Goal: Information Seeking & Learning: Learn about a topic

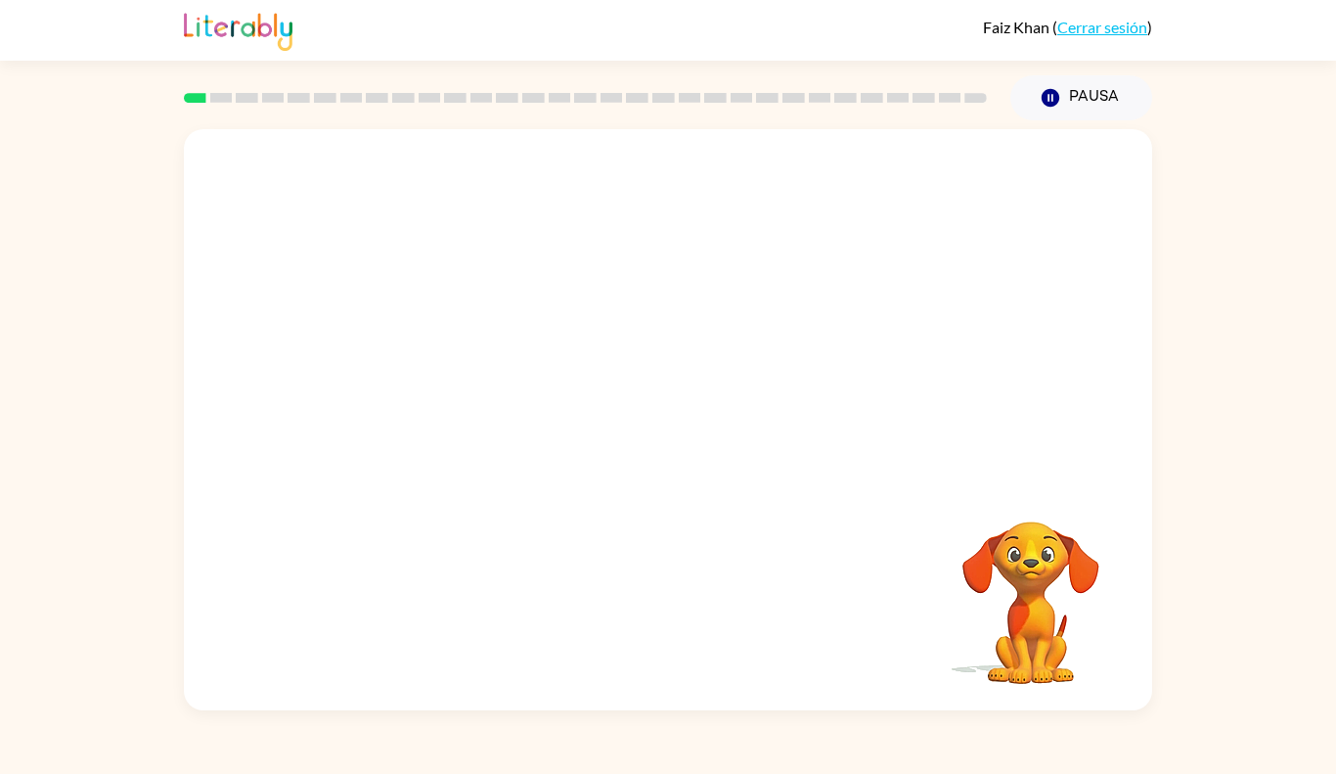
click at [1052, 624] on video "Tu navegador debe admitir la reproducción de archivos .mp4 para usar Literably.…" at bounding box center [1031, 589] width 196 height 196
click at [1043, 555] on video "Tu navegador debe admitir la reproducción de archivos .mp4 para usar Literably.…" at bounding box center [1031, 589] width 196 height 196
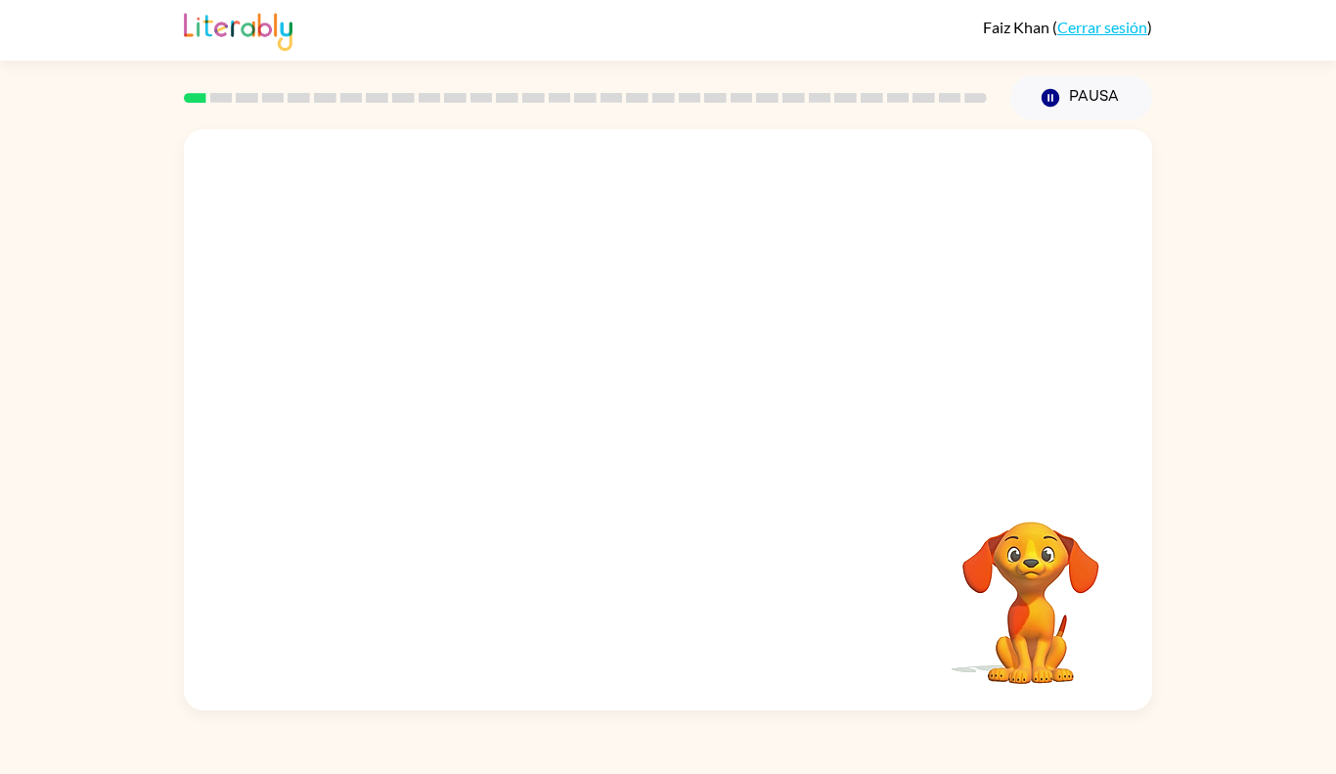
click at [1043, 555] on video "Tu navegador debe admitir la reproducción de archivos .mp4 para usar Literably.…" at bounding box center [1031, 589] width 196 height 196
click at [610, 311] on video "Tu navegador debe admitir la reproducción de archivos .mp4 para usar Literably.…" at bounding box center [668, 304] width 968 height 351
click at [715, 347] on video "Tu navegador debe admitir la reproducción de archivos .mp4 para usar Literably.…" at bounding box center [668, 304] width 968 height 351
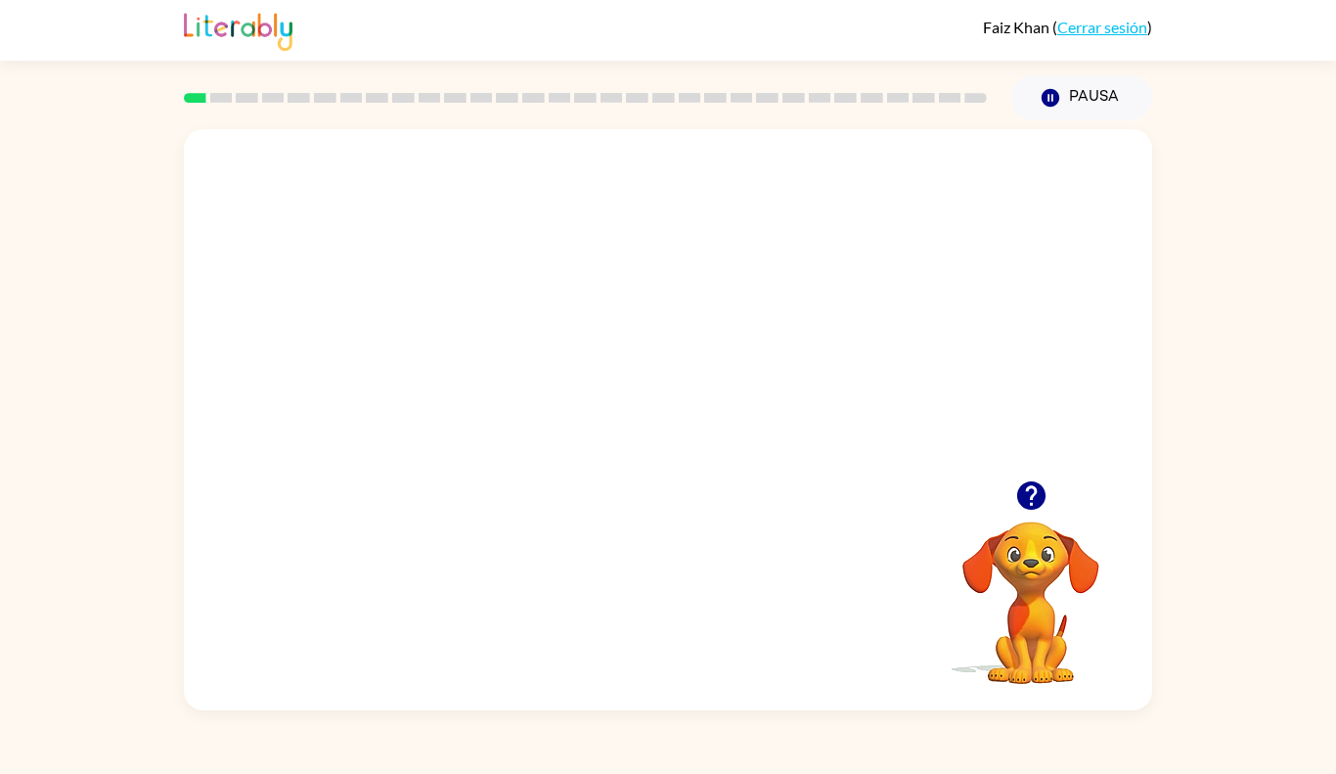
click at [771, 322] on video "Tu navegador debe admitir la reproducción de archivos .mp4 para usar Literably.…" at bounding box center [668, 304] width 968 height 351
click at [702, 425] on div at bounding box center [667, 429] width 125 height 71
click at [702, 424] on div at bounding box center [667, 429] width 125 height 71
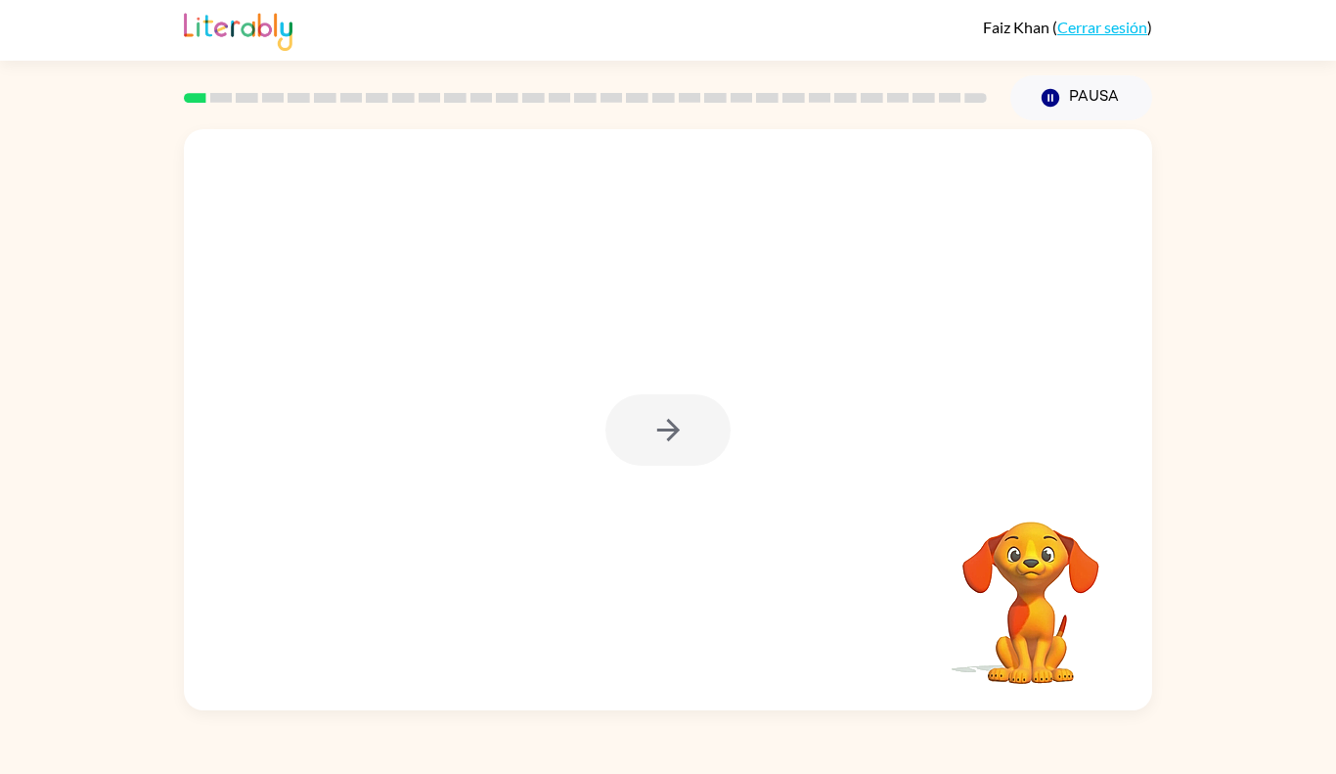
click at [703, 425] on div at bounding box center [667, 429] width 125 height 71
click at [703, 423] on button "button" at bounding box center [667, 429] width 125 height 71
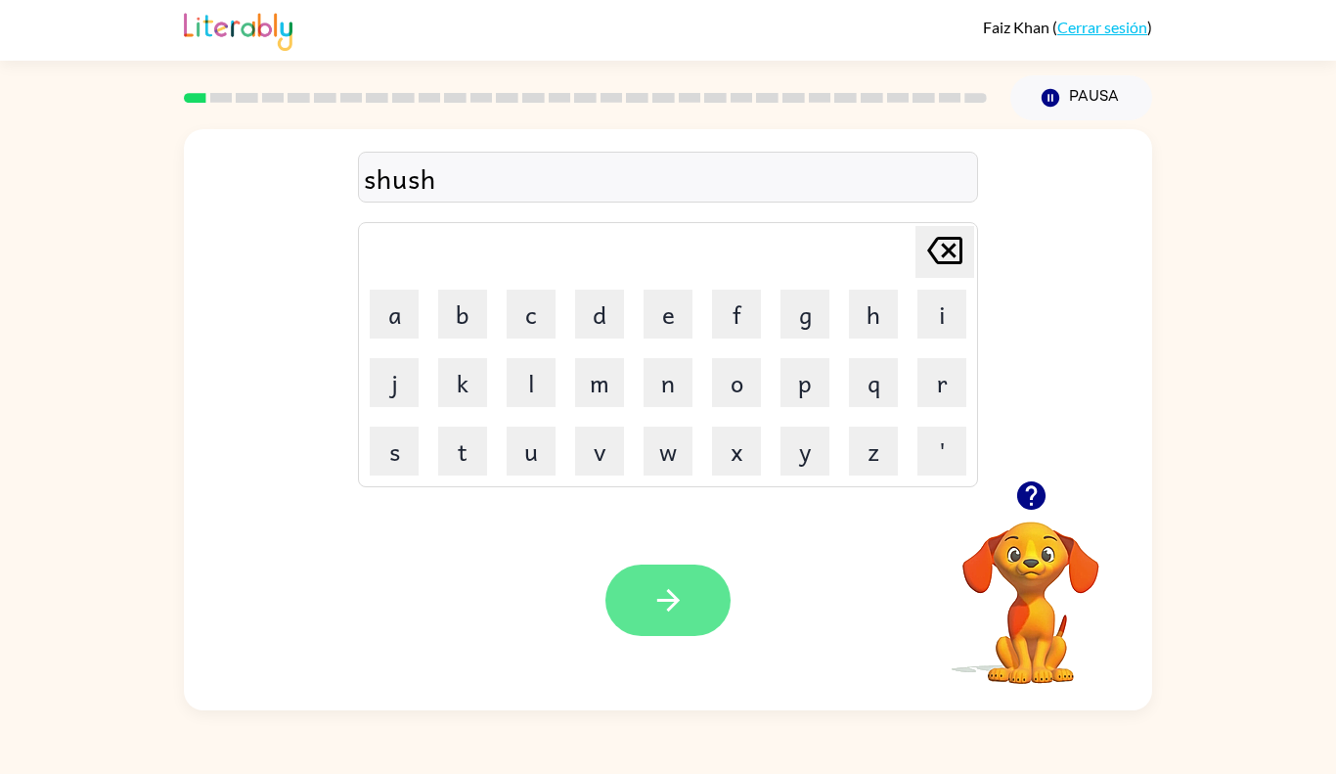
click at [696, 596] on button "button" at bounding box center [667, 599] width 125 height 71
click at [660, 573] on button "button" at bounding box center [667, 599] width 125 height 71
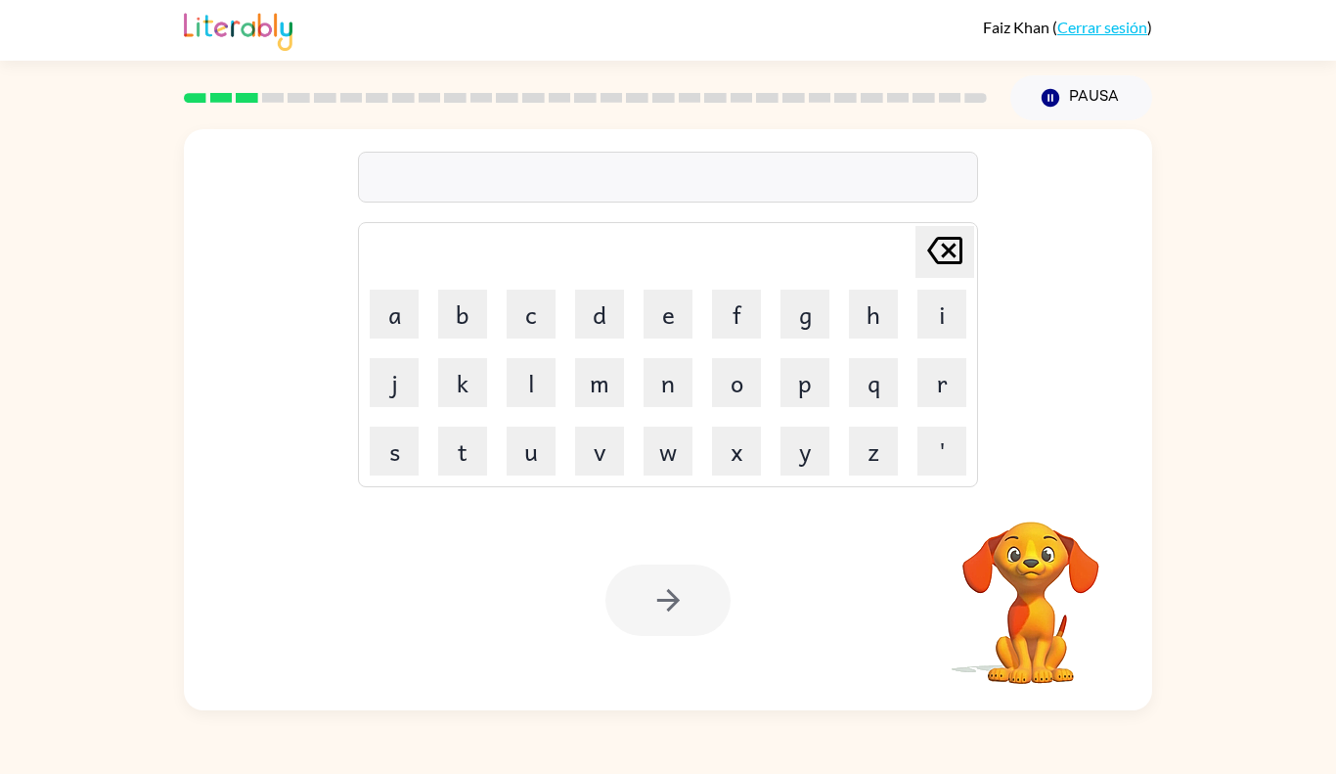
click at [660, 573] on div at bounding box center [667, 599] width 125 height 71
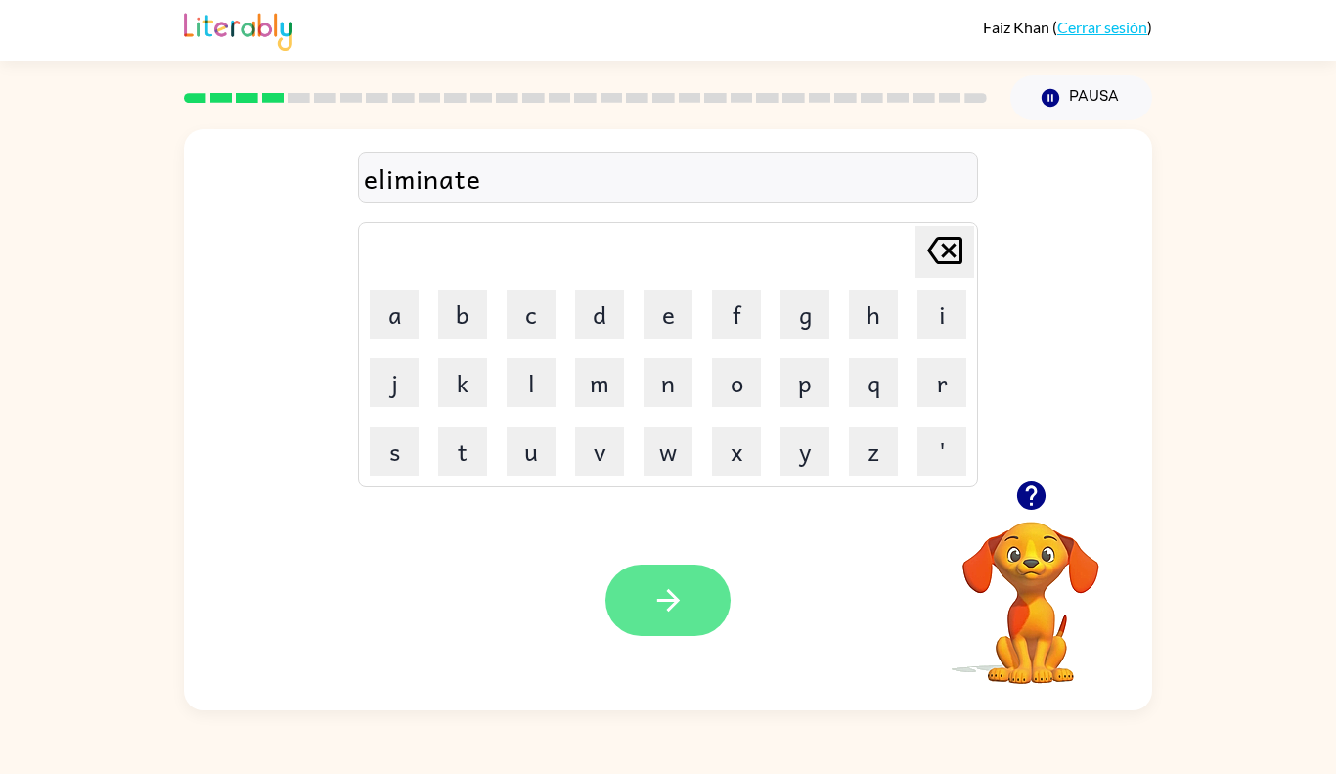
click at [688, 606] on button "button" at bounding box center [667, 599] width 125 height 71
click at [680, 593] on icon "button" at bounding box center [668, 600] width 34 height 34
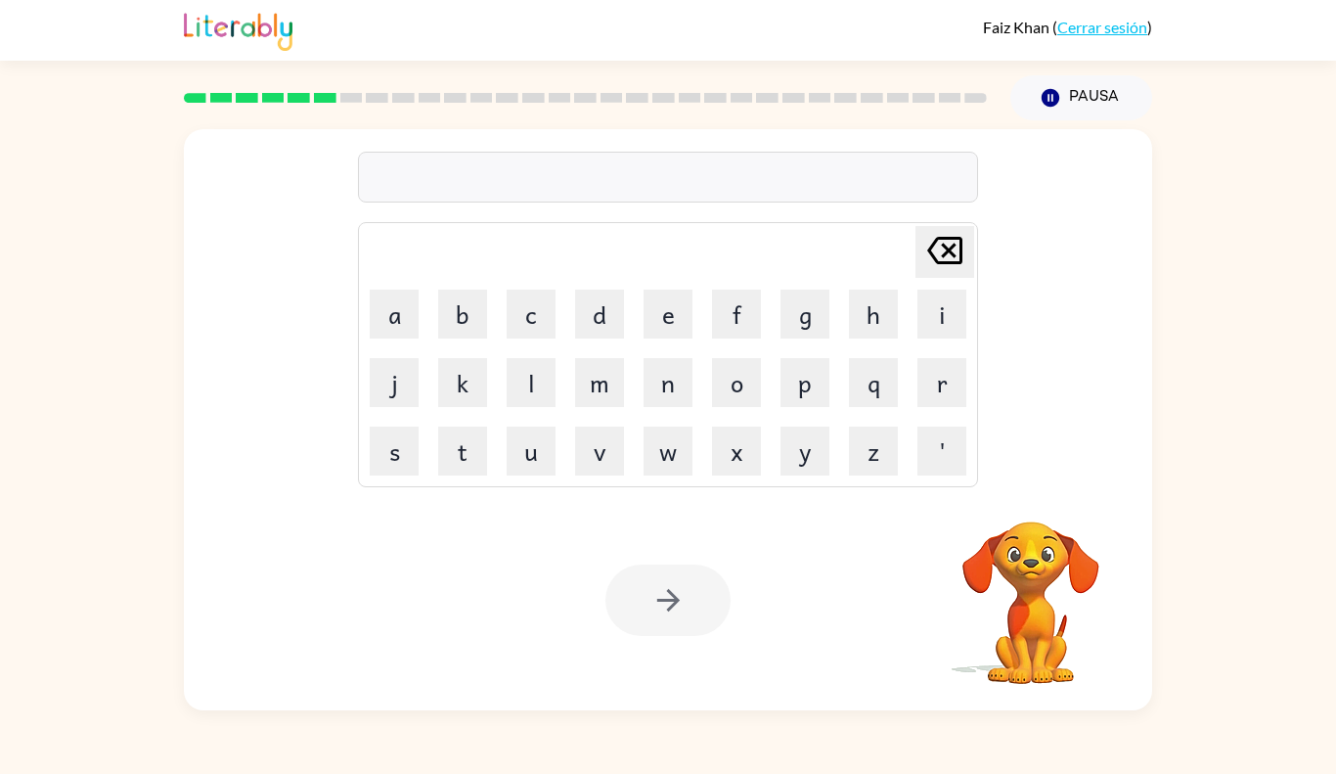
click at [680, 593] on div at bounding box center [667, 599] width 125 height 71
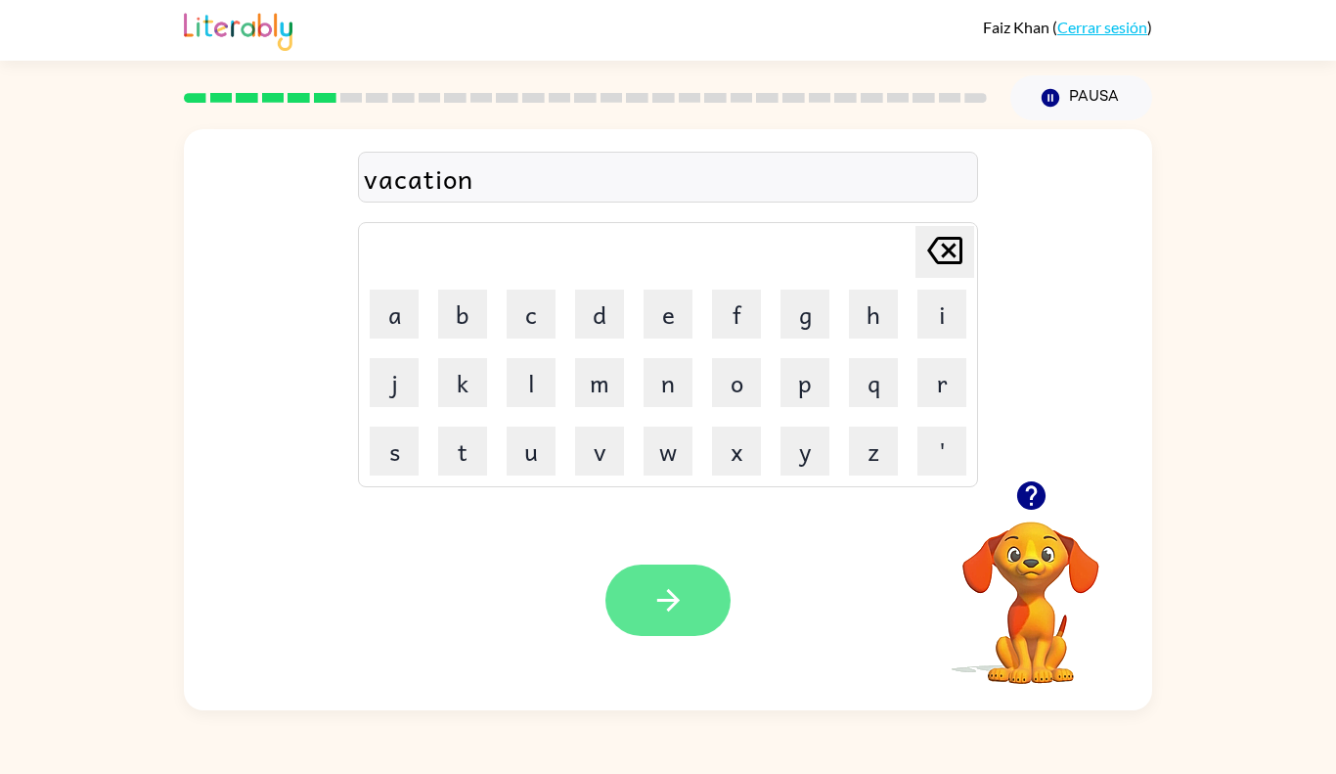
click at [656, 590] on icon "button" at bounding box center [668, 600] width 34 height 34
click at [664, 597] on icon "button" at bounding box center [668, 600] width 34 height 34
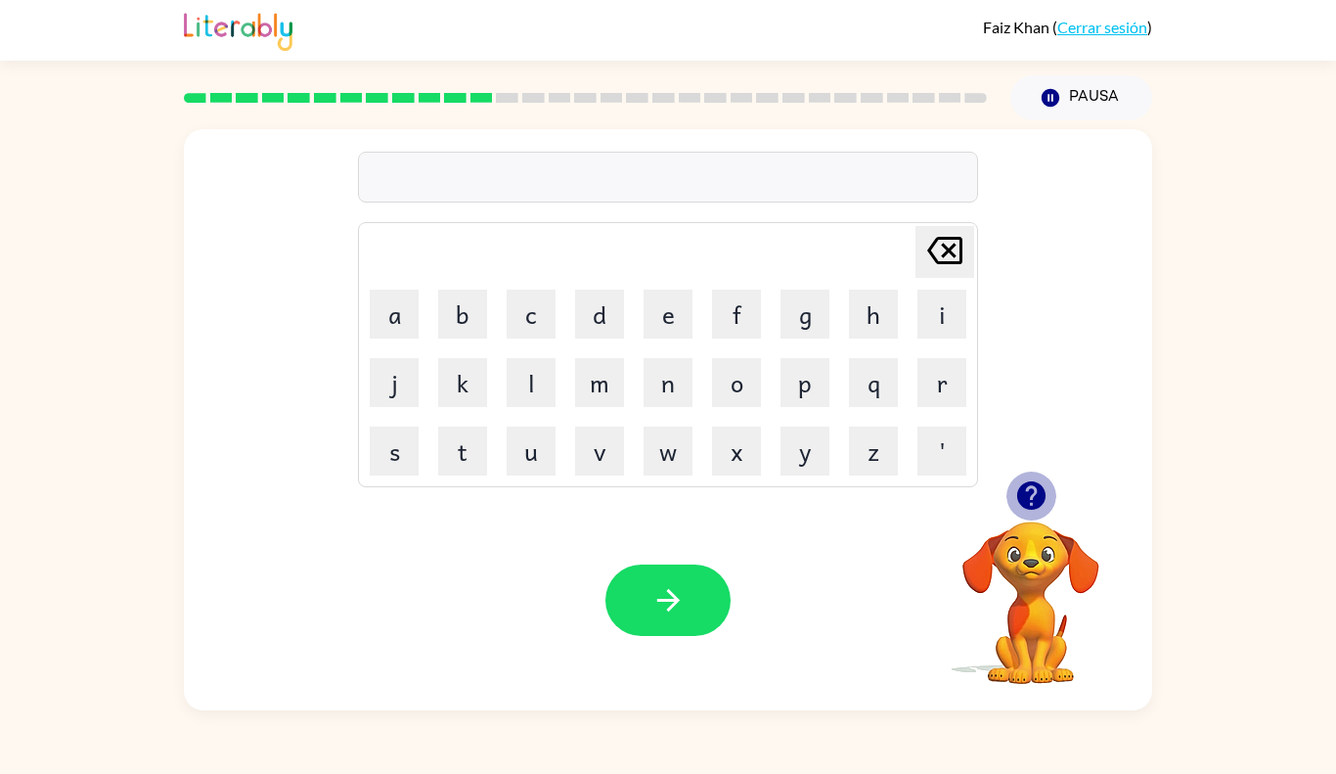
click at [1019, 494] on icon "button" at bounding box center [1030, 495] width 28 height 28
click at [1024, 486] on icon "button" at bounding box center [1030, 495] width 28 height 28
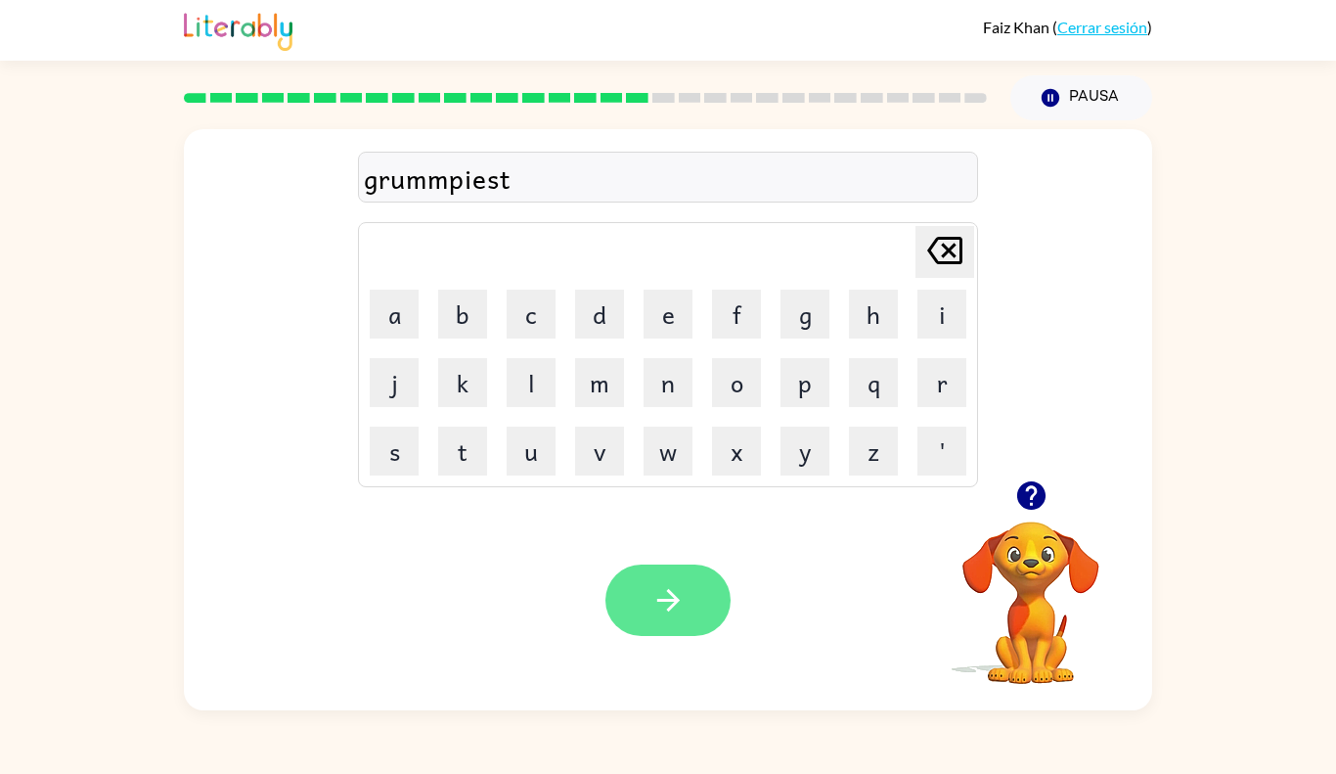
click at [707, 620] on button "button" at bounding box center [667, 599] width 125 height 71
click at [655, 586] on icon "button" at bounding box center [668, 600] width 34 height 34
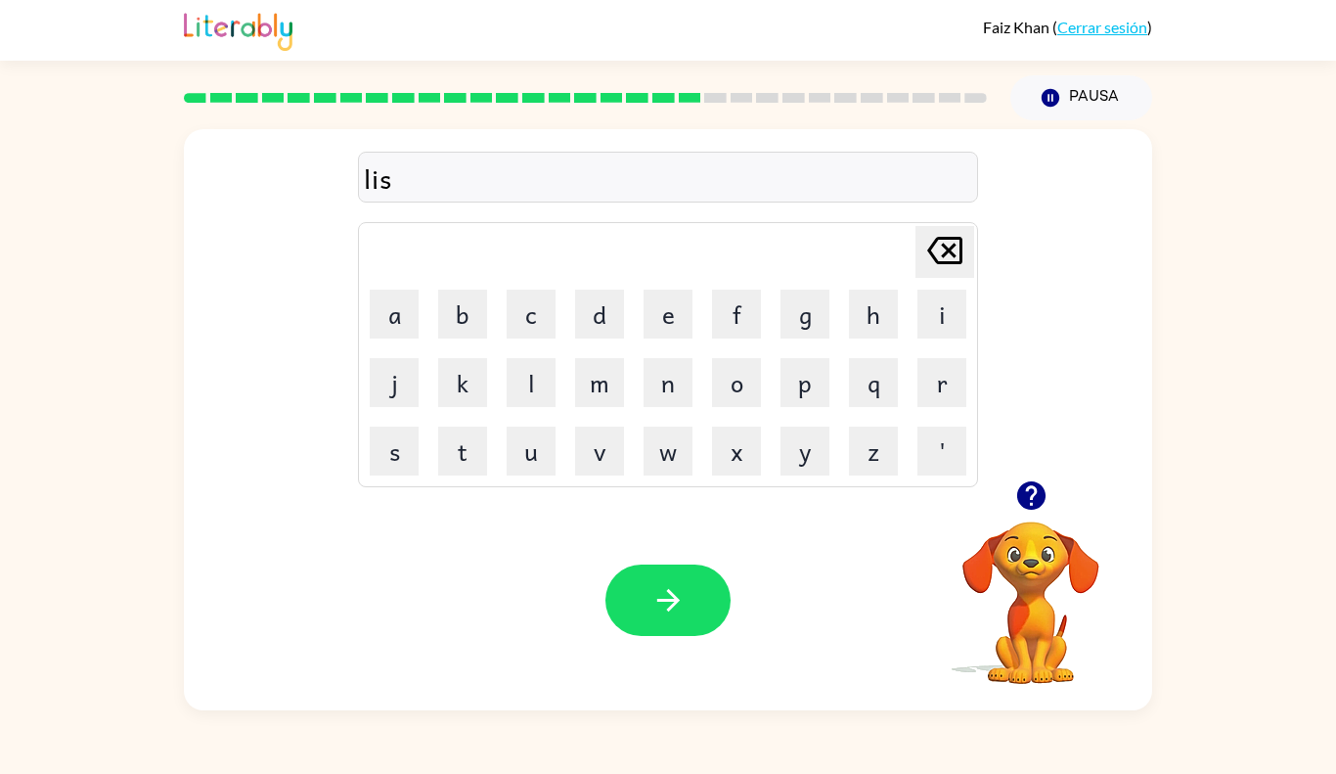
click at [982, 590] on video "Tu navegador debe admitir la reproducción de archivos .mp4 para usar Literably.…" at bounding box center [1031, 589] width 196 height 196
click at [996, 588] on video "Tu navegador debe admitir la reproducción de archivos .mp4 para usar Literably.…" at bounding box center [1031, 589] width 196 height 196
click at [1015, 573] on video "Tu navegador debe admitir la reproducción de archivos .mp4 para usar Literably.…" at bounding box center [1031, 589] width 196 height 196
click at [1029, 498] on icon "button" at bounding box center [1030, 495] width 28 height 28
click at [666, 588] on icon "button" at bounding box center [668, 600] width 34 height 34
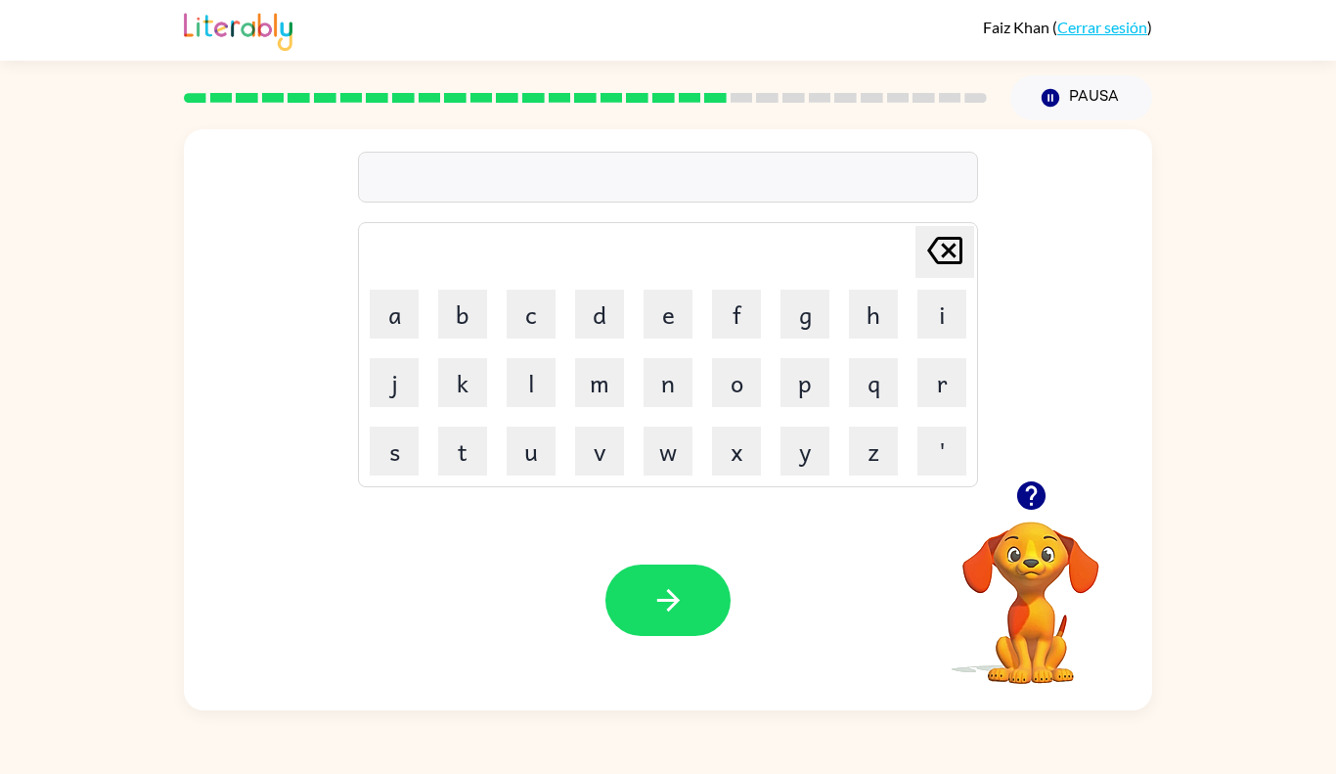
click at [1036, 502] on icon "button" at bounding box center [1030, 495] width 28 height 28
click at [679, 610] on icon "button" at bounding box center [668, 600] width 34 height 34
click at [1015, 491] on icon "button" at bounding box center [1031, 495] width 34 height 34
click at [1015, 491] on video "Tu navegador debe admitir la reproducción de archivos .mp4 para usar Literably.…" at bounding box center [1031, 589] width 196 height 196
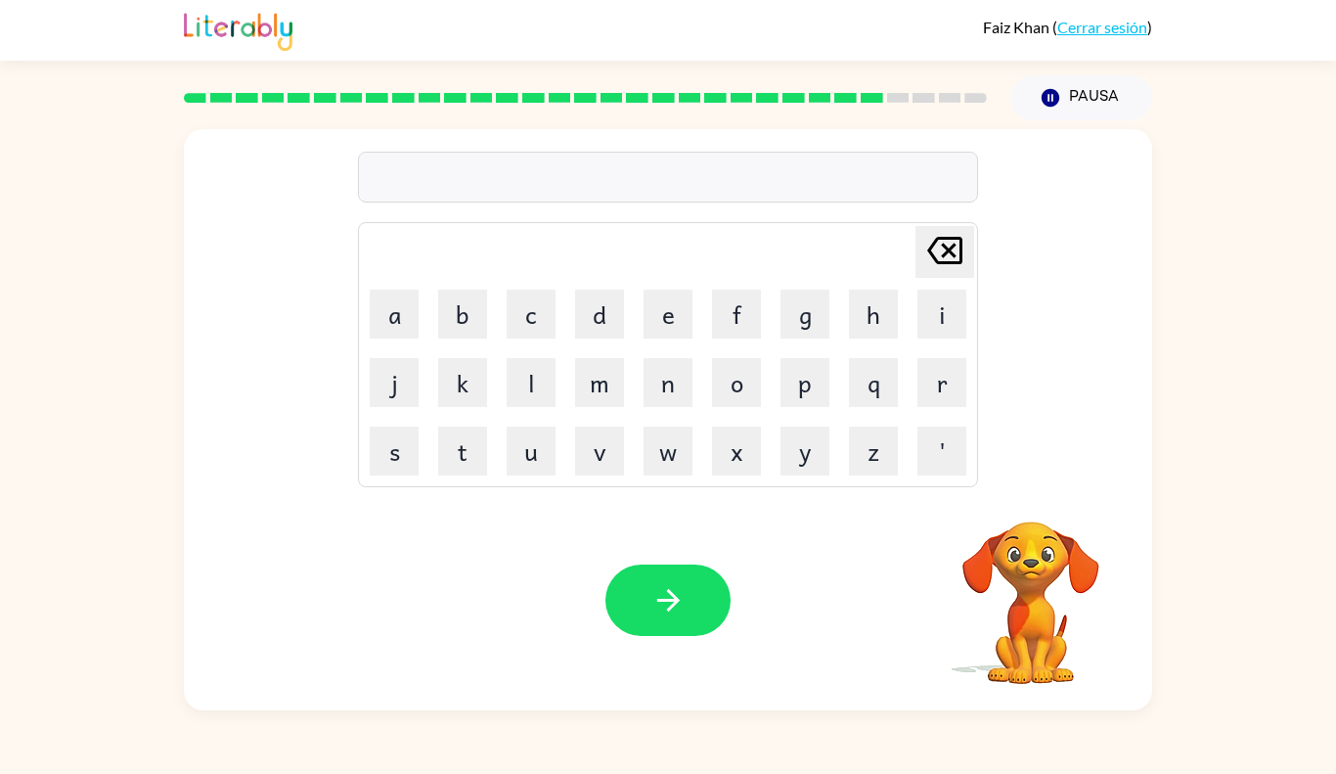
click at [1015, 491] on video "Tu navegador debe admitir la reproducción de archivos .mp4 para usar Literably.…" at bounding box center [1031, 589] width 196 height 196
click at [1017, 493] on video "Tu navegador debe admitir la reproducción de archivos .mp4 para usar Literably.…" at bounding box center [1031, 589] width 196 height 196
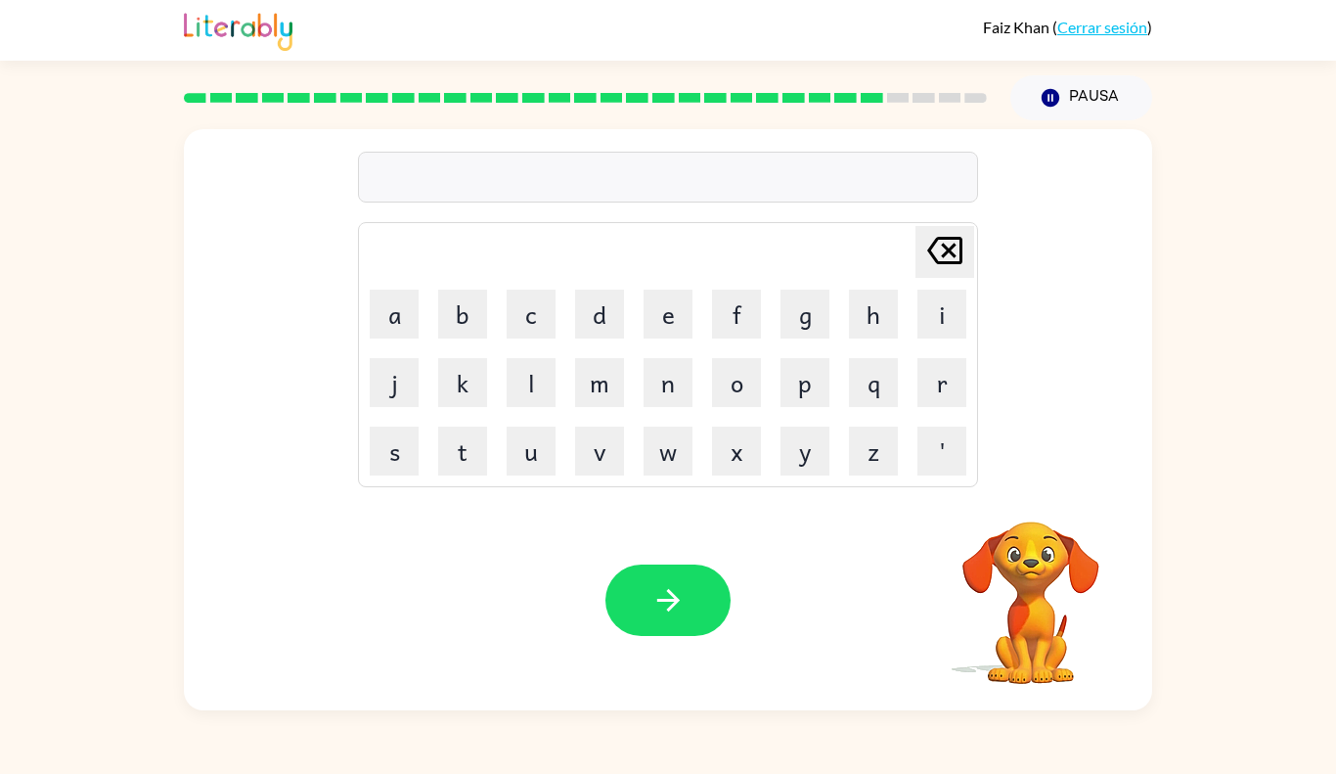
click at [1017, 493] on video "Tu navegador debe admitir la reproducción de archivos .mp4 para usar Literably.…" at bounding box center [1031, 589] width 196 height 196
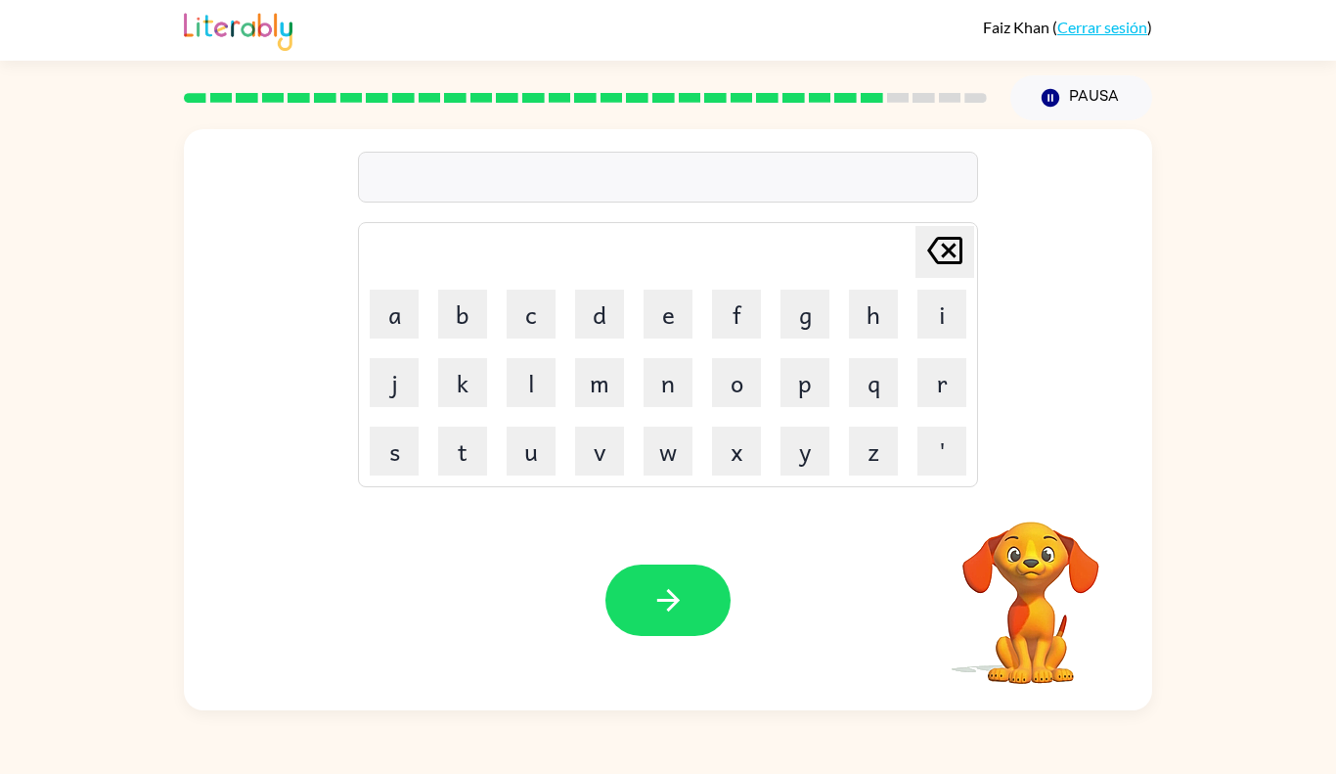
click at [1017, 493] on video "Tu navegador debe admitir la reproducción de archivos .mp4 para usar Literably.…" at bounding box center [1031, 589] width 196 height 196
click at [1017, 493] on icon "button" at bounding box center [1030, 495] width 28 height 28
click at [466, 184] on div "universesal" at bounding box center [668, 177] width 608 height 41
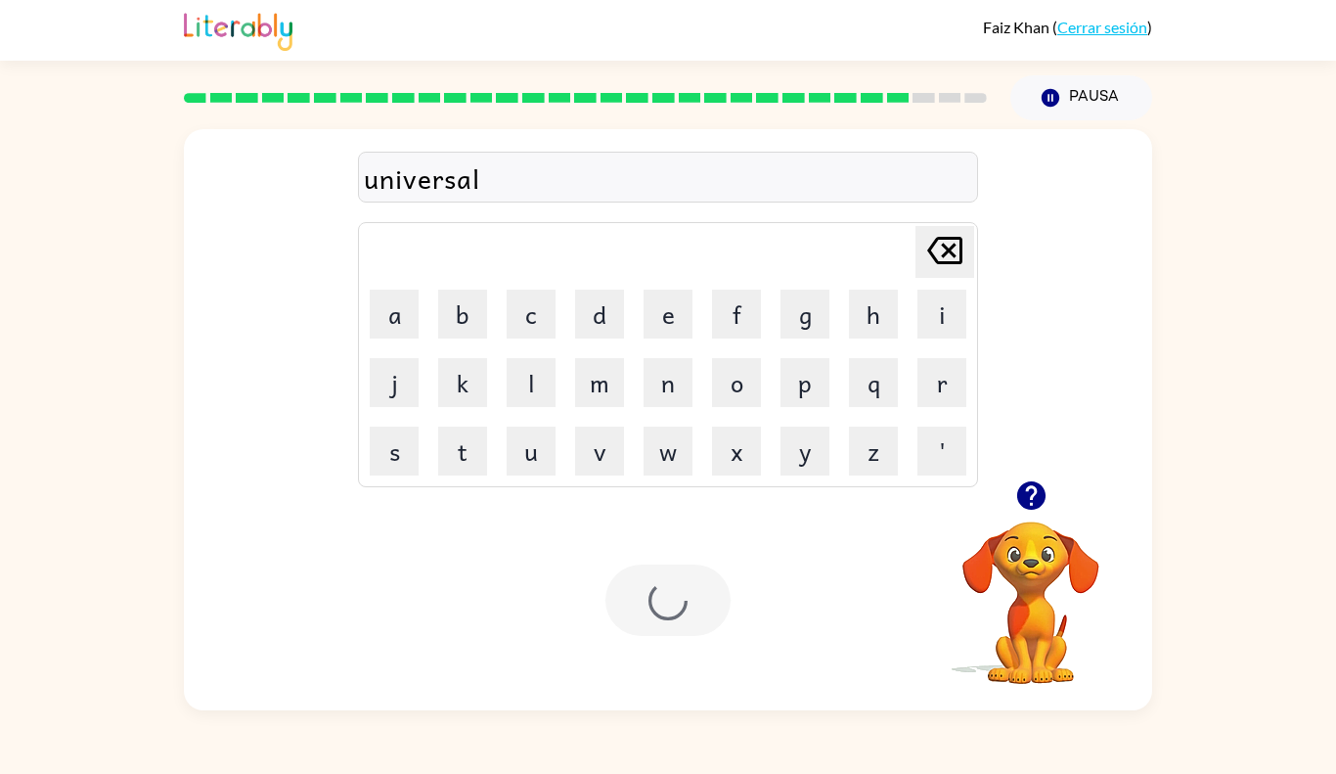
click at [1035, 530] on video "Tu navegador debe admitir la reproducción de archivos .mp4 para usar Literably.…" at bounding box center [1031, 589] width 196 height 196
click at [1026, 485] on div "[PERSON_NAME] last character input a b c d e f g h i j k l m n o p q r s t u v …" at bounding box center [668, 419] width 968 height 581
click at [673, 573] on button "button" at bounding box center [667, 599] width 125 height 71
click at [433, 181] on div "encouter" at bounding box center [668, 177] width 608 height 41
click at [639, 575] on button "button" at bounding box center [667, 599] width 125 height 71
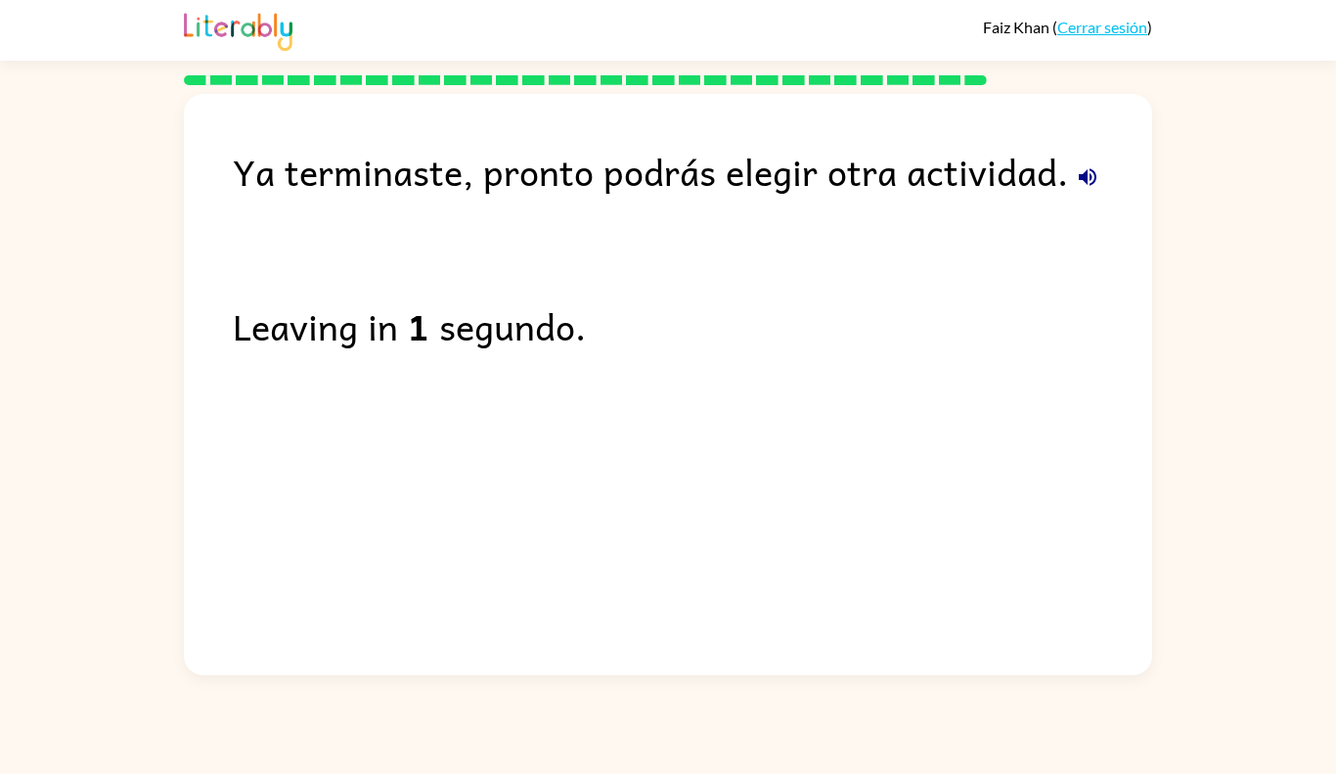
click at [1087, 176] on icon "button" at bounding box center [1088, 177] width 18 height 18
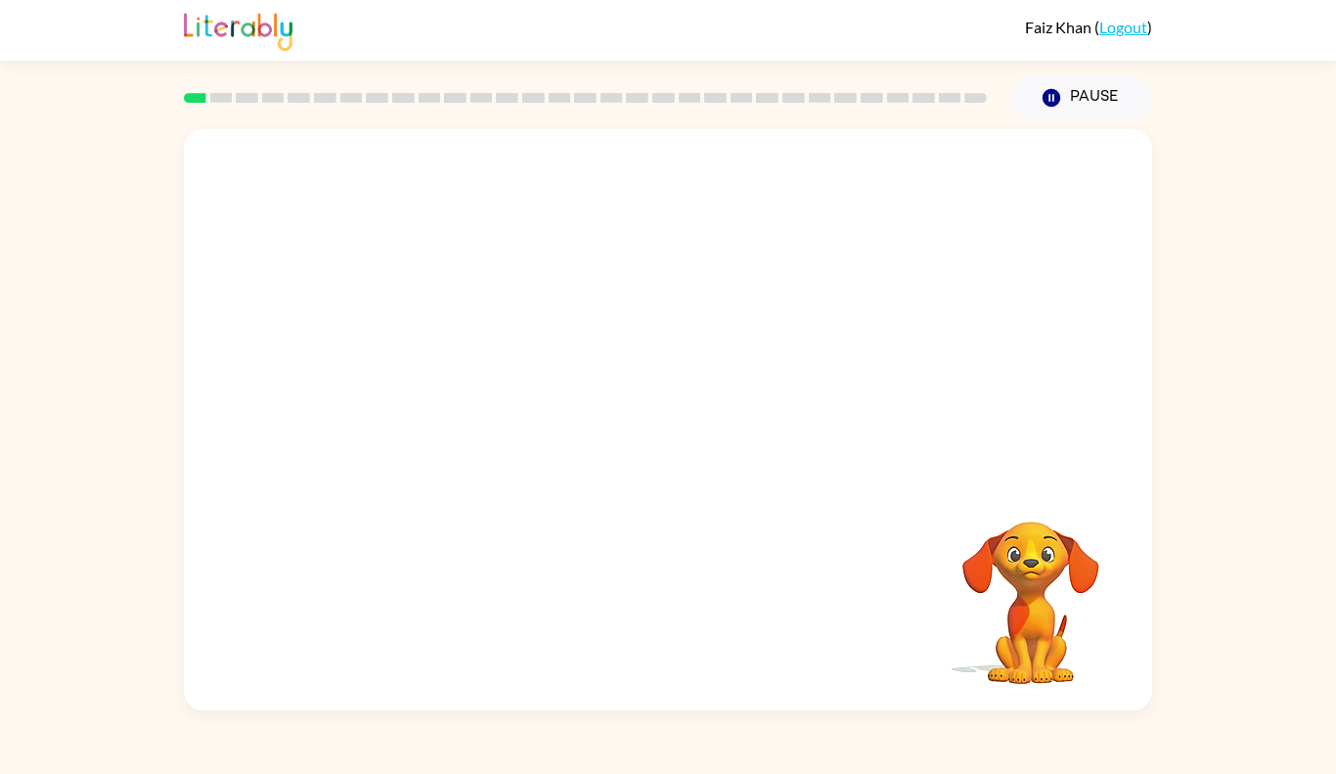
click at [421, 376] on video "Your browser must support playing .mp4 files to use Literably. Please try using…" at bounding box center [668, 304] width 968 height 351
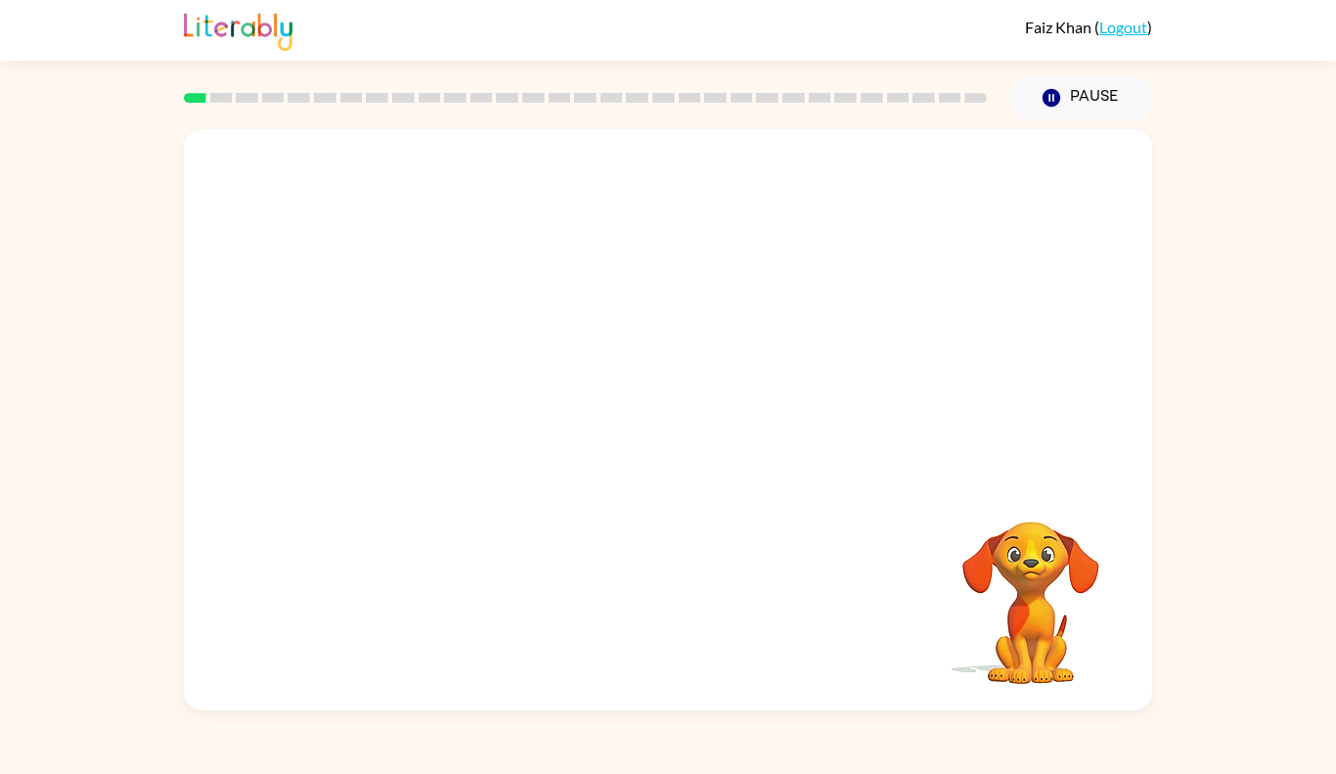
click at [421, 376] on video "Your browser must support playing .mp4 files to use Literably. Please try using…" at bounding box center [668, 304] width 968 height 351
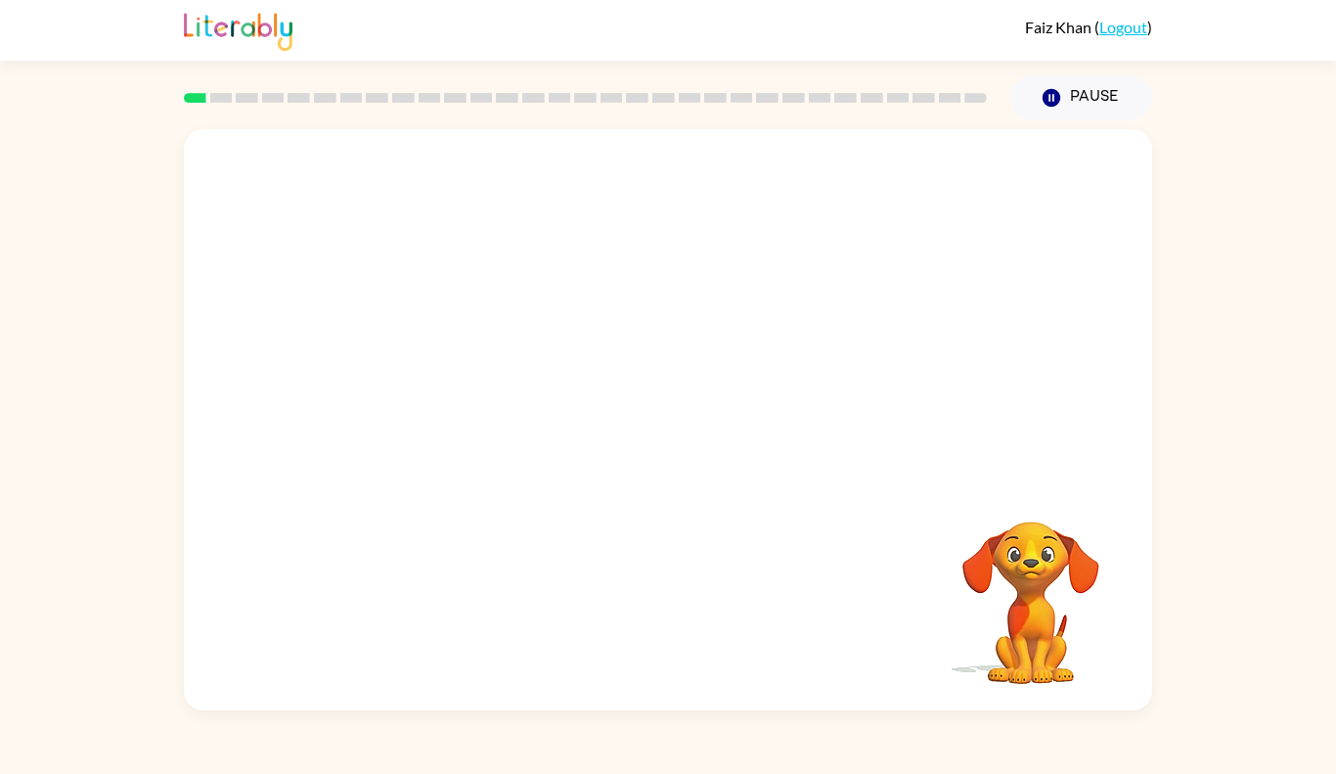
click at [421, 376] on video "Your browser must support playing .mp4 files to use Literably. Please try using…" at bounding box center [668, 304] width 968 height 351
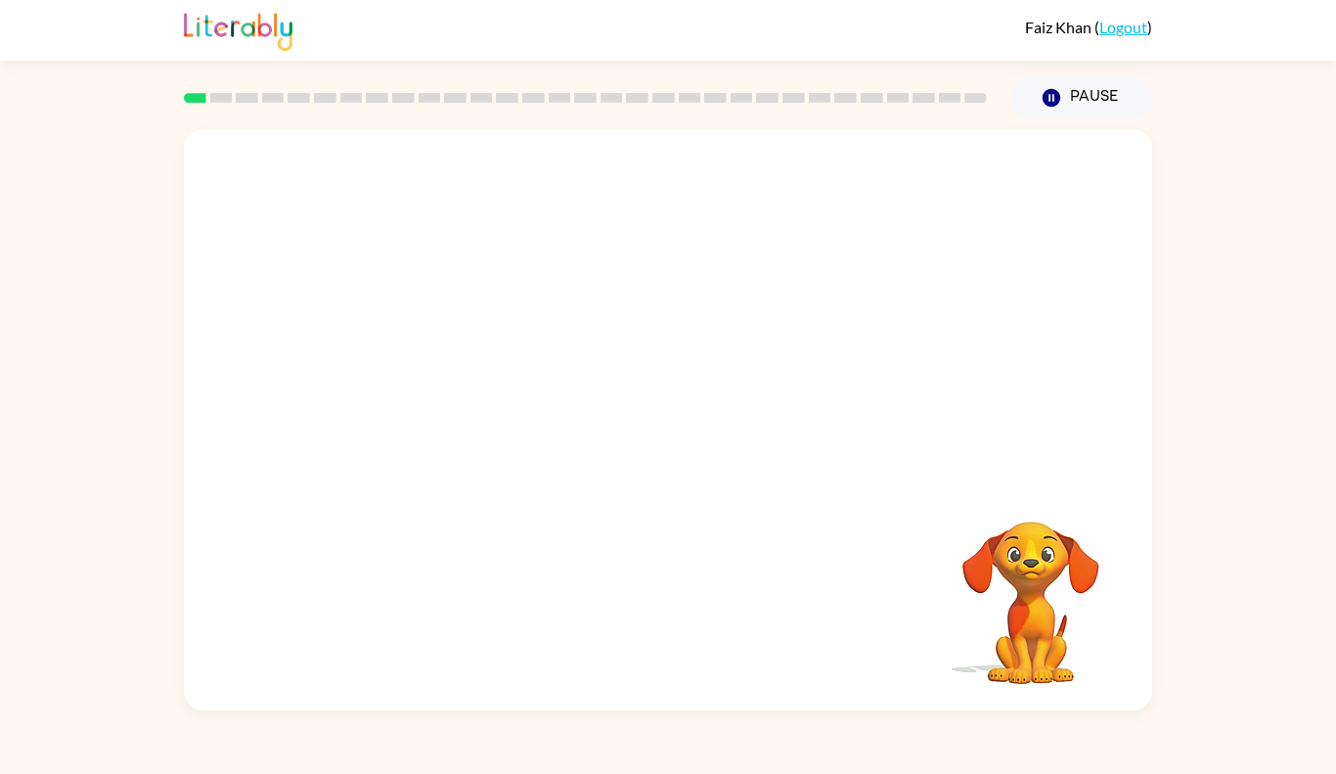
click at [421, 376] on video "Your browser must support playing .mp4 files to use Literably. Please try using…" at bounding box center [668, 304] width 968 height 351
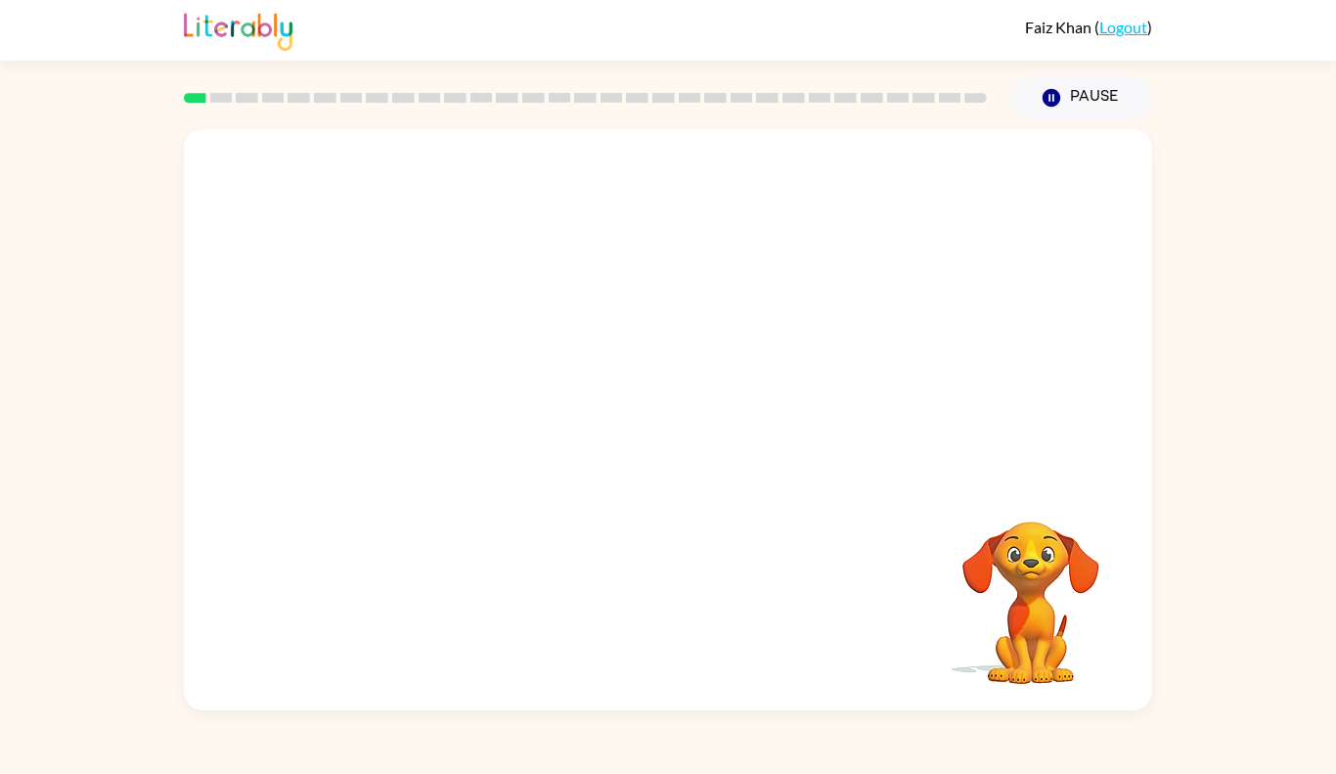
click at [421, 376] on video "Your browser must support playing .mp4 files to use Literably. Please try using…" at bounding box center [668, 304] width 968 height 351
click at [421, 375] on video "Your browser must support playing .mp4 files to use Literably. Please try using…" at bounding box center [668, 304] width 968 height 351
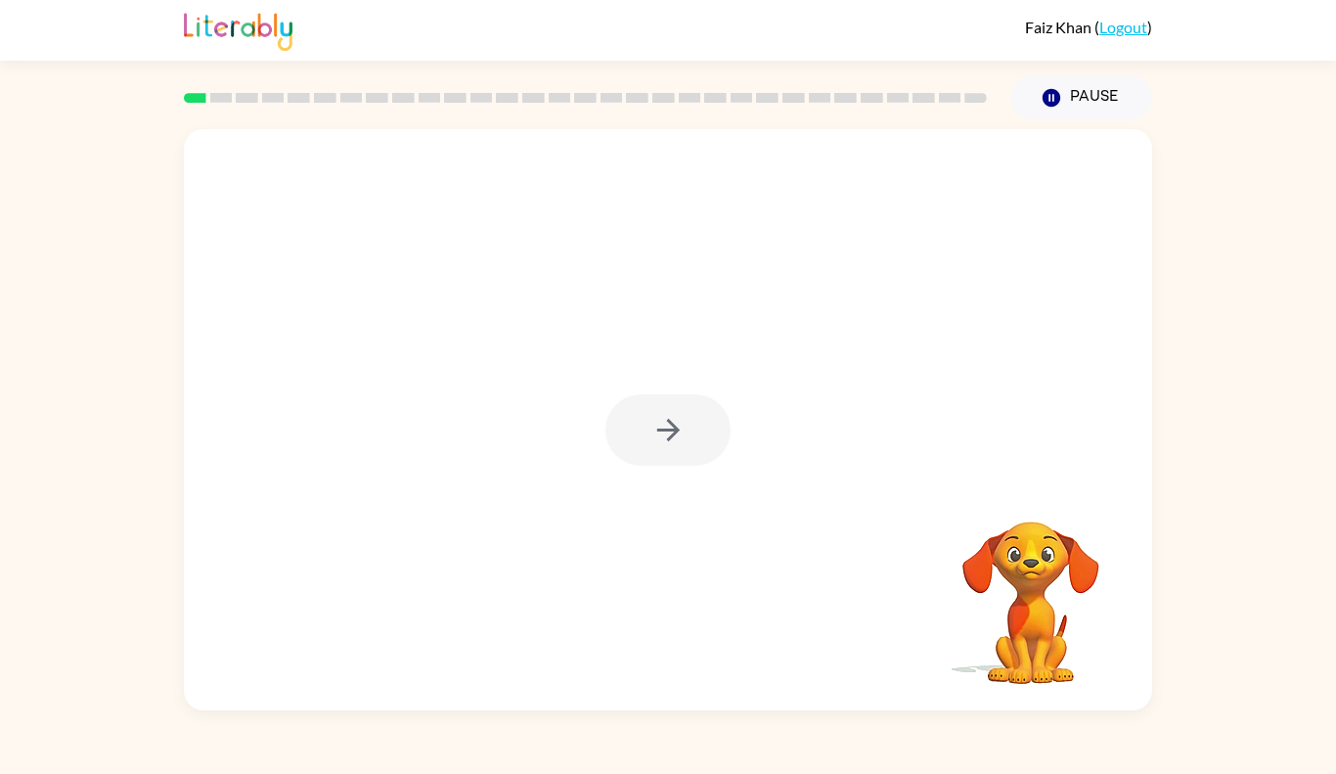
click at [632, 432] on div at bounding box center [667, 429] width 125 height 71
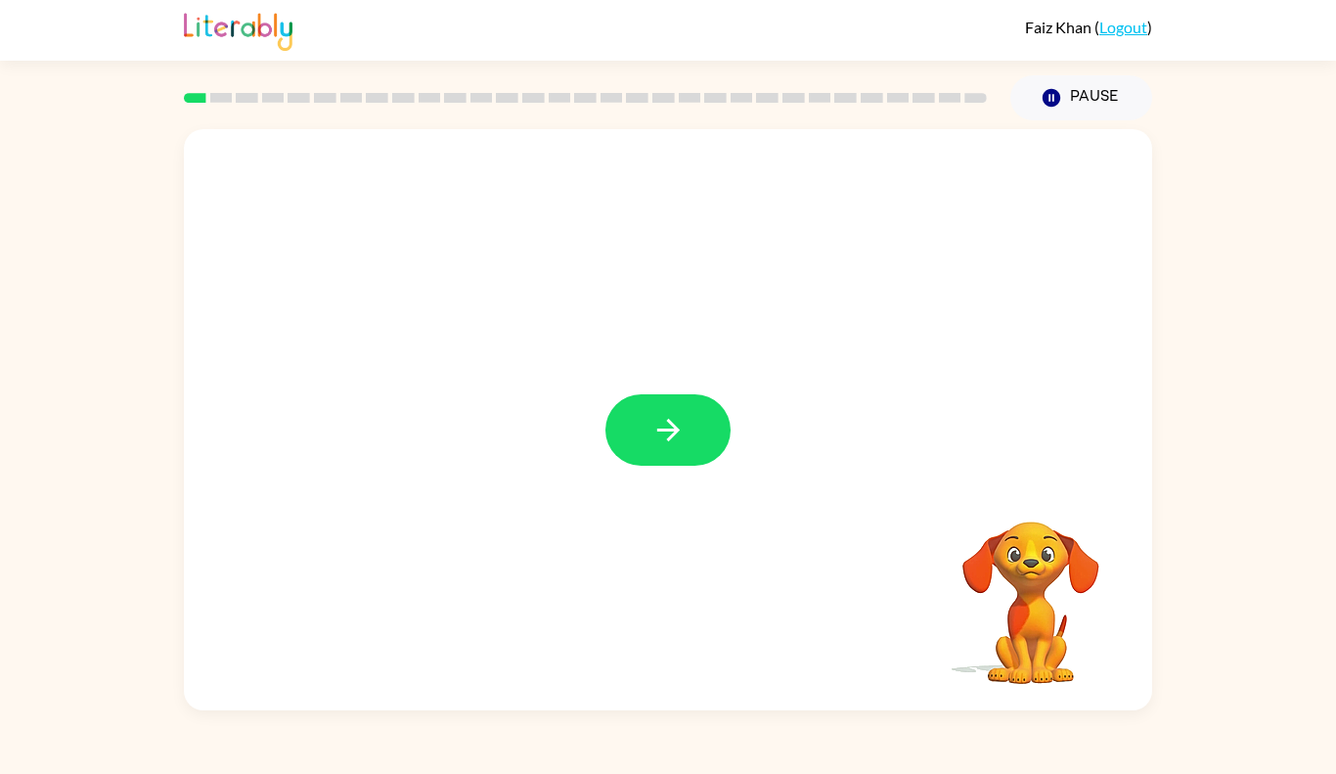
click at [632, 432] on button "button" at bounding box center [667, 429] width 125 height 71
click at [632, 432] on div at bounding box center [667, 429] width 125 height 71
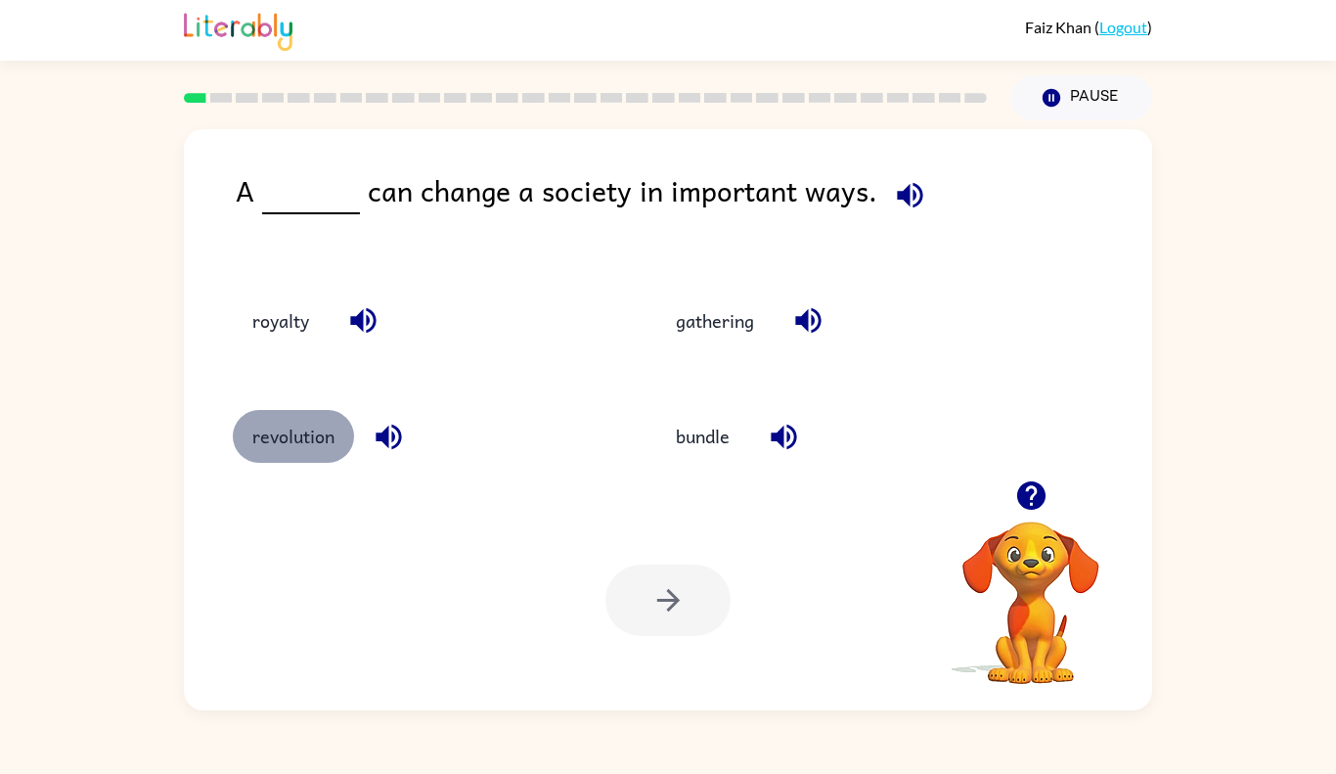
click at [273, 426] on button "revolution" at bounding box center [293, 436] width 121 height 53
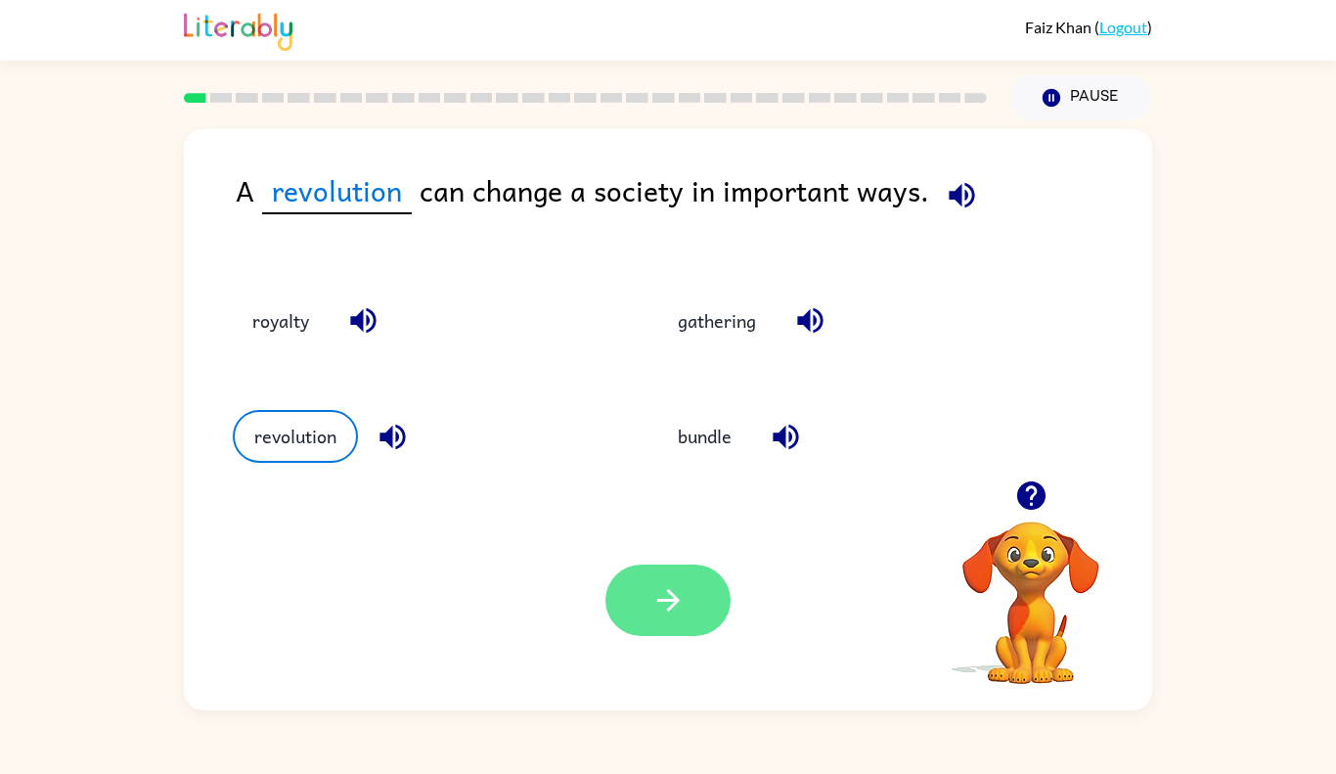
click at [684, 594] on icon "button" at bounding box center [668, 600] width 34 height 34
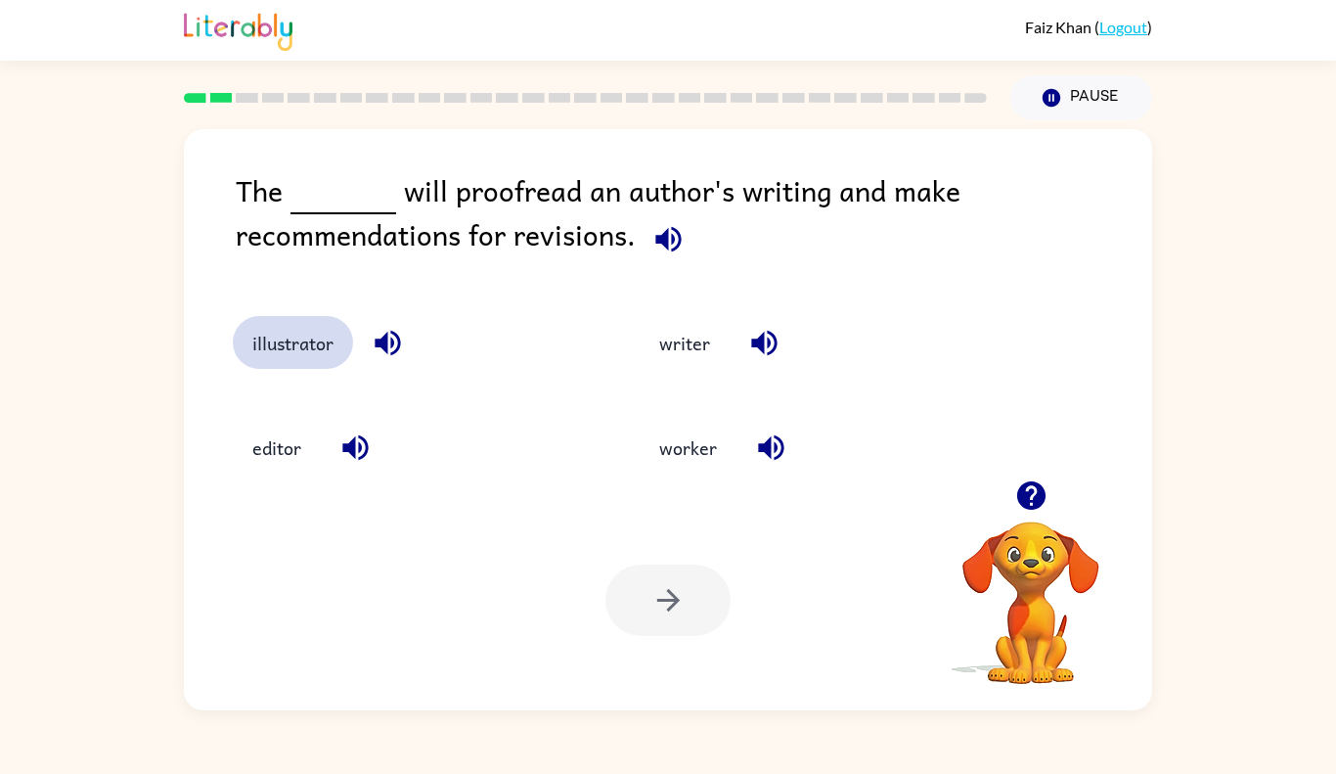
click at [311, 332] on button "illustrator" at bounding box center [293, 342] width 120 height 53
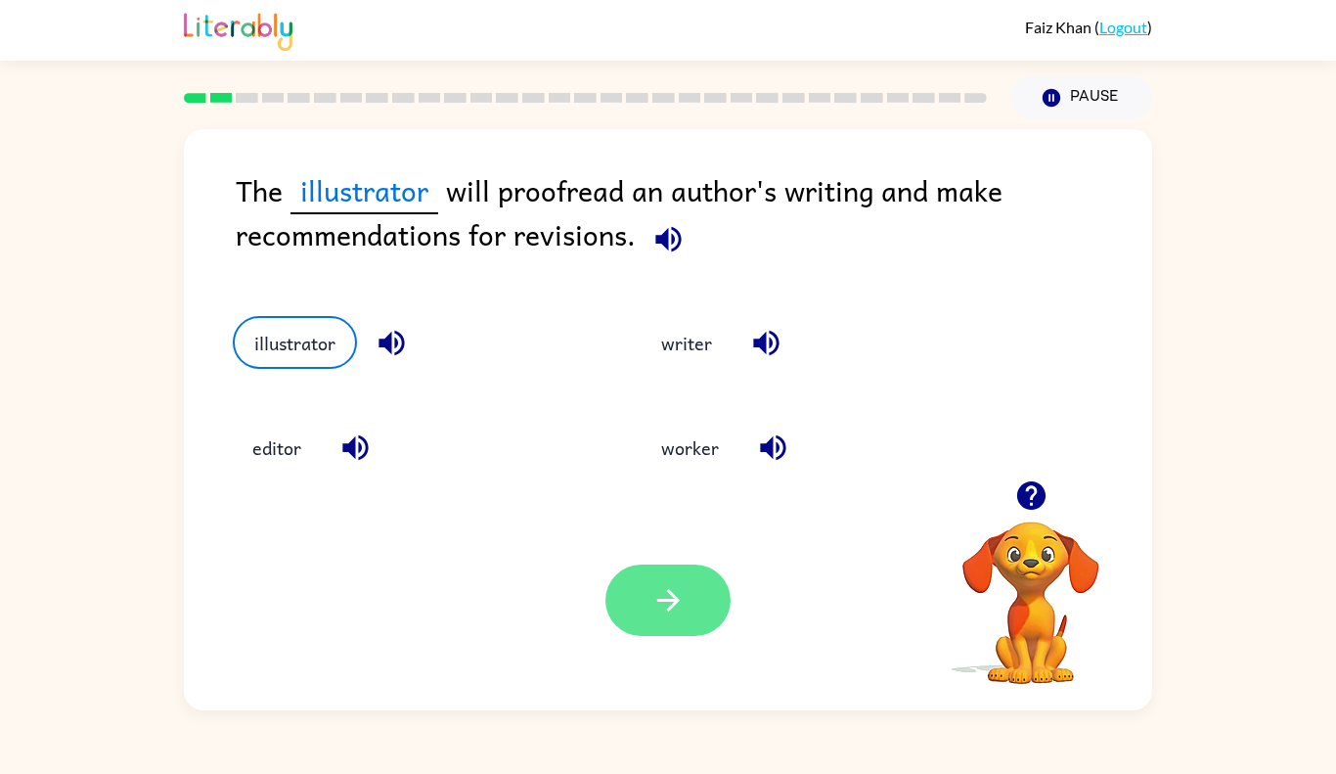
click at [677, 608] on icon "button" at bounding box center [668, 600] width 34 height 34
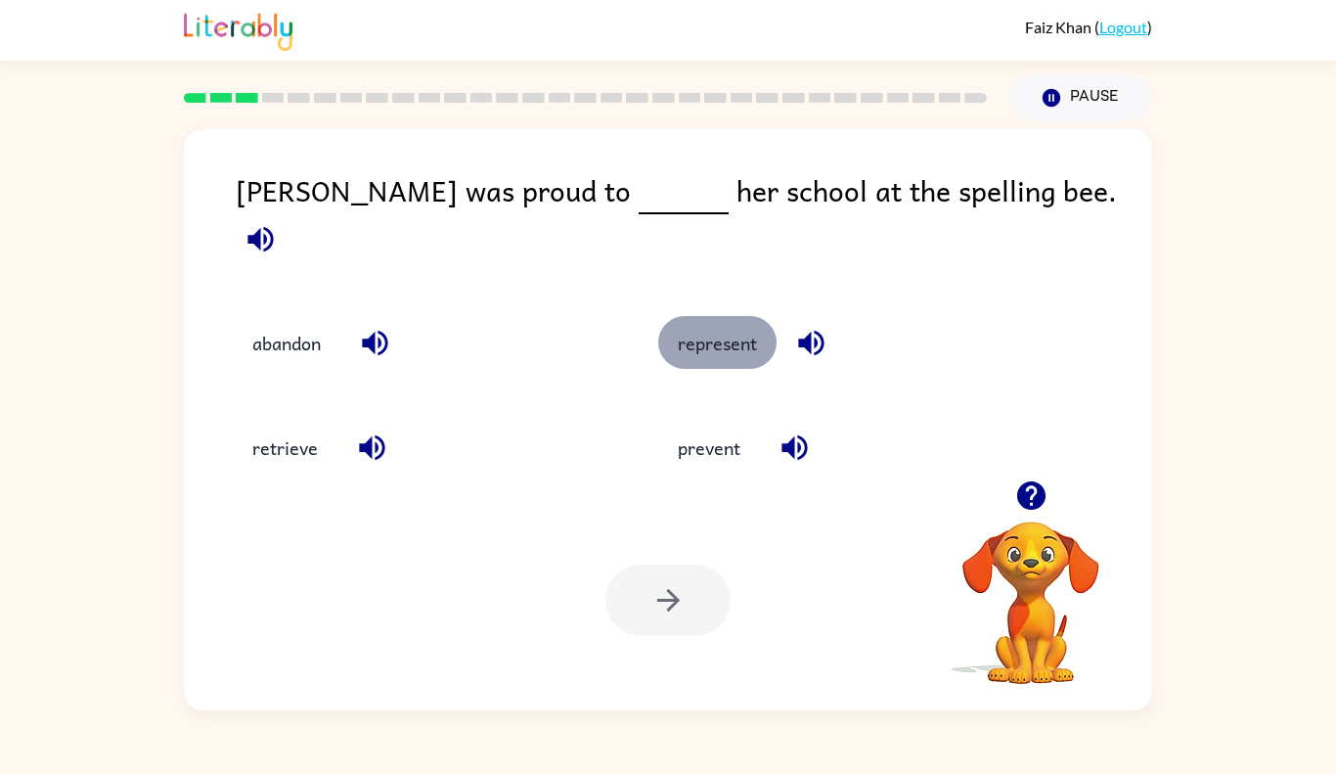
click at [743, 320] on button "represent" at bounding box center [717, 342] width 118 height 53
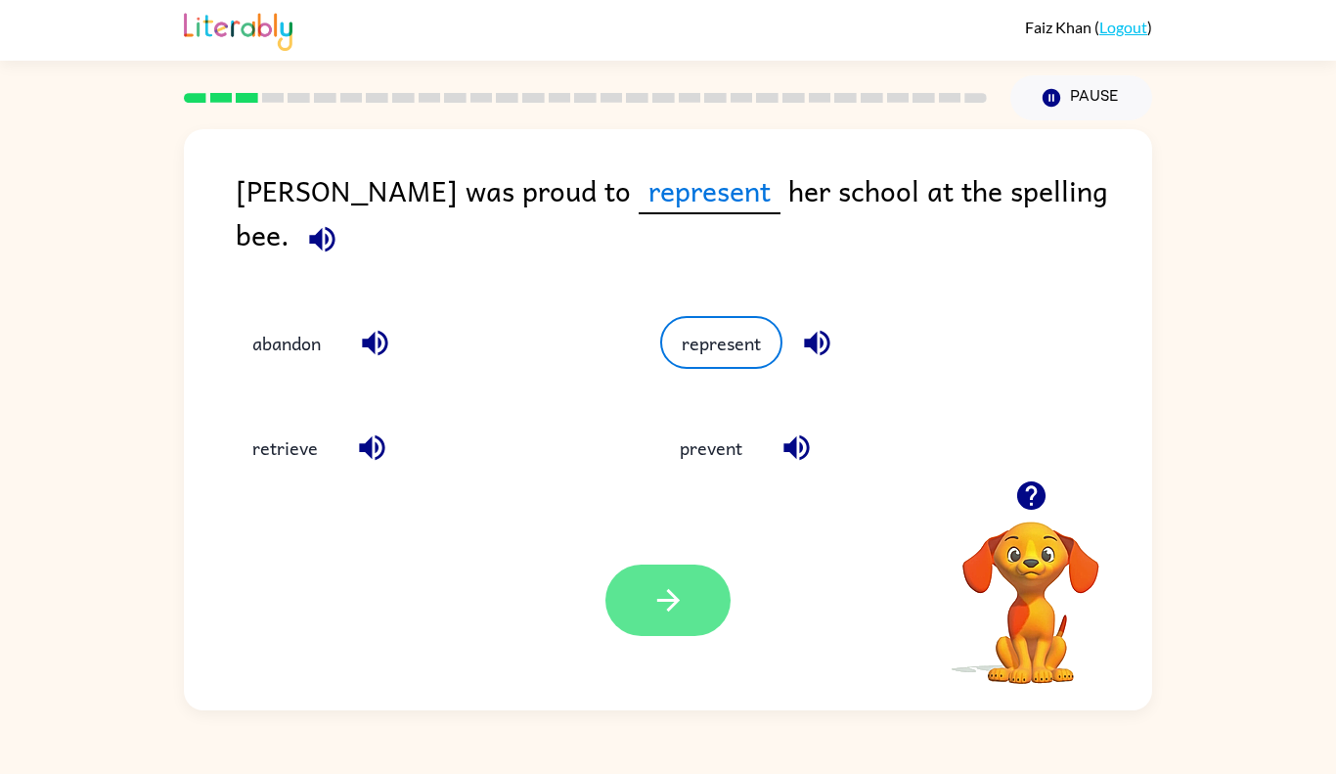
click at [677, 584] on icon "button" at bounding box center [668, 600] width 34 height 34
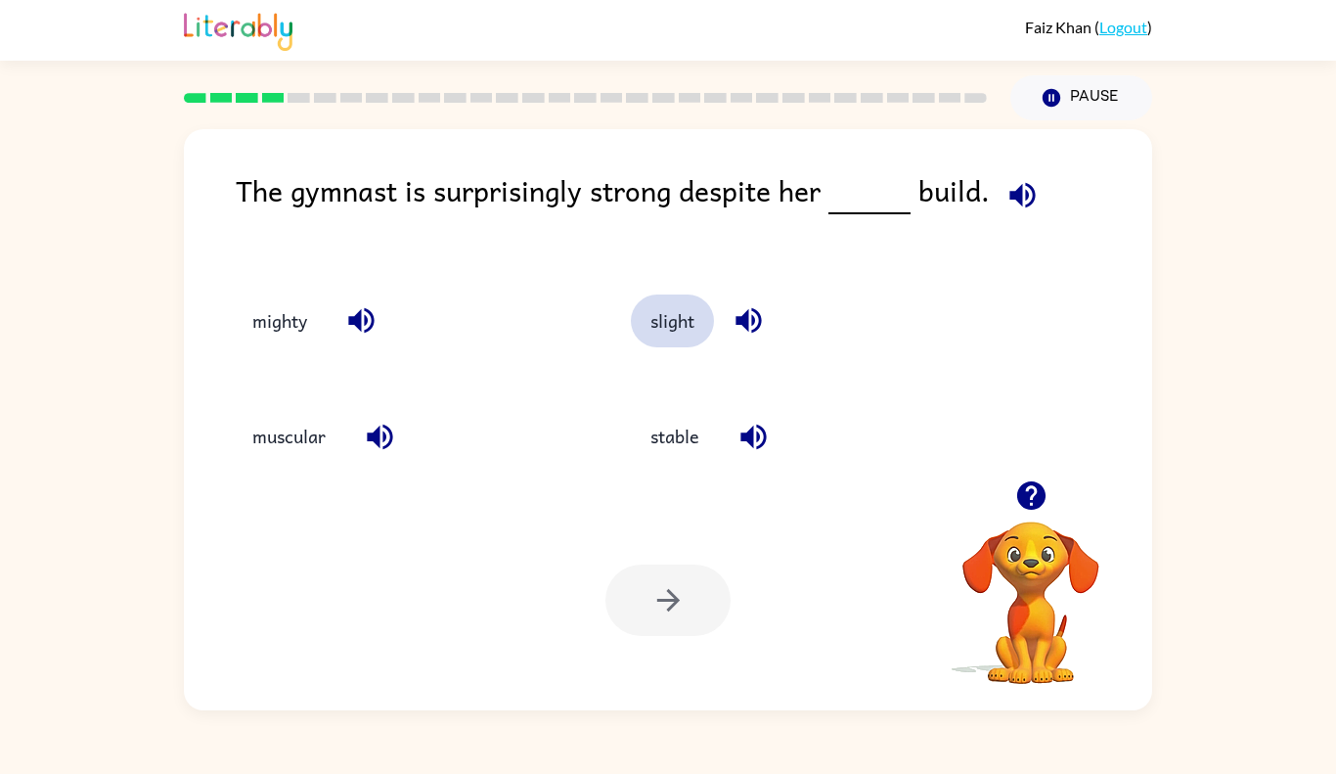
click at [667, 324] on button "slight" at bounding box center [672, 320] width 83 height 53
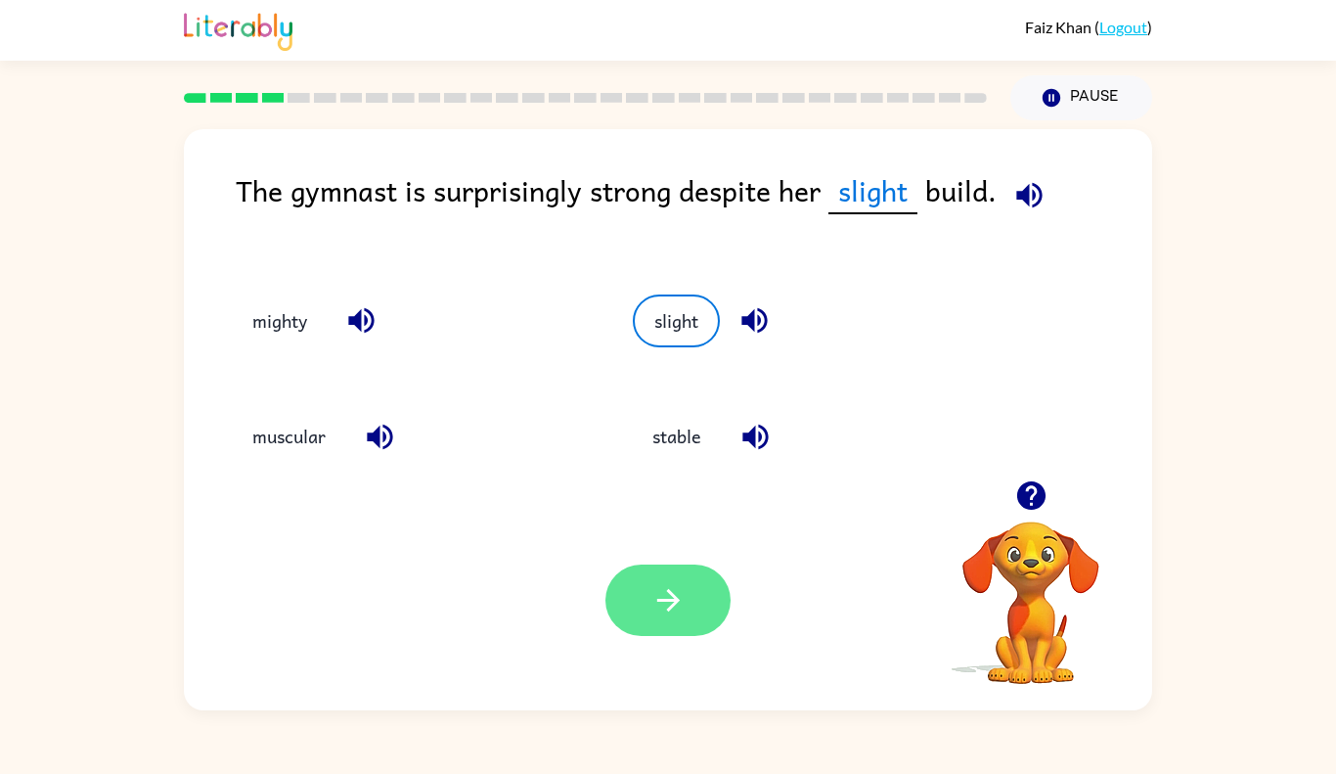
click at [670, 602] on icon "button" at bounding box center [668, 600] width 34 height 34
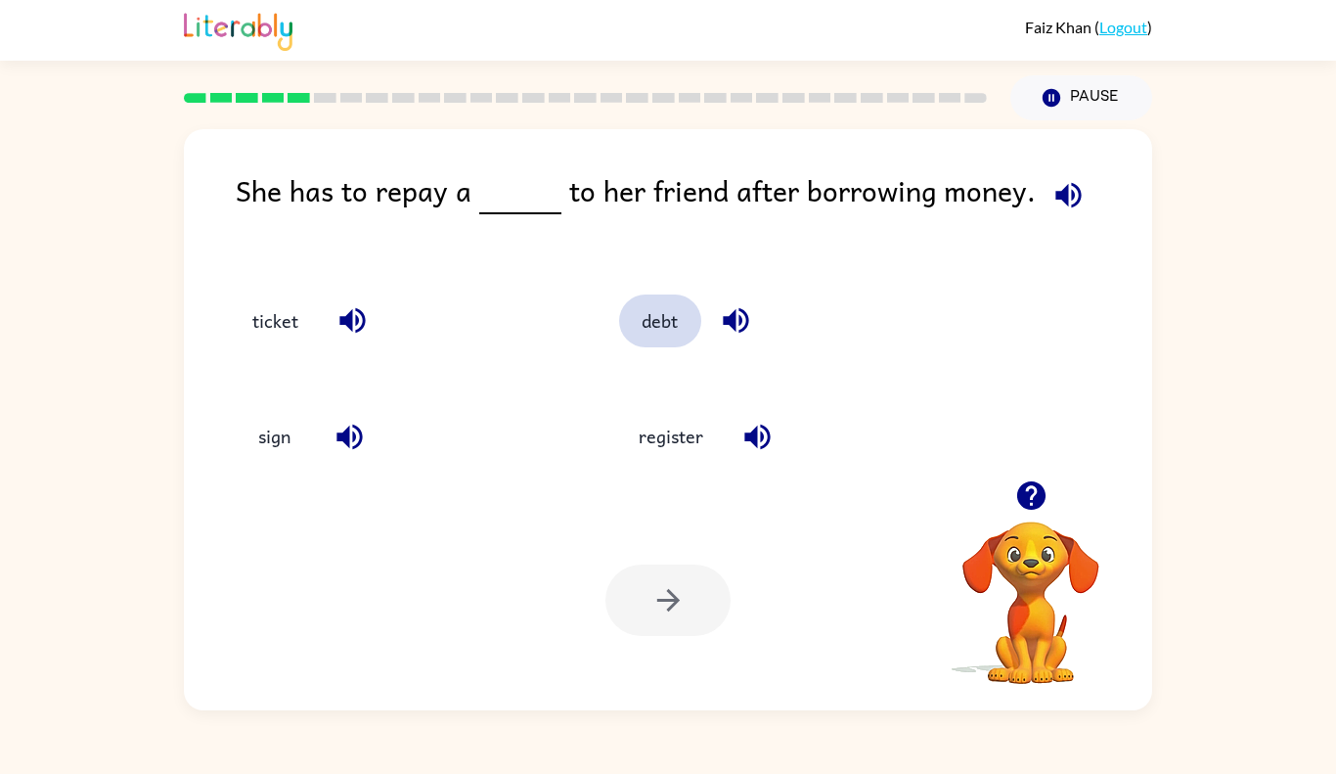
click at [653, 322] on button "debt" at bounding box center [660, 320] width 82 height 53
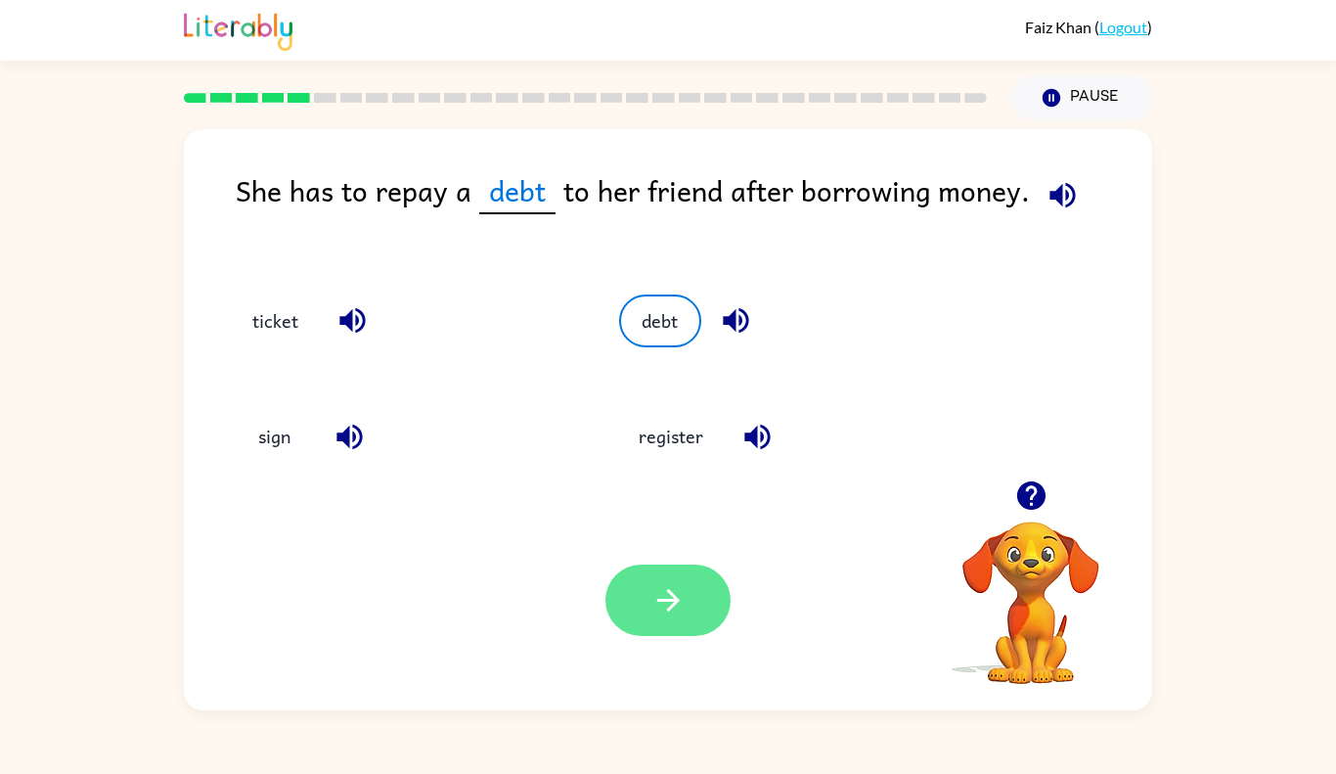
click at [619, 601] on button "button" at bounding box center [667, 599] width 125 height 71
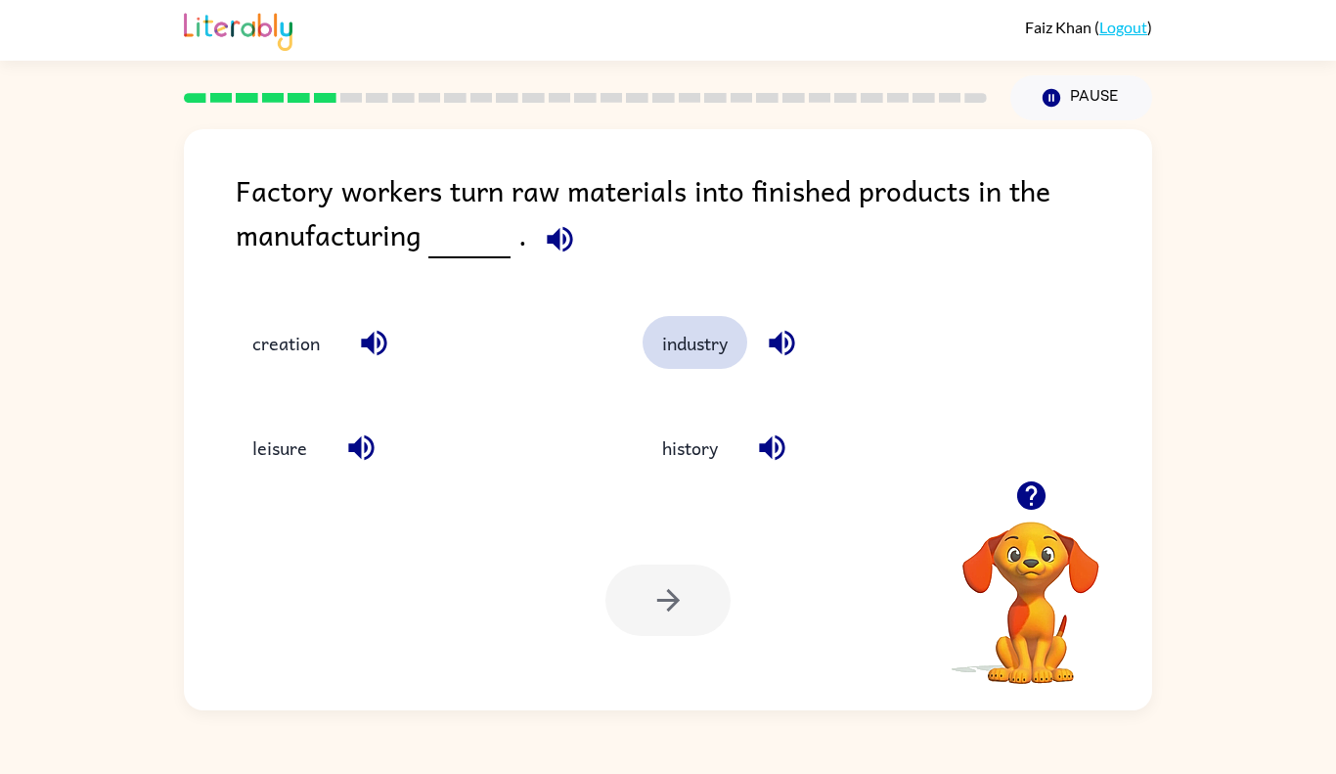
click at [695, 345] on button "industry" at bounding box center [695, 342] width 105 height 53
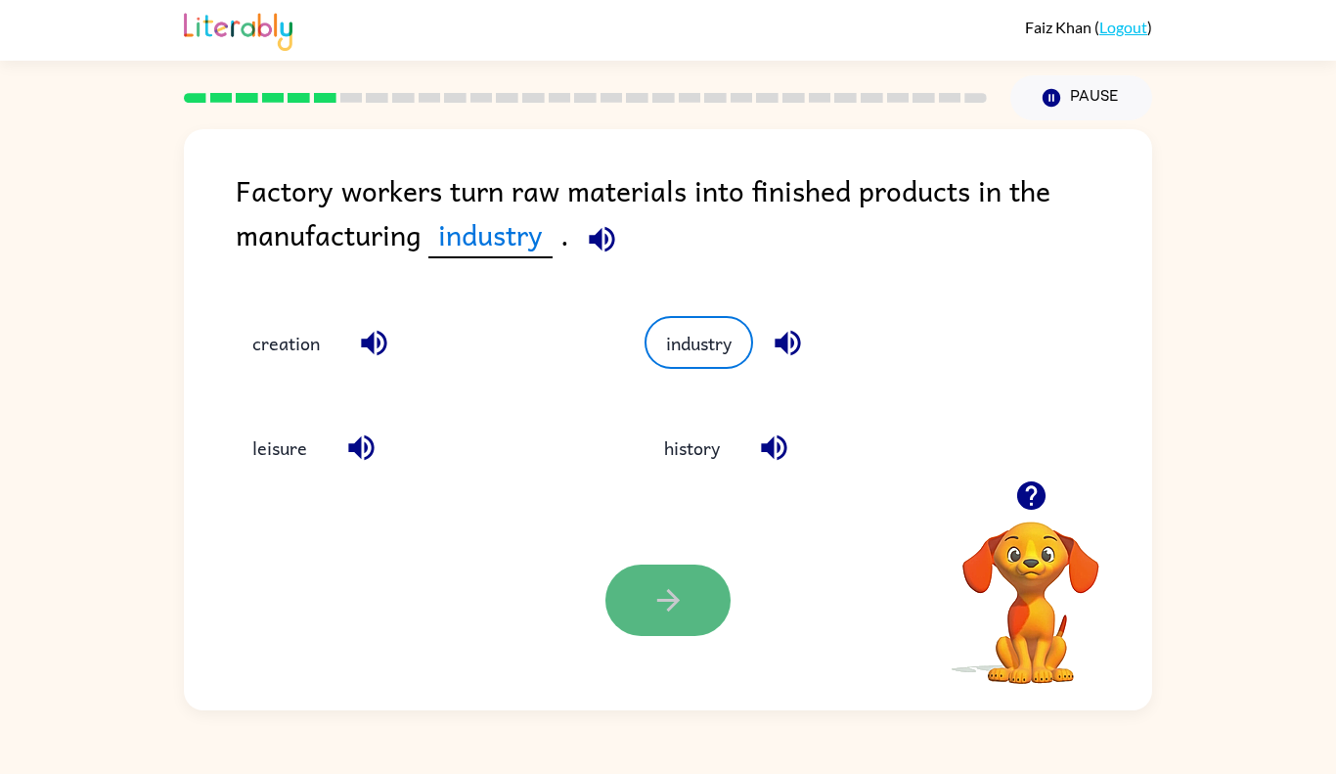
click at [651, 613] on icon "button" at bounding box center [668, 600] width 34 height 34
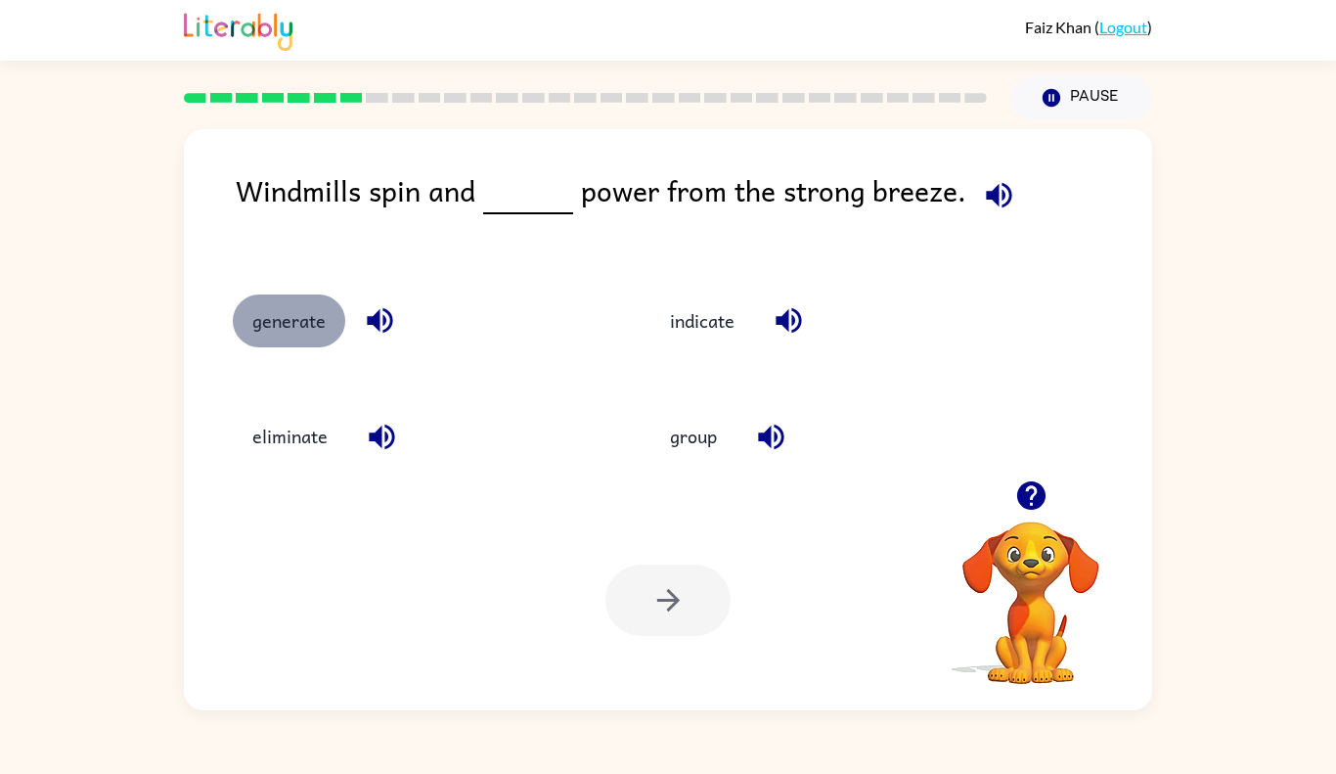
click at [321, 335] on button "generate" at bounding box center [289, 320] width 112 height 53
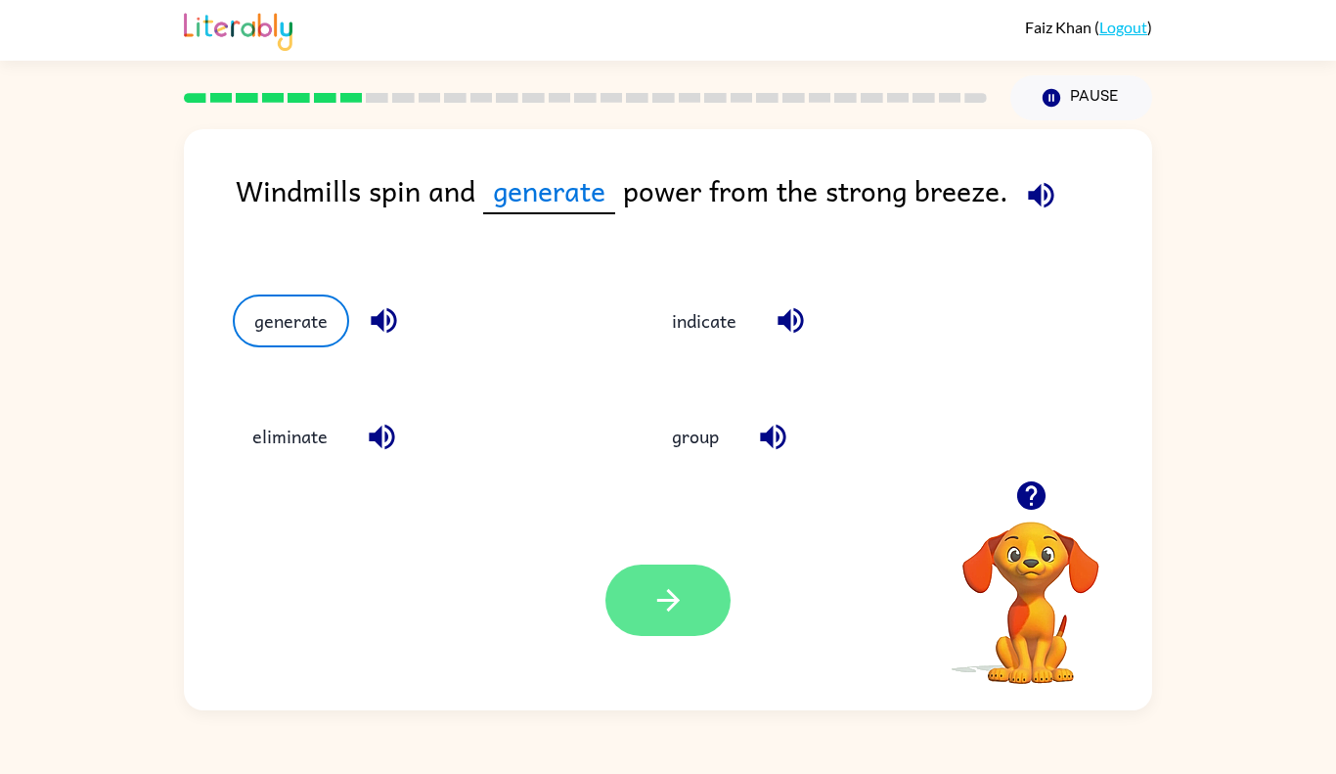
click at [642, 603] on button "button" at bounding box center [667, 599] width 125 height 71
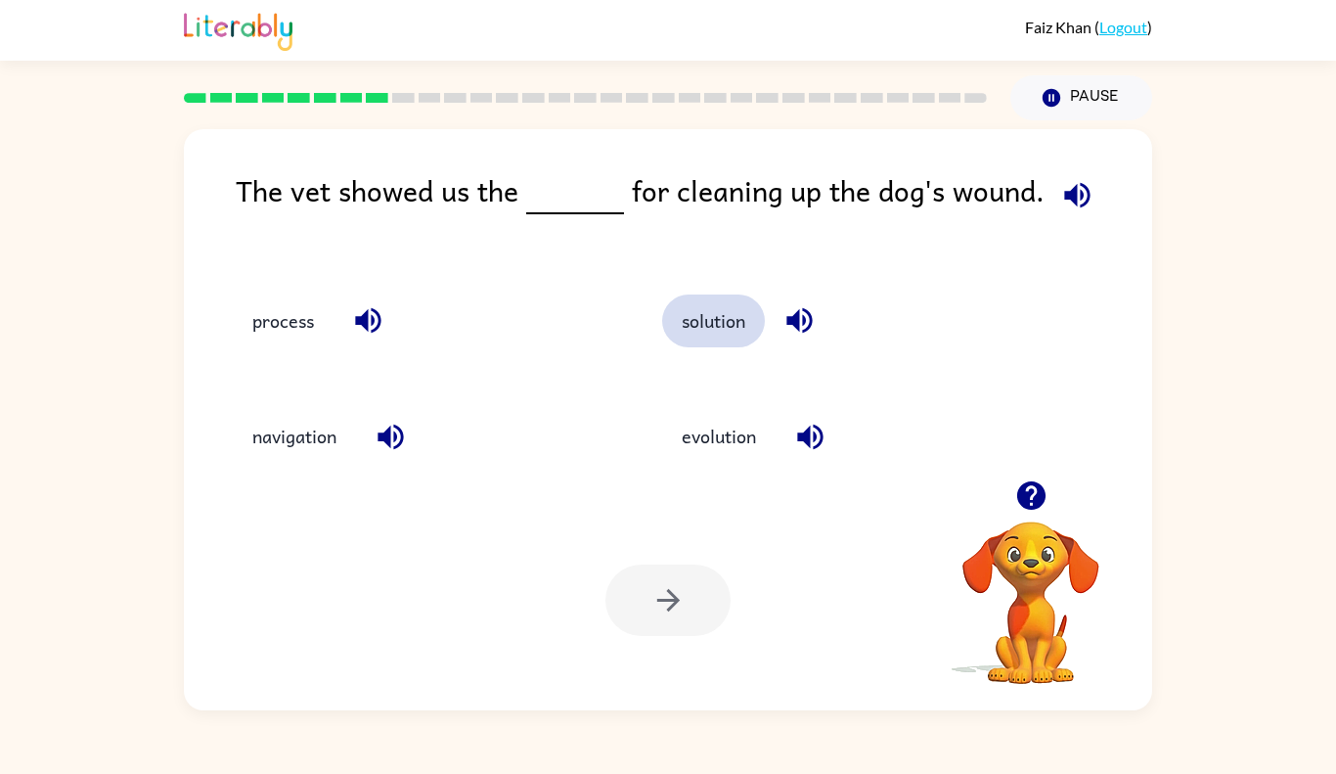
click at [697, 338] on button "solution" at bounding box center [713, 320] width 103 height 53
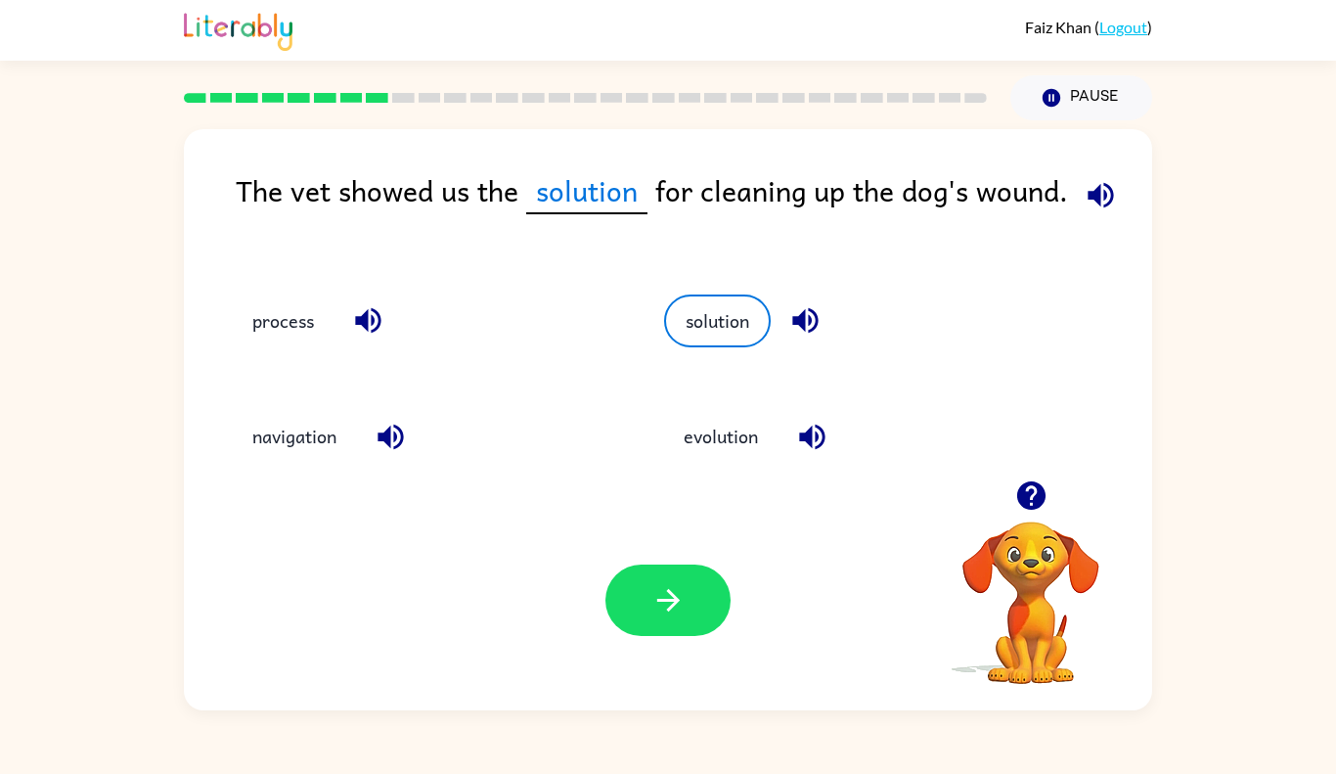
click at [635, 535] on div "Your browser must support playing .mp4 files to use Literably. Please try using…" at bounding box center [668, 600] width 968 height 220
click at [656, 578] on button "button" at bounding box center [667, 599] width 125 height 71
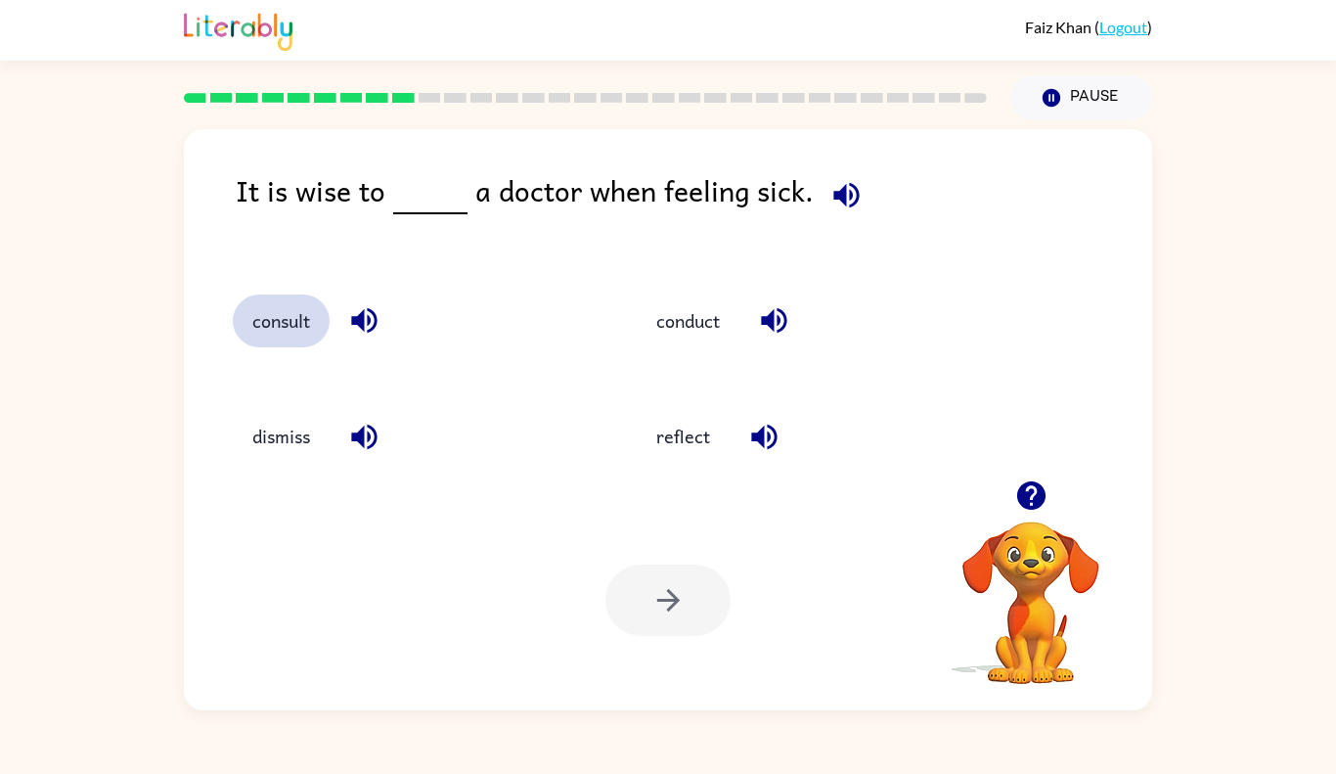
click at [292, 324] on button "consult" at bounding box center [281, 320] width 97 height 53
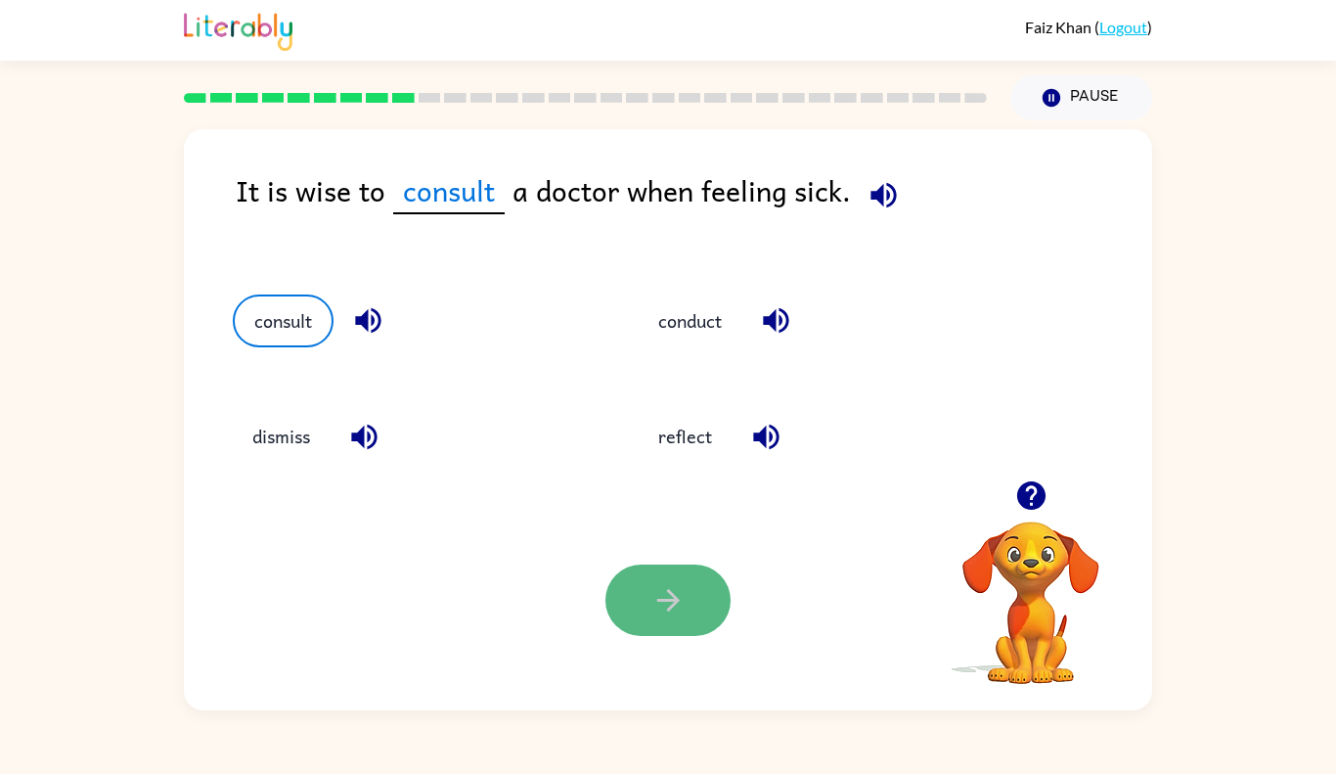
click at [637, 578] on button "button" at bounding box center [667, 599] width 125 height 71
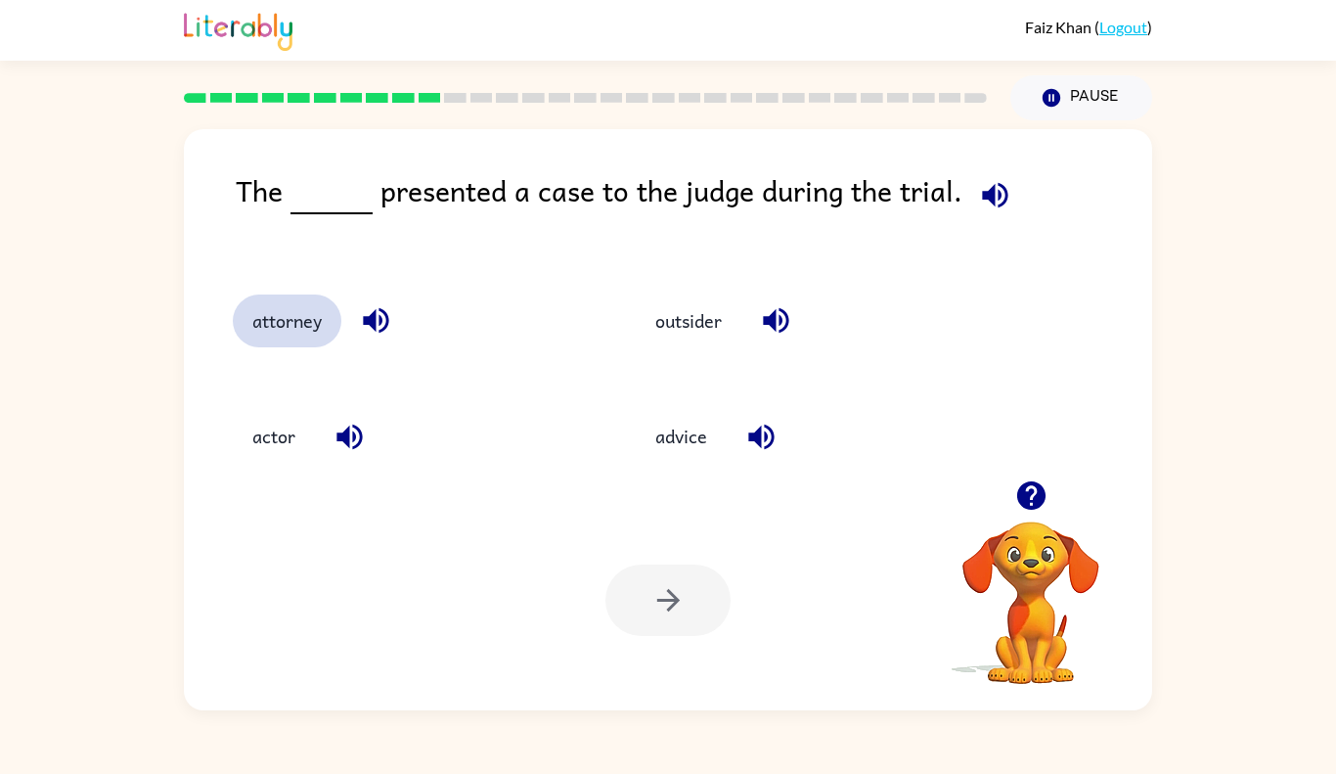
click at [275, 319] on button "attorney" at bounding box center [287, 320] width 109 height 53
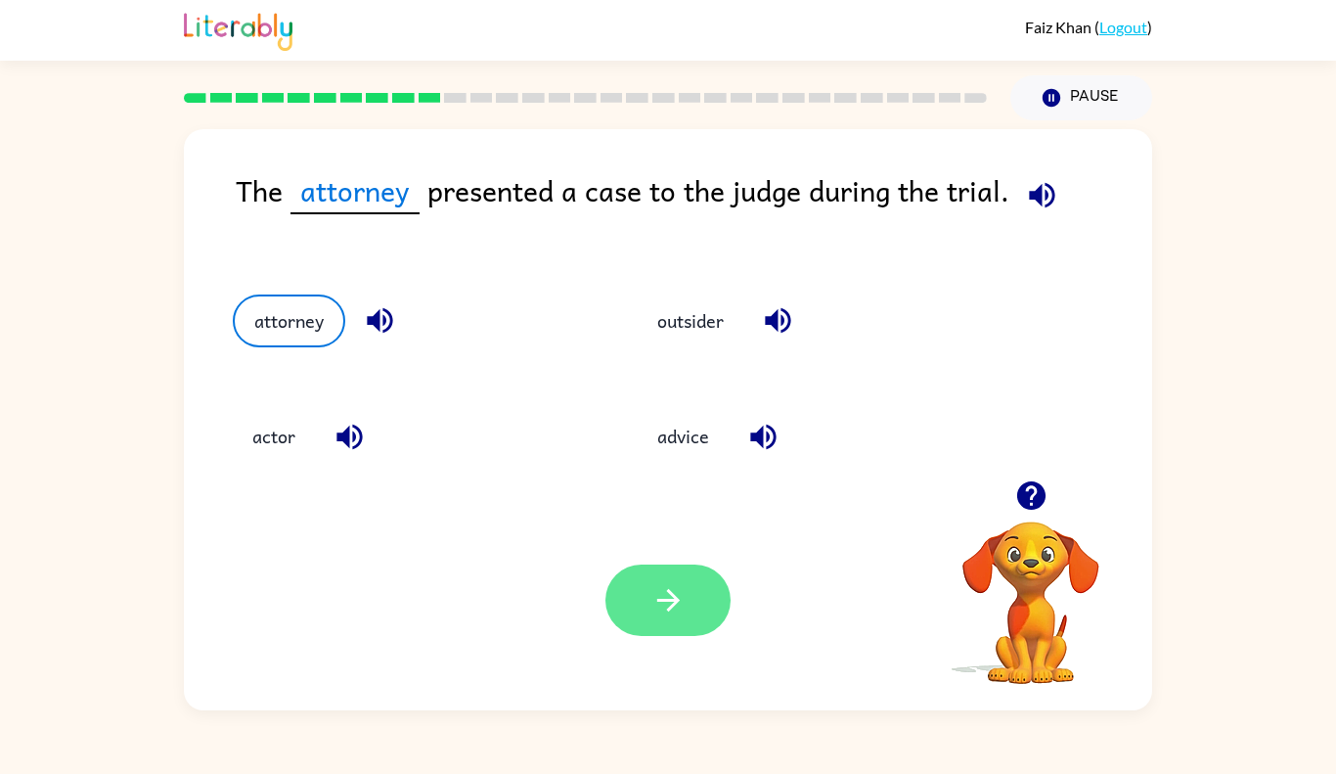
click at [643, 595] on button "button" at bounding box center [667, 599] width 125 height 71
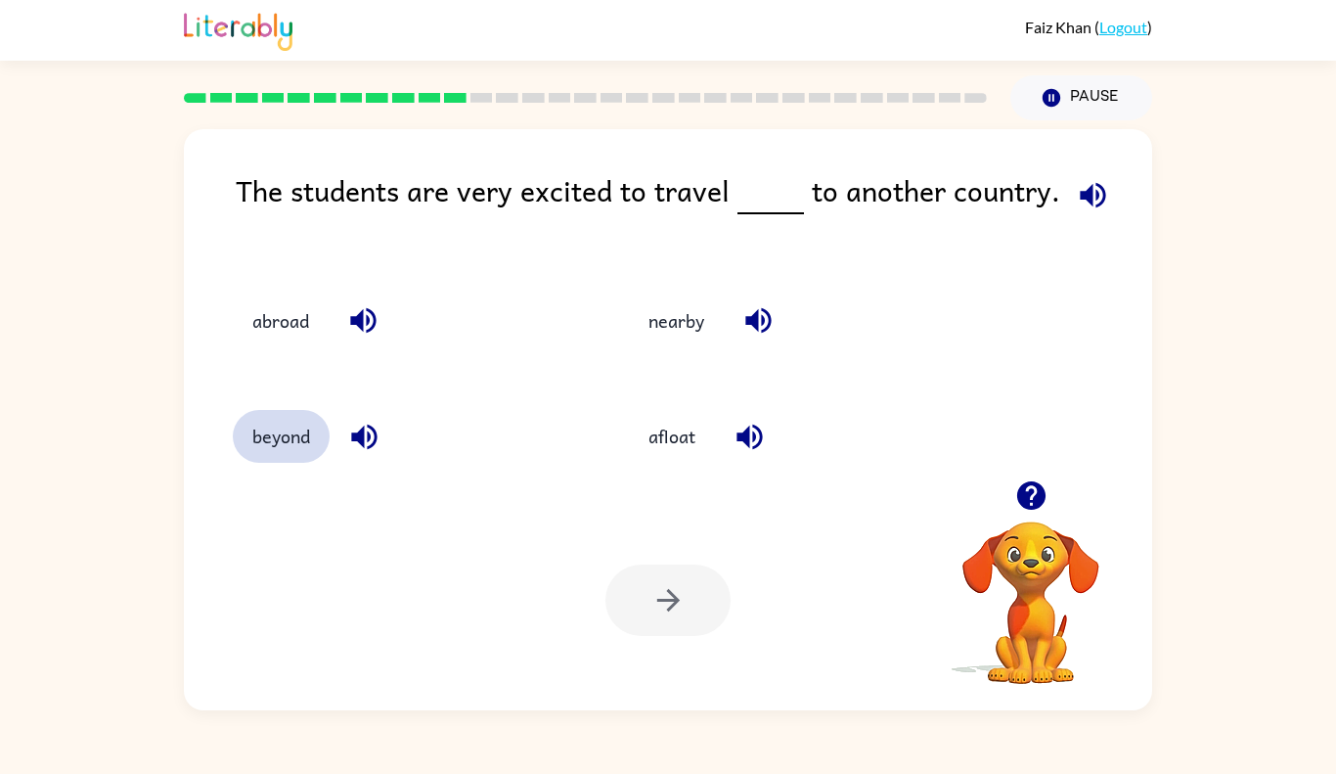
click at [267, 421] on button "beyond" at bounding box center [281, 436] width 97 height 53
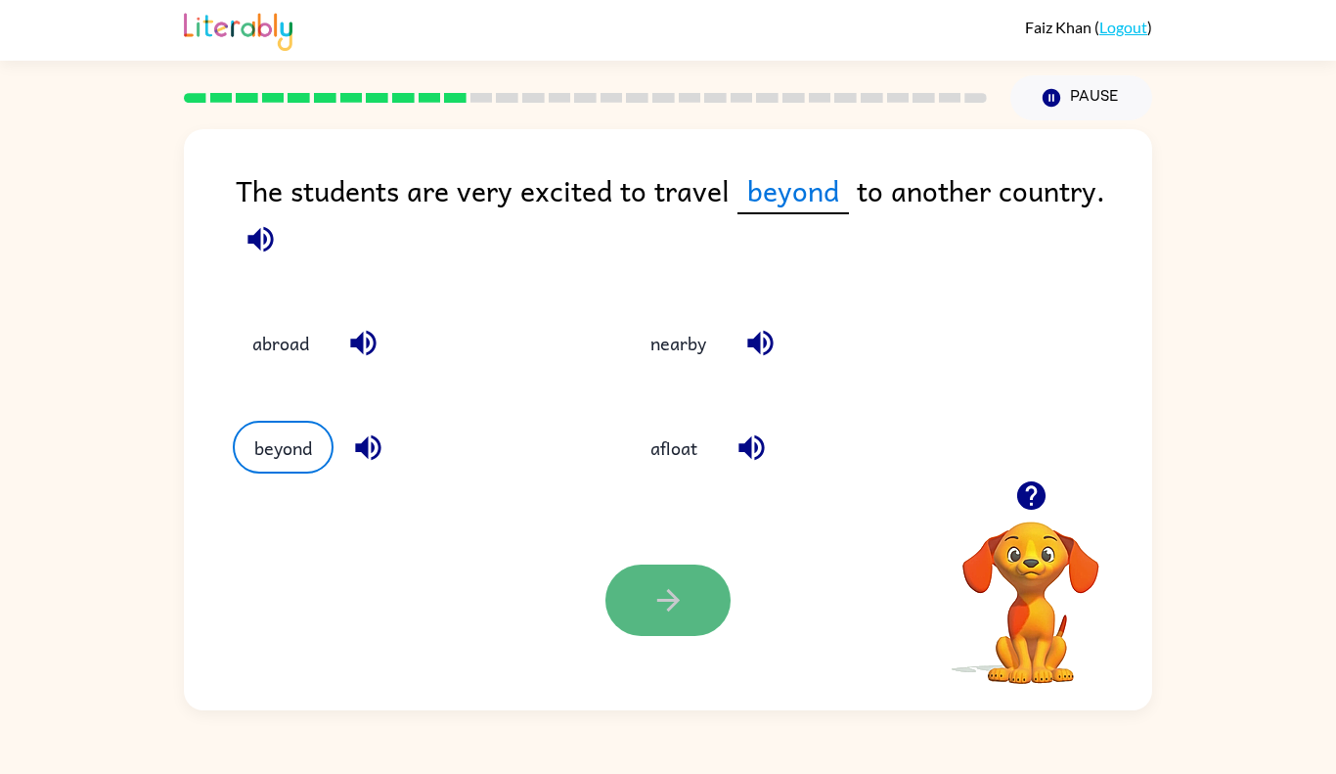
click at [647, 594] on button "button" at bounding box center [667, 599] width 125 height 71
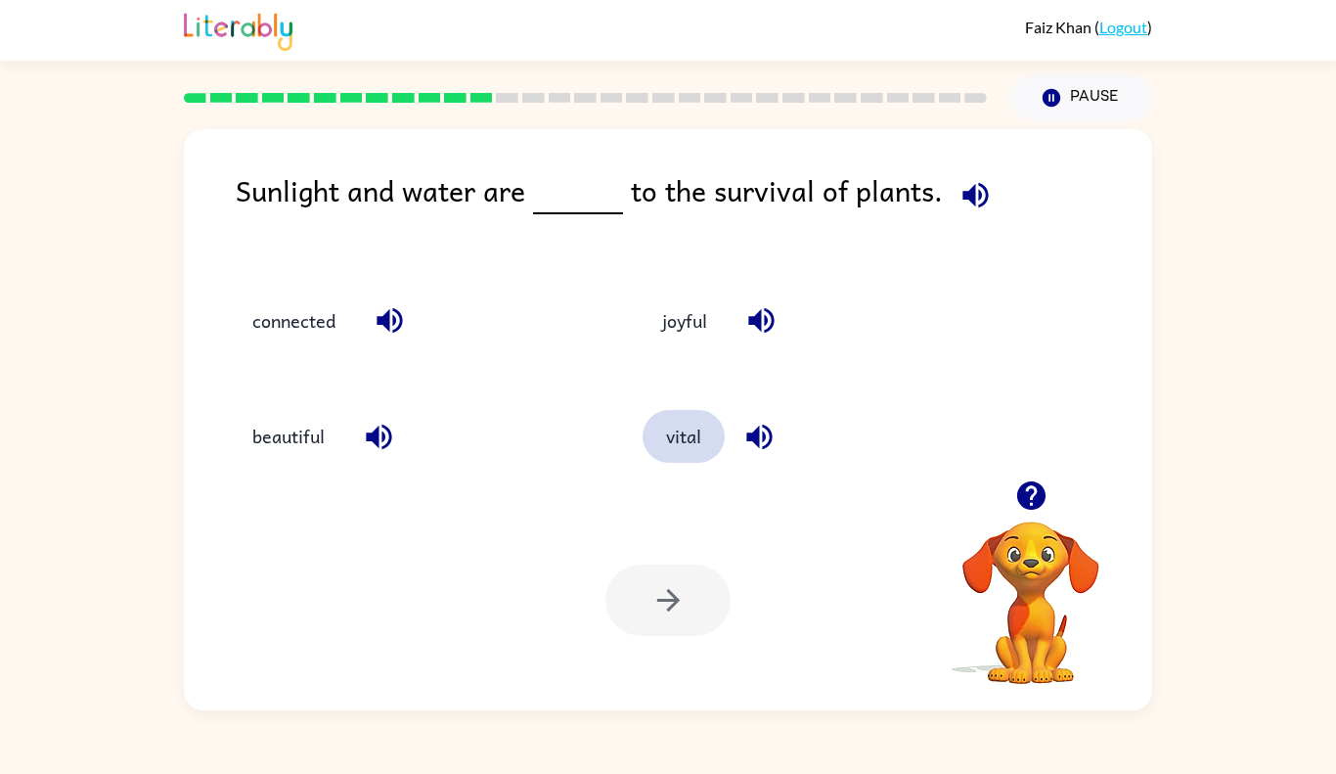
click at [692, 444] on button "vital" at bounding box center [684, 436] width 82 height 53
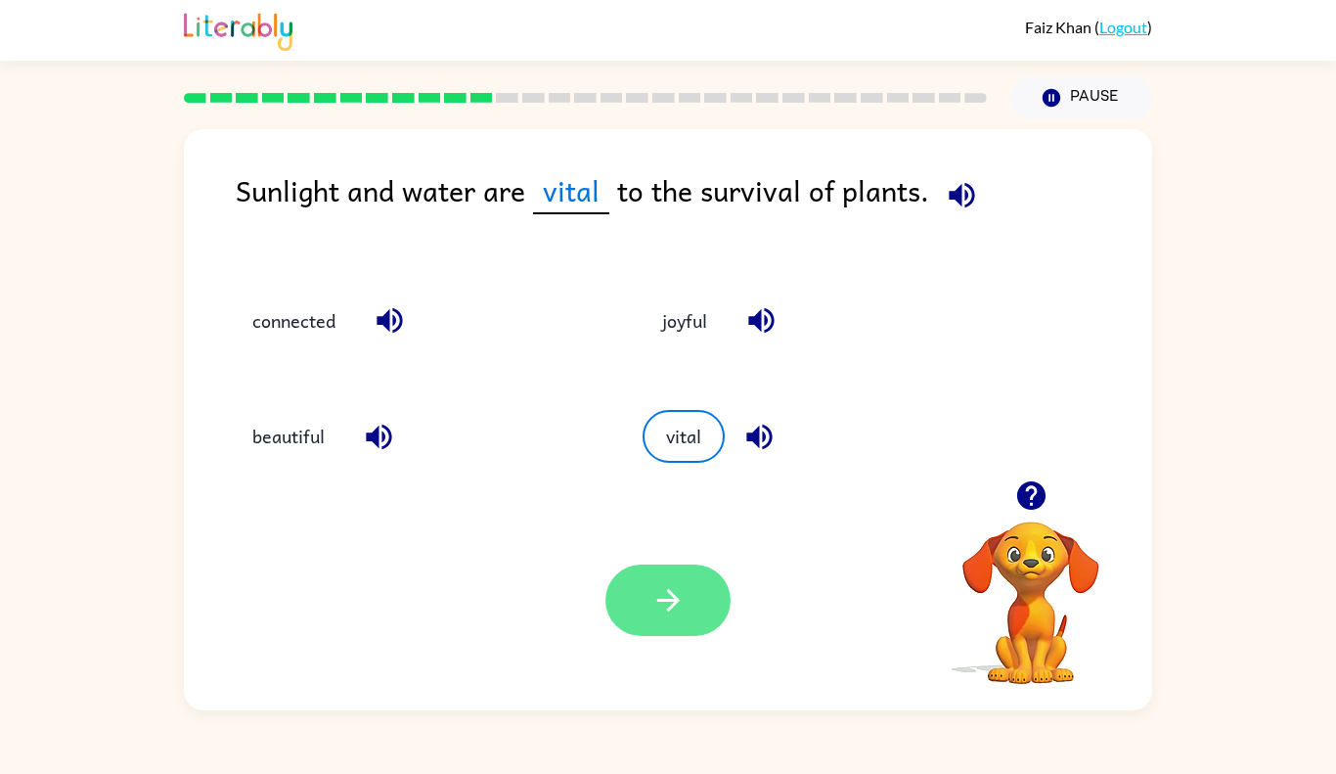
click at [658, 585] on icon "button" at bounding box center [668, 600] width 34 height 34
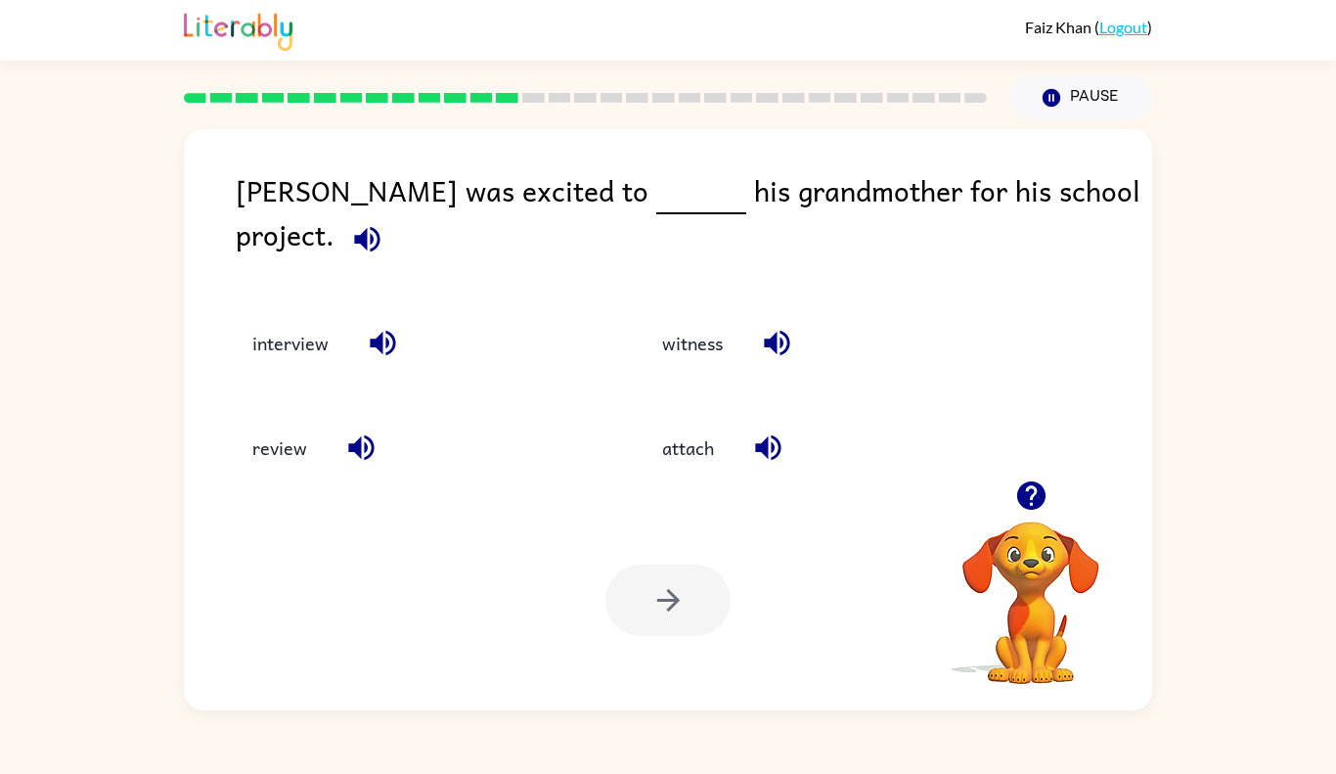
click at [317, 364] on div "interview" at bounding box center [401, 331] width 410 height 105
click at [297, 330] on button "interview" at bounding box center [290, 342] width 115 height 53
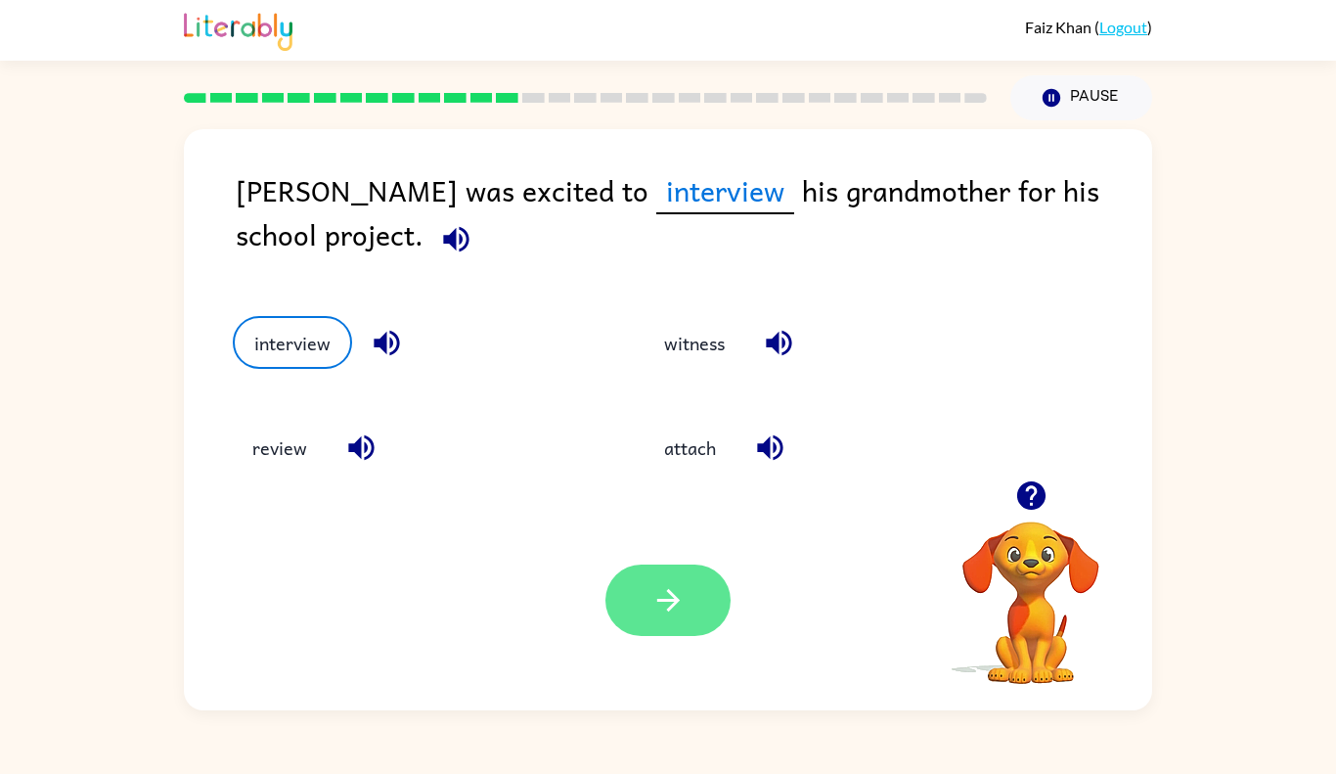
click at [668, 586] on icon "button" at bounding box center [668, 600] width 34 height 34
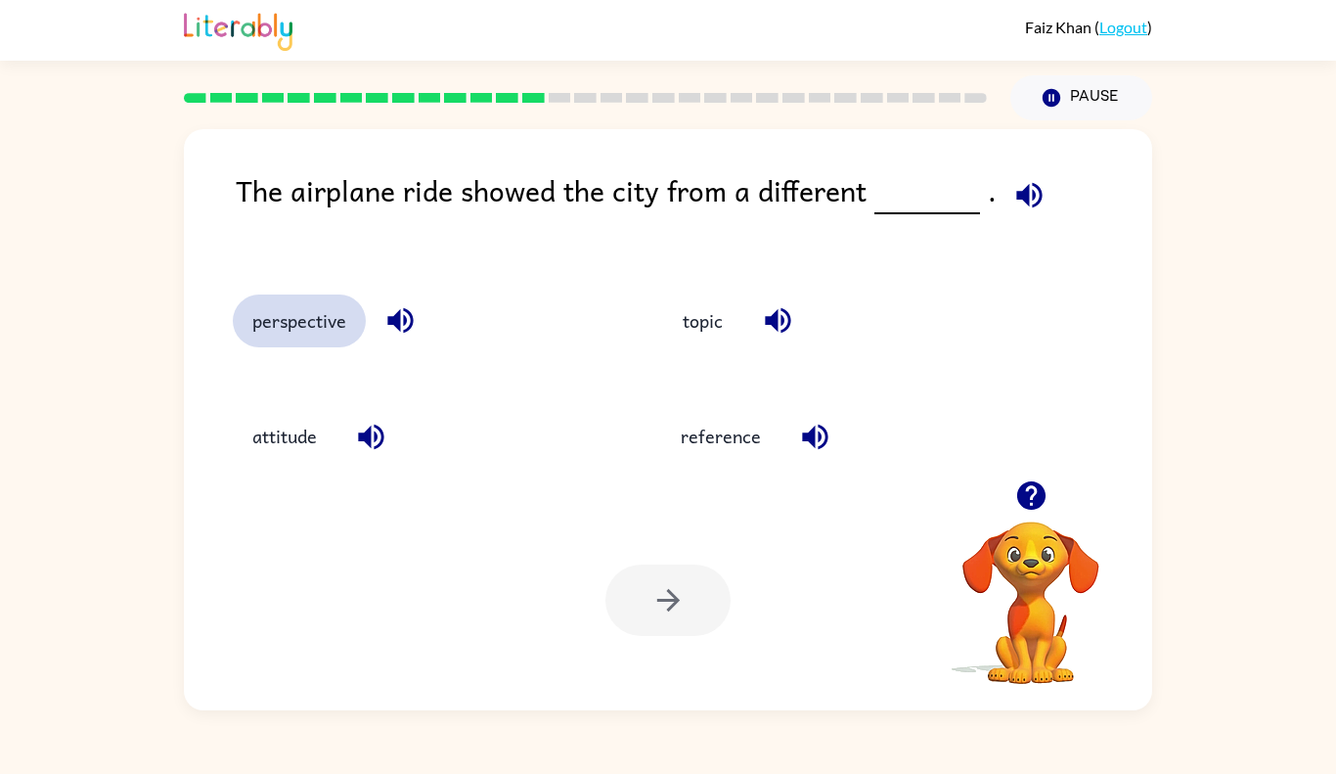
click at [331, 317] on button "perspective" at bounding box center [299, 320] width 133 height 53
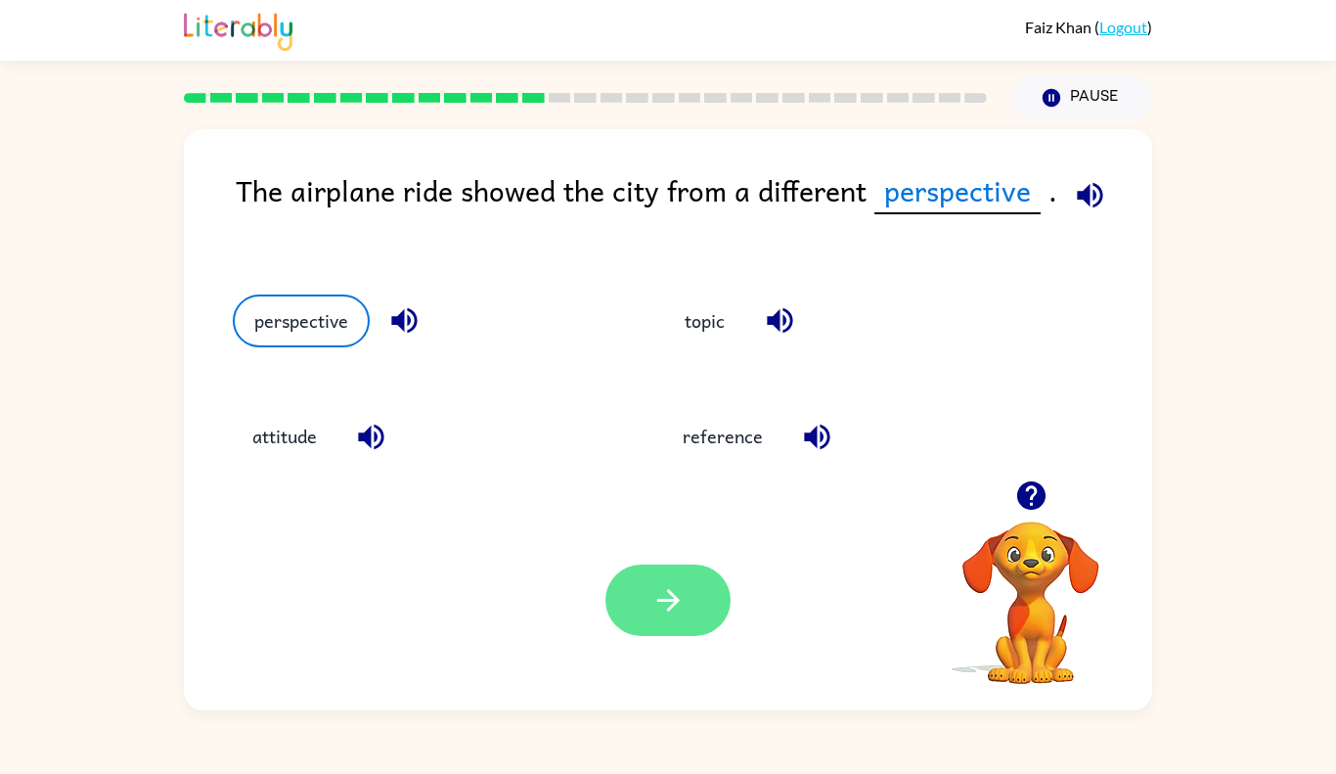
click at [688, 592] on button "button" at bounding box center [667, 599] width 125 height 71
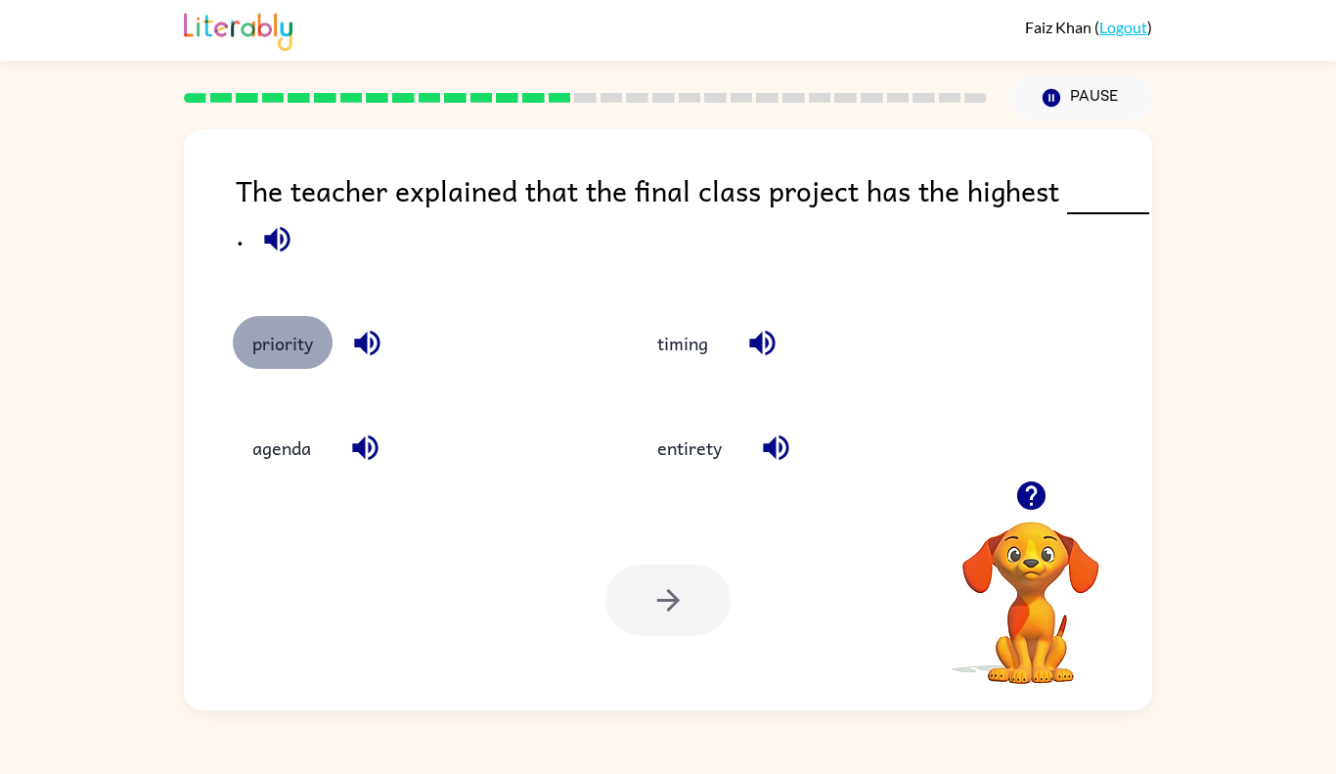
click at [290, 335] on button "priority" at bounding box center [283, 342] width 100 height 53
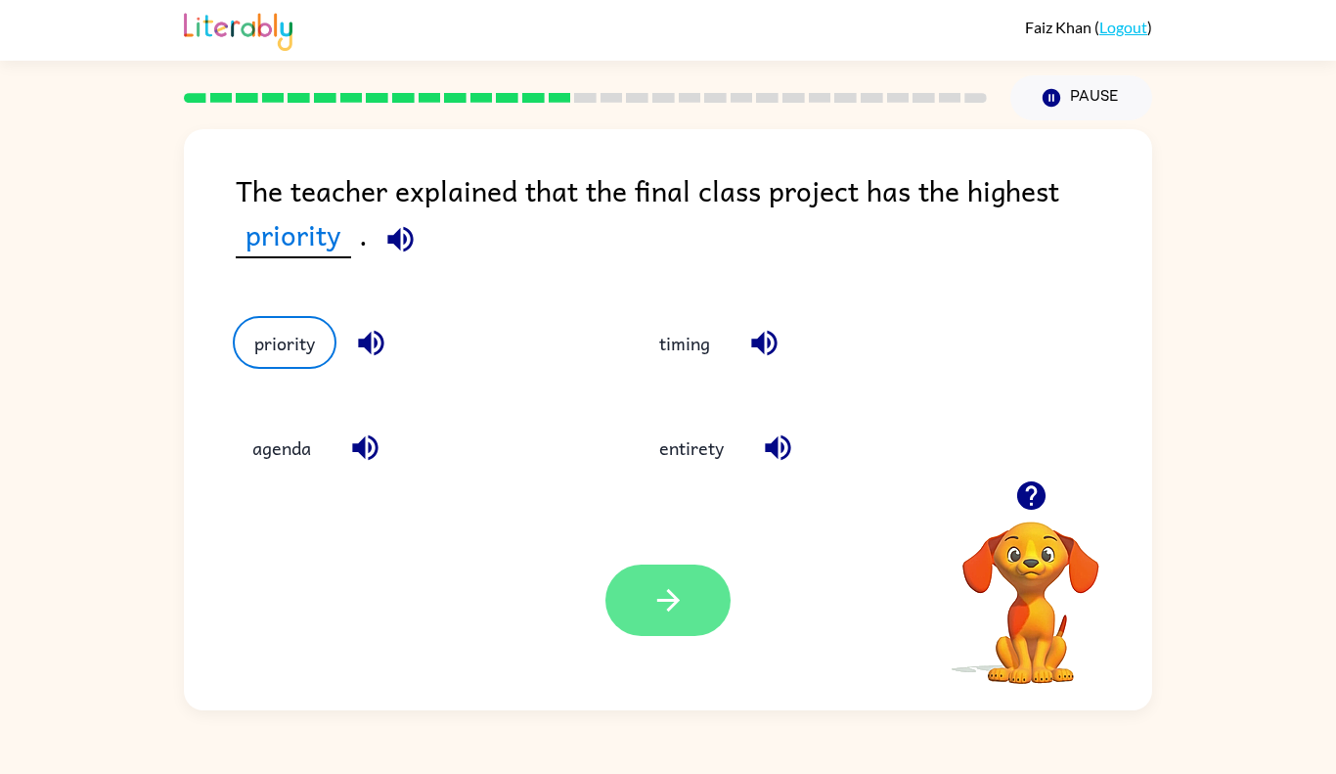
click at [706, 568] on button "button" at bounding box center [667, 599] width 125 height 71
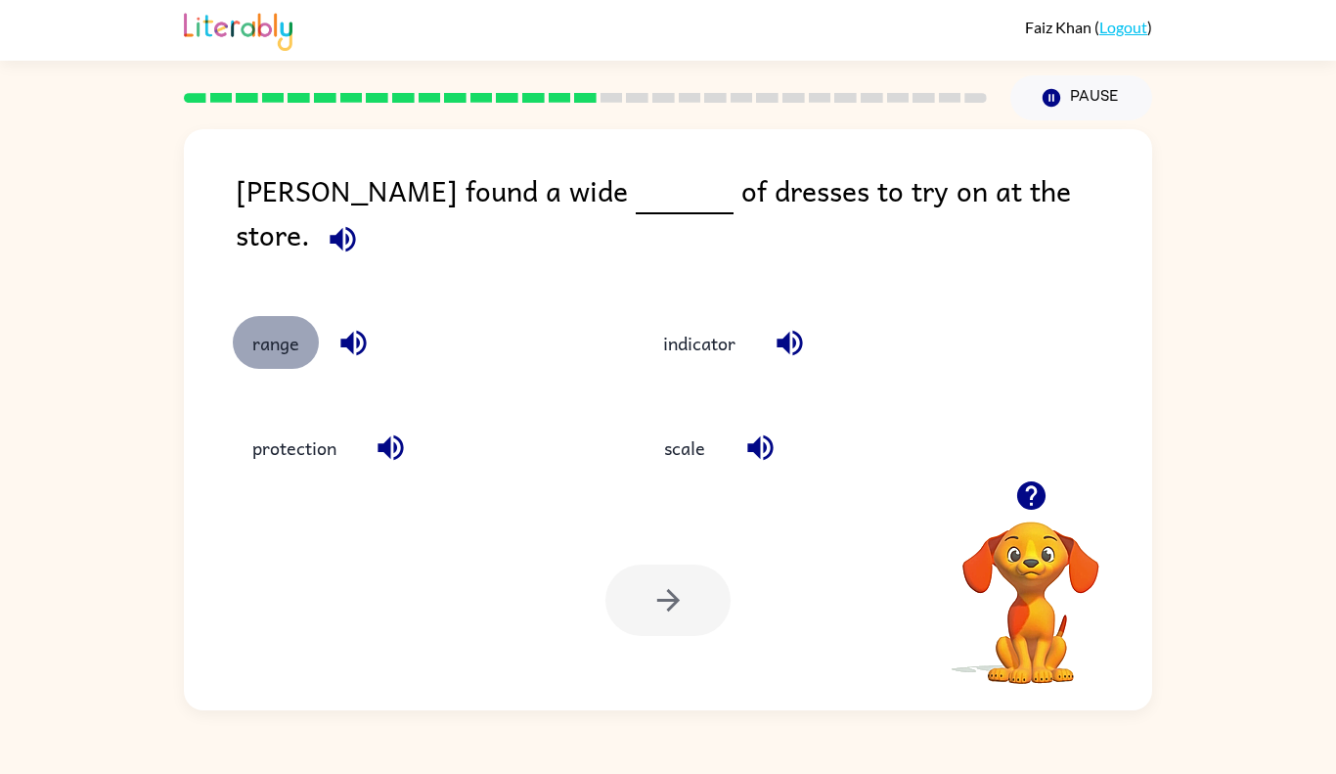
click at [261, 316] on button "range" at bounding box center [276, 342] width 86 height 53
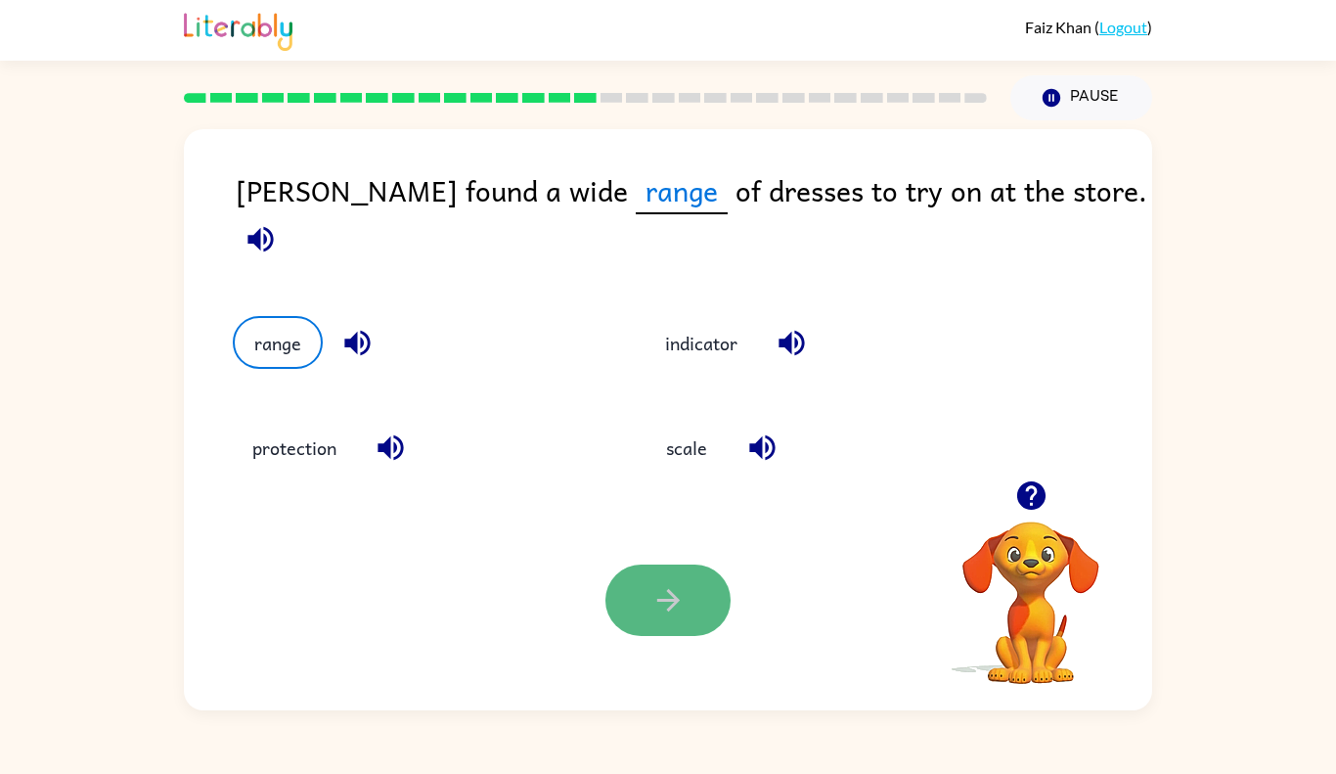
click at [684, 587] on icon "button" at bounding box center [668, 600] width 34 height 34
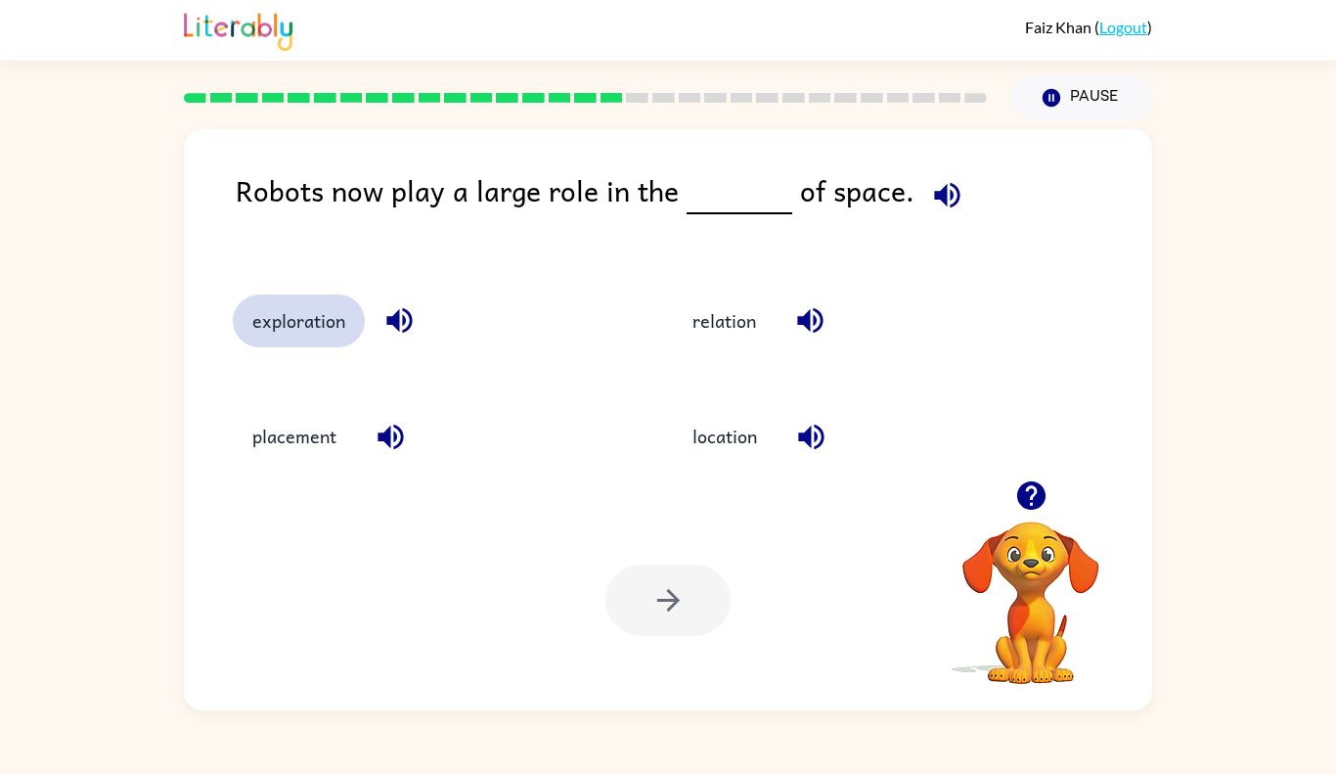
click at [339, 318] on button "exploration" at bounding box center [299, 320] width 132 height 53
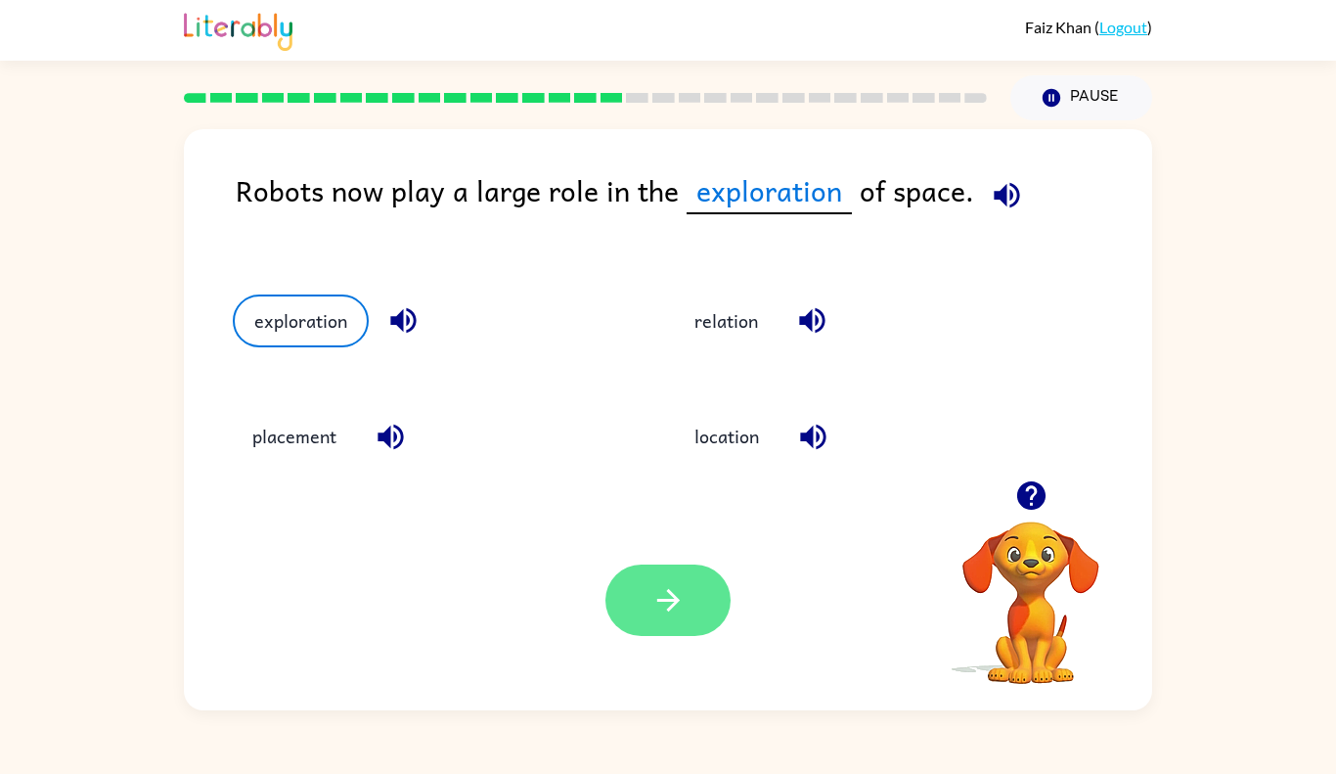
click at [674, 599] on icon "button" at bounding box center [667, 600] width 22 height 22
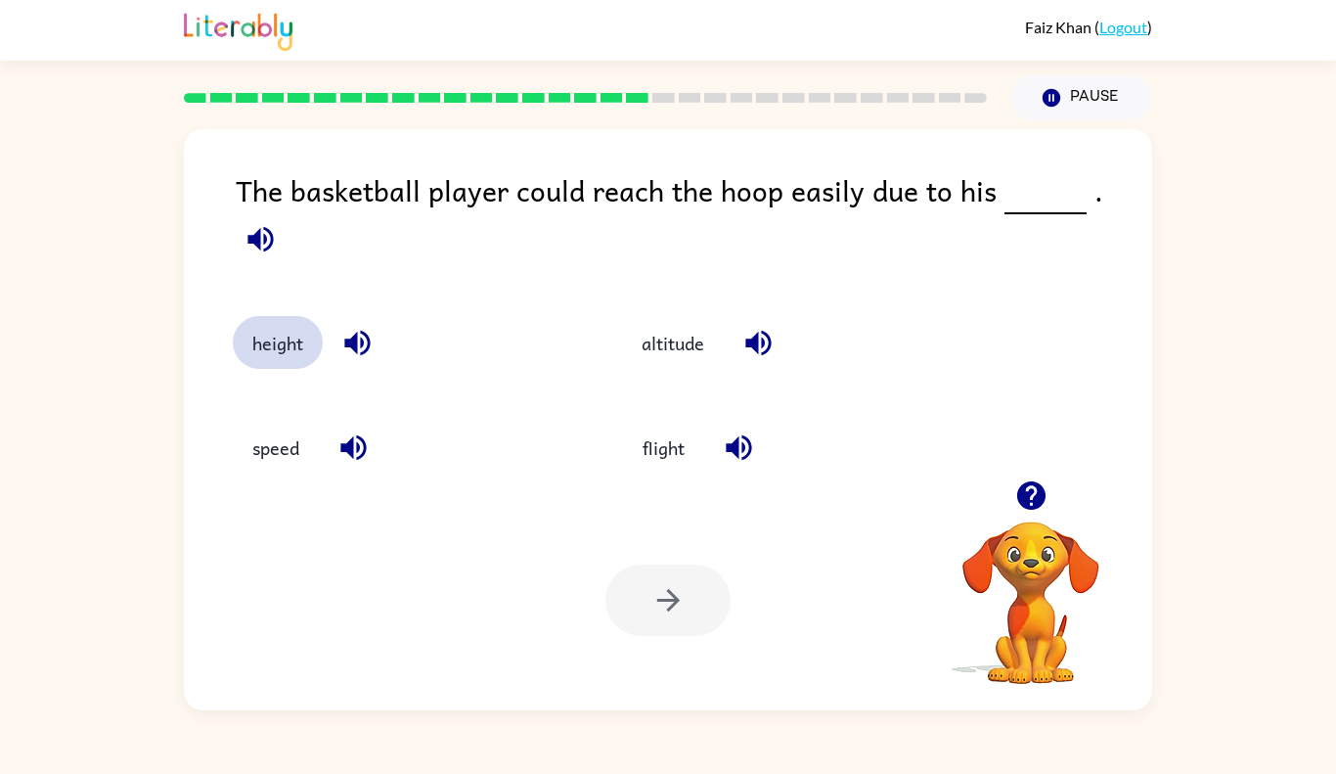
click at [283, 324] on button "height" at bounding box center [278, 342] width 90 height 53
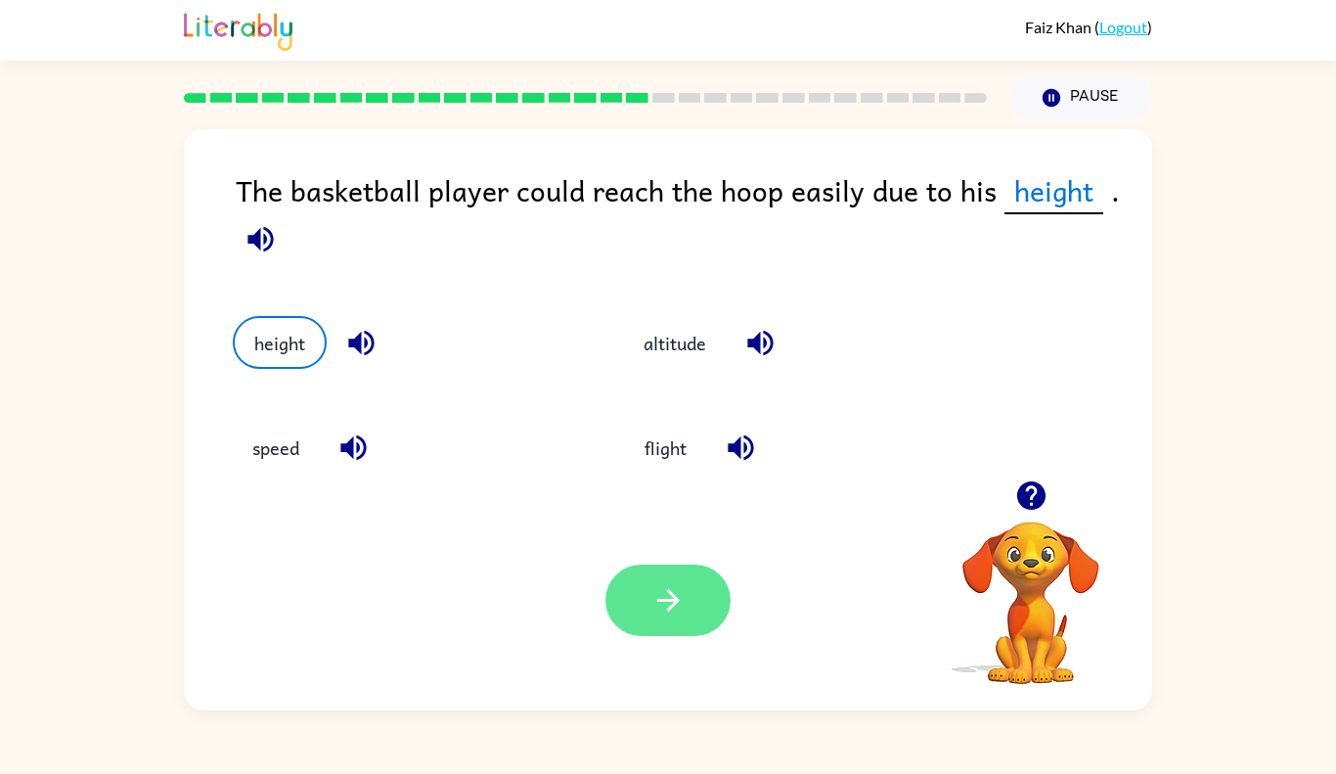
click at [699, 605] on button "button" at bounding box center [667, 599] width 125 height 71
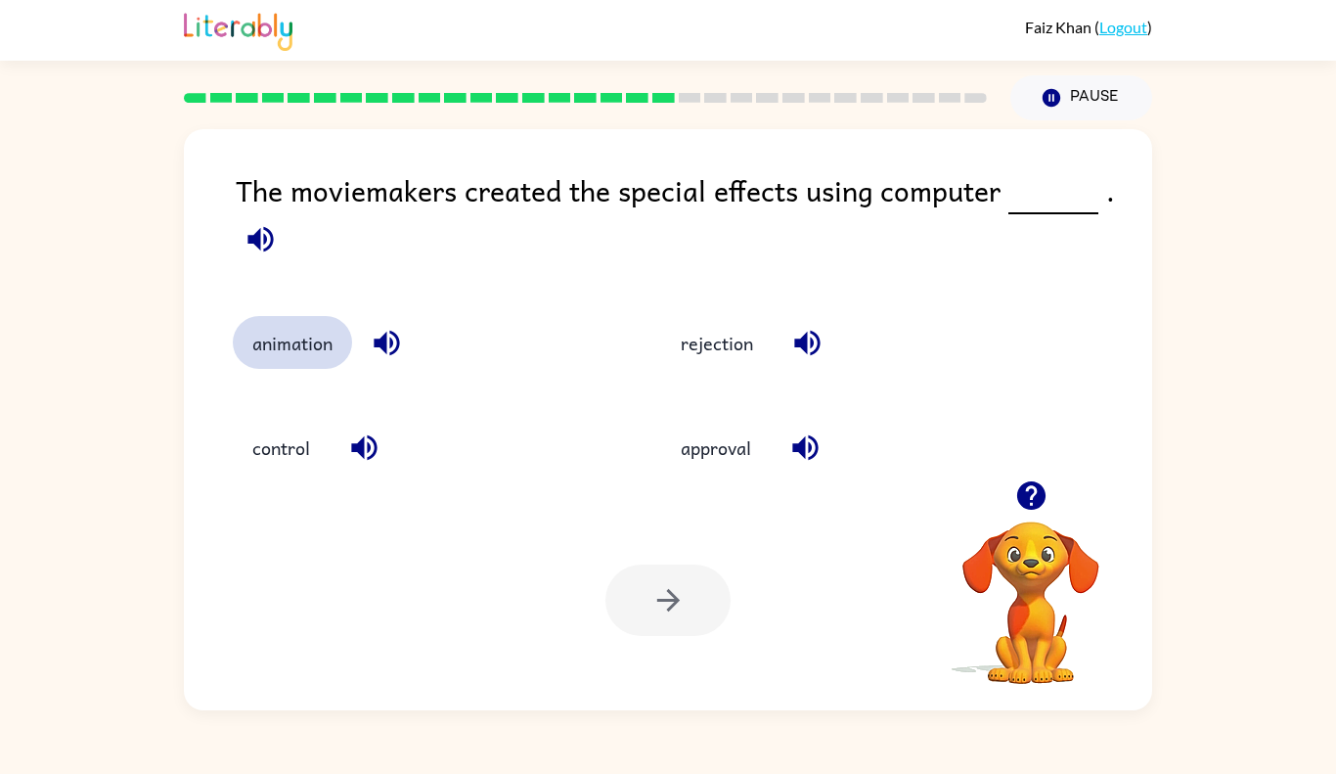
click at [303, 353] on button "animation" at bounding box center [292, 342] width 119 height 53
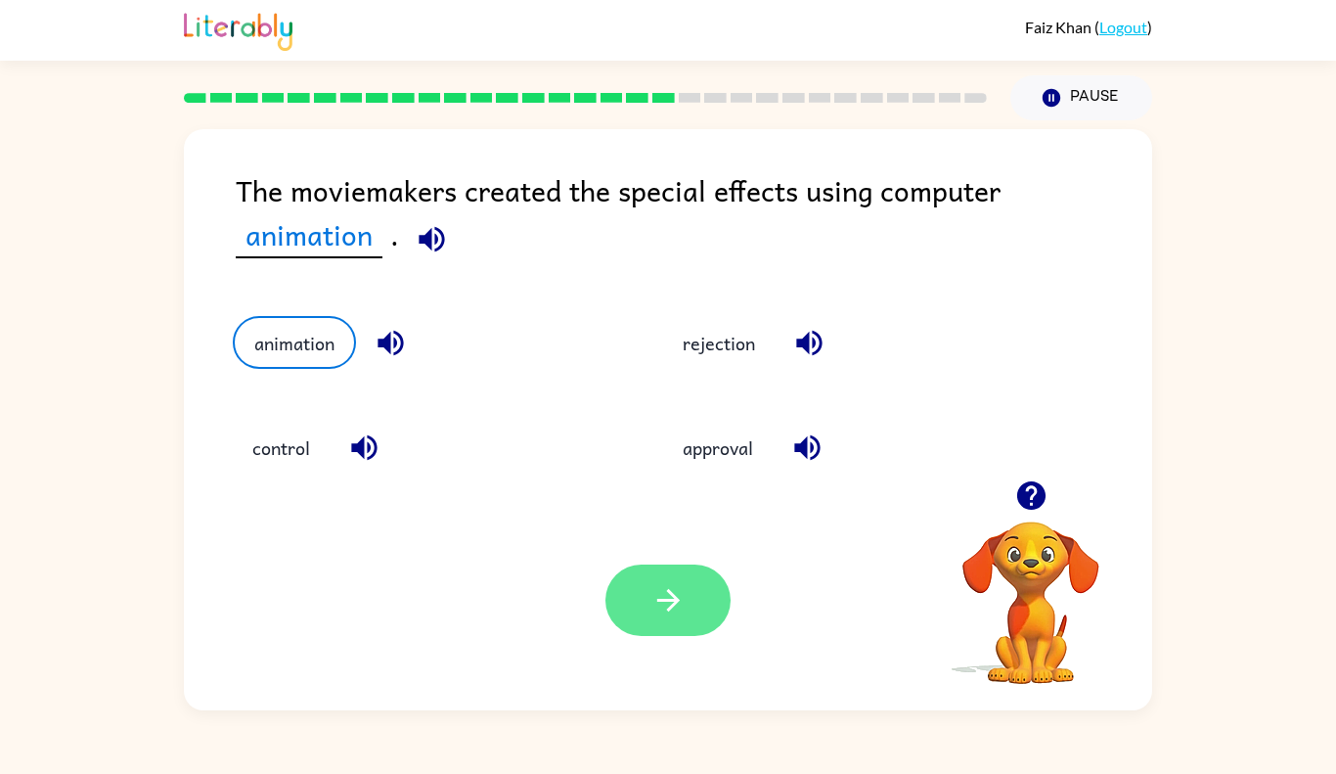
click at [640, 600] on button "button" at bounding box center [667, 599] width 125 height 71
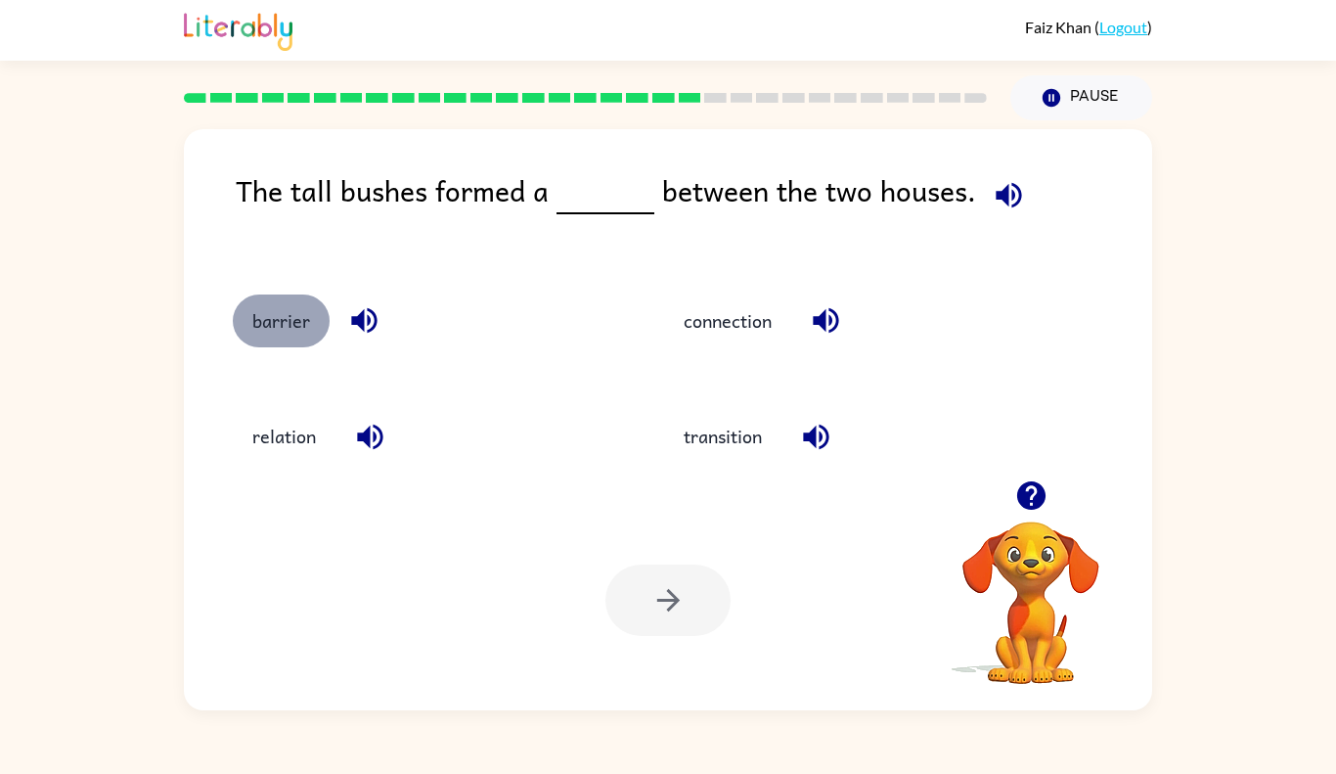
click at [280, 305] on button "barrier" at bounding box center [281, 320] width 97 height 53
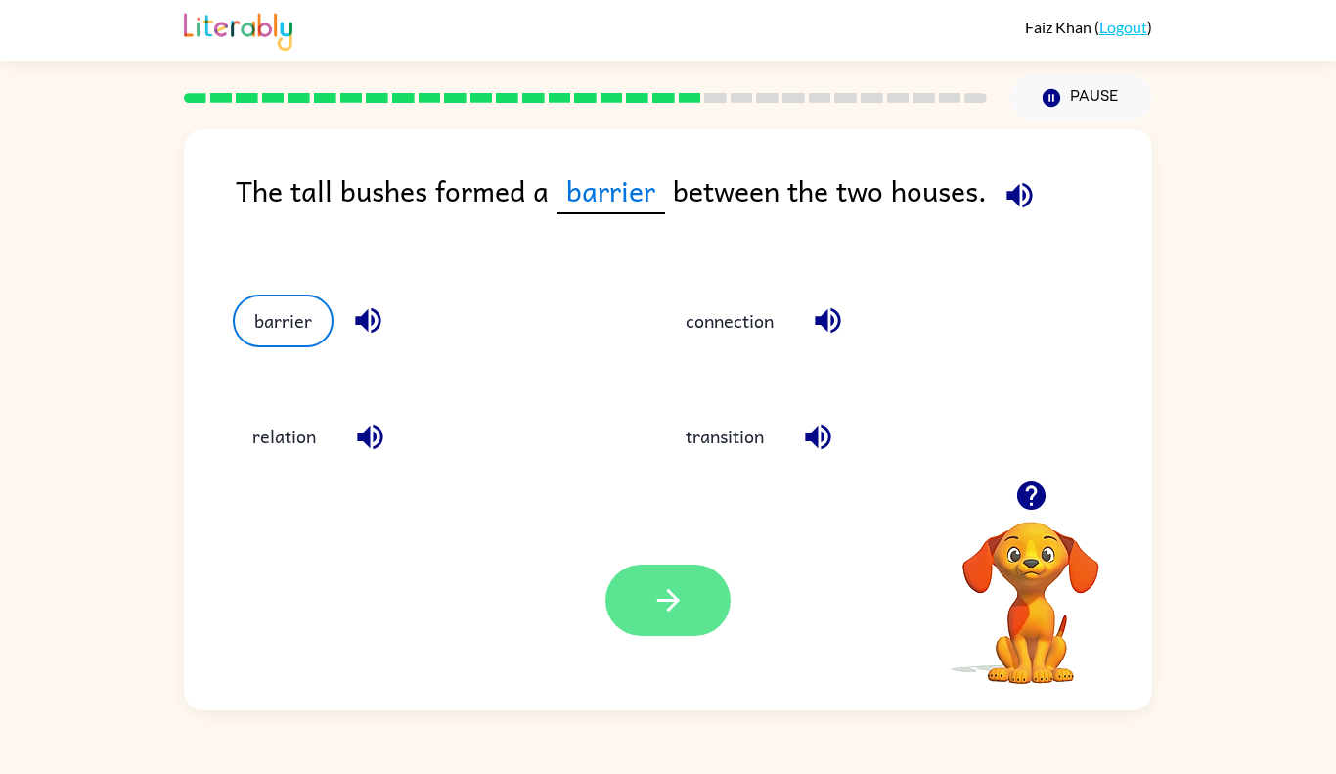
click at [683, 602] on icon "button" at bounding box center [668, 600] width 34 height 34
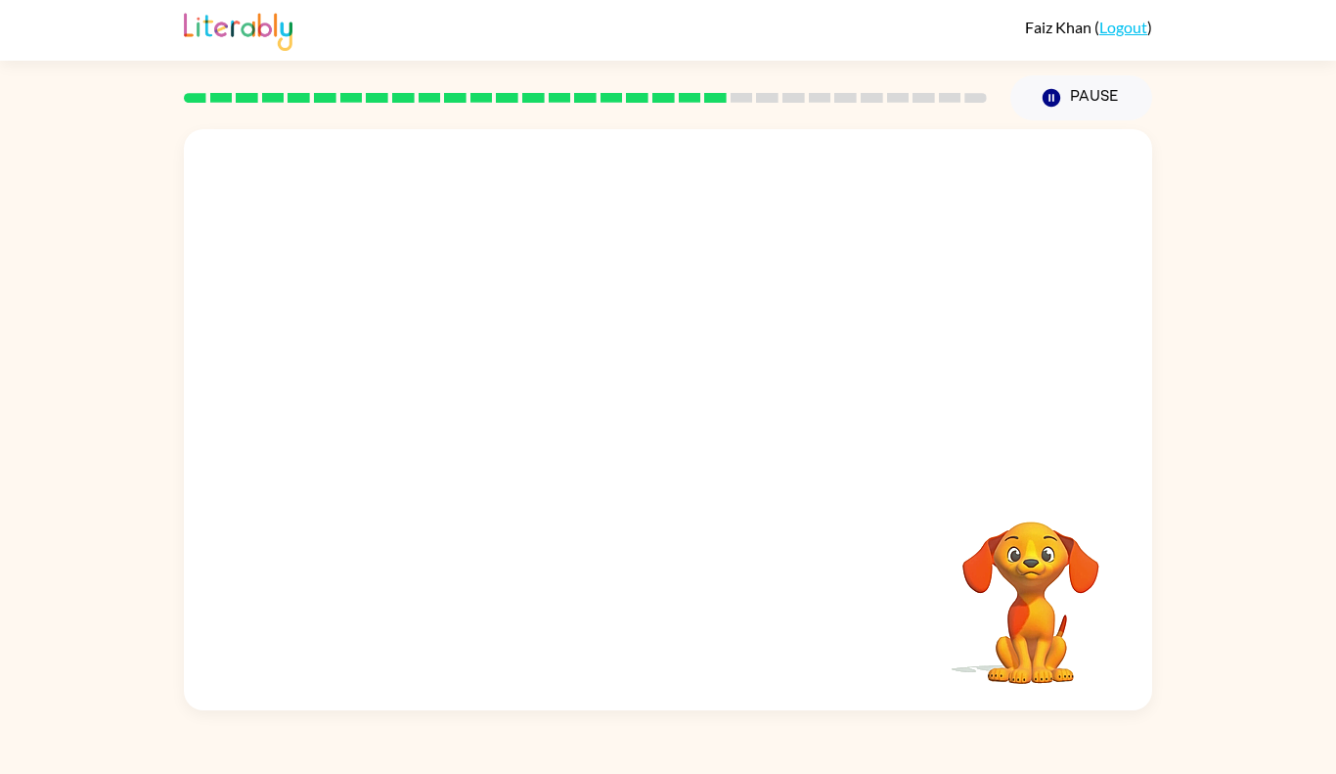
drag, startPoint x: 480, startPoint y: 413, endPoint x: 446, endPoint y: 424, distance: 36.2
click at [446, 424] on video "Your browser must support playing .mp4 files to use Literably. Please try using…" at bounding box center [668, 304] width 968 height 351
click at [628, 455] on video "Your browser must support playing .mp4 files to use Literably. Please try using…" at bounding box center [668, 304] width 968 height 351
click at [564, 532] on div "Your browser must support playing .mp4 files to use Literably. Please try using…" at bounding box center [668, 419] width 968 height 581
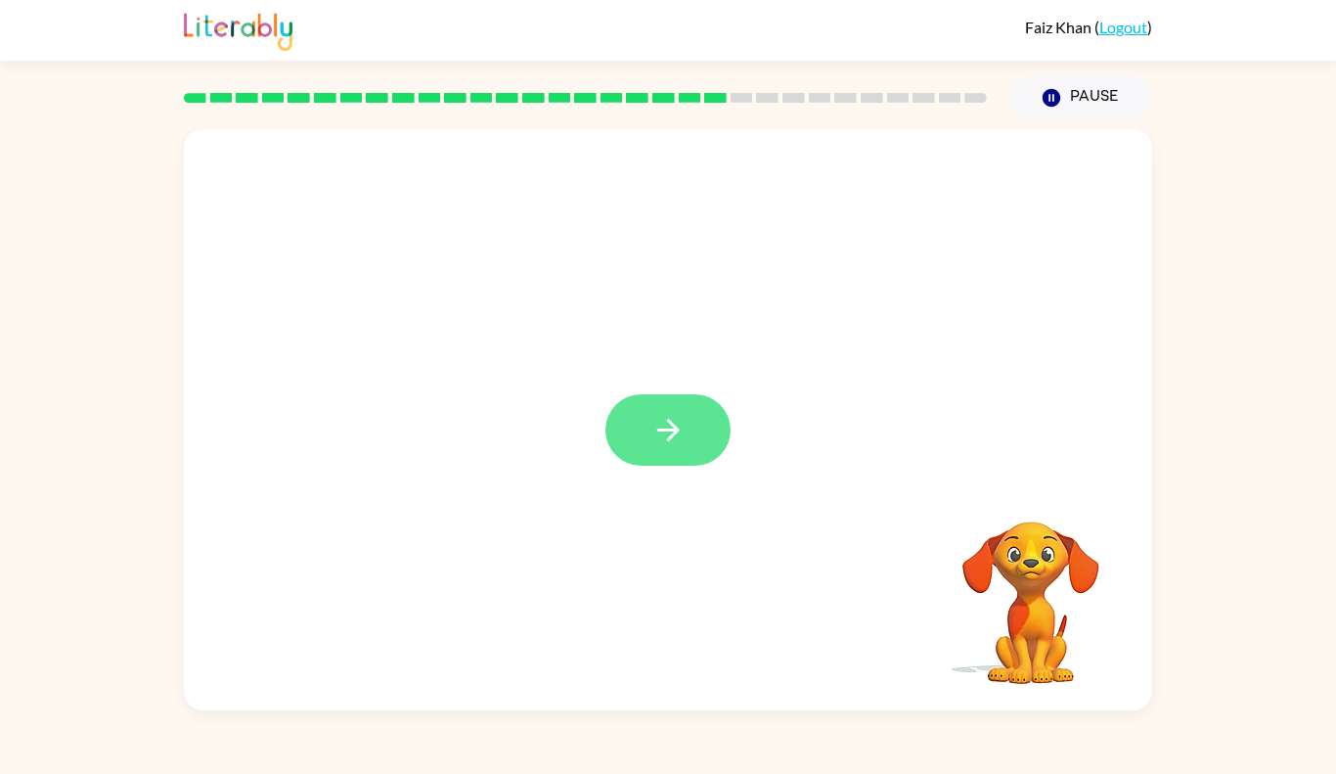
click at [690, 441] on button "button" at bounding box center [667, 429] width 125 height 71
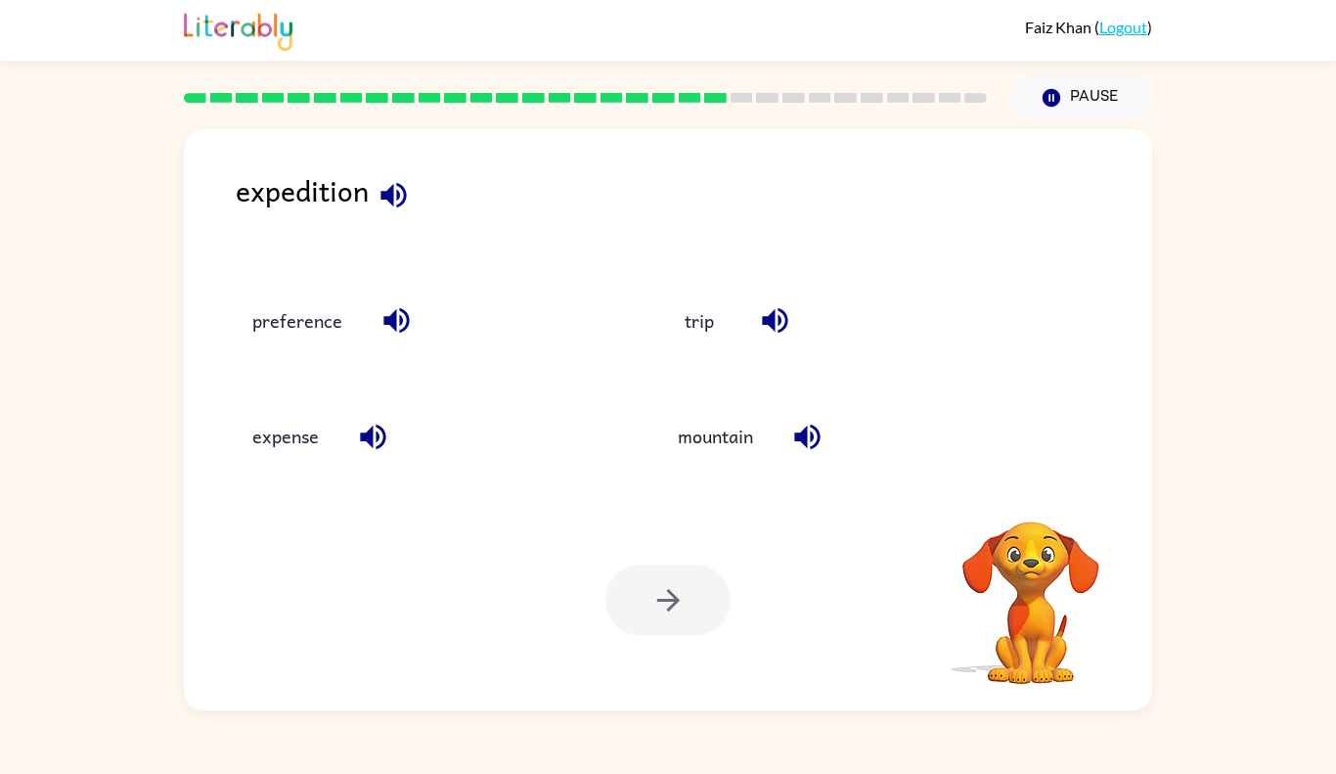
drag, startPoint x: 740, startPoint y: 490, endPoint x: 912, endPoint y: 515, distance: 174.0
click at [912, 515] on div "Your browser must support playing .mp4 files to use Literably. Please try using…" at bounding box center [668, 600] width 968 height 220
click at [725, 320] on button "trip" at bounding box center [699, 320] width 82 height 53
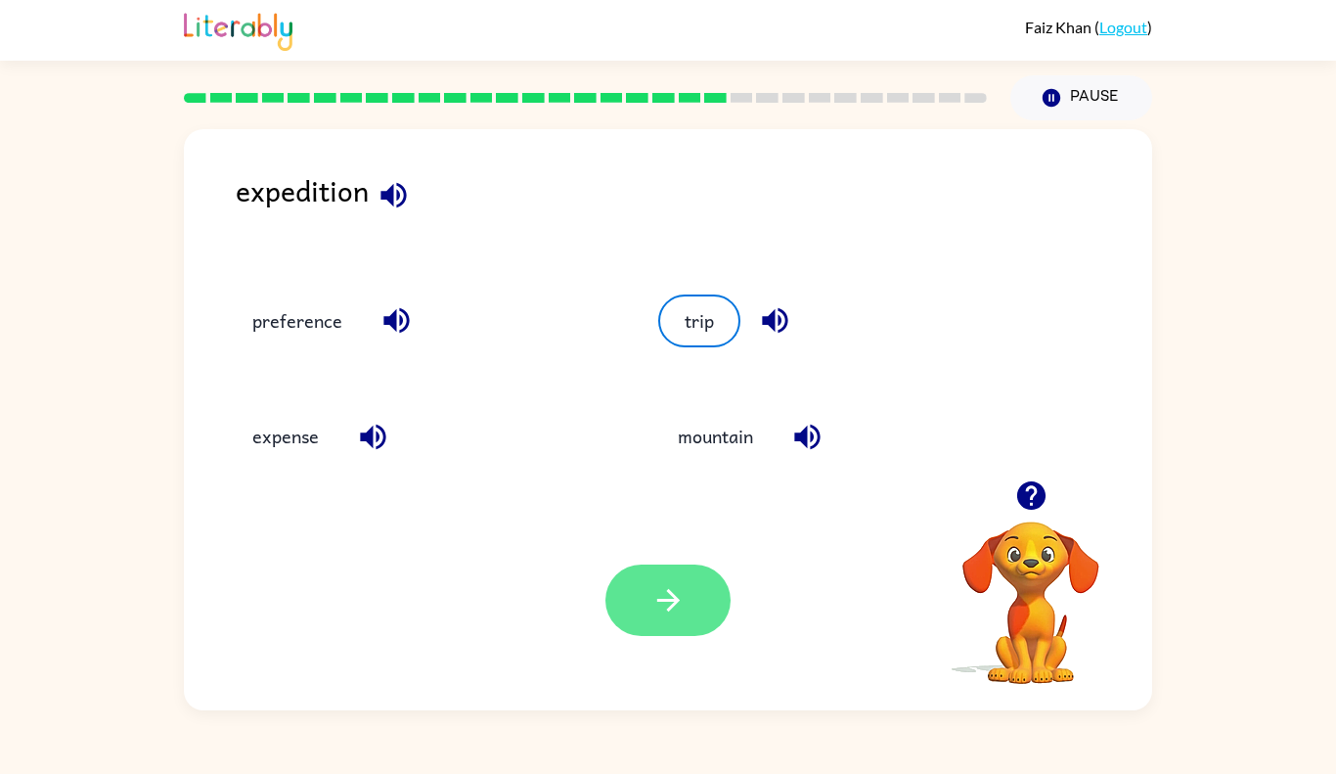
click at [693, 594] on button "button" at bounding box center [667, 599] width 125 height 71
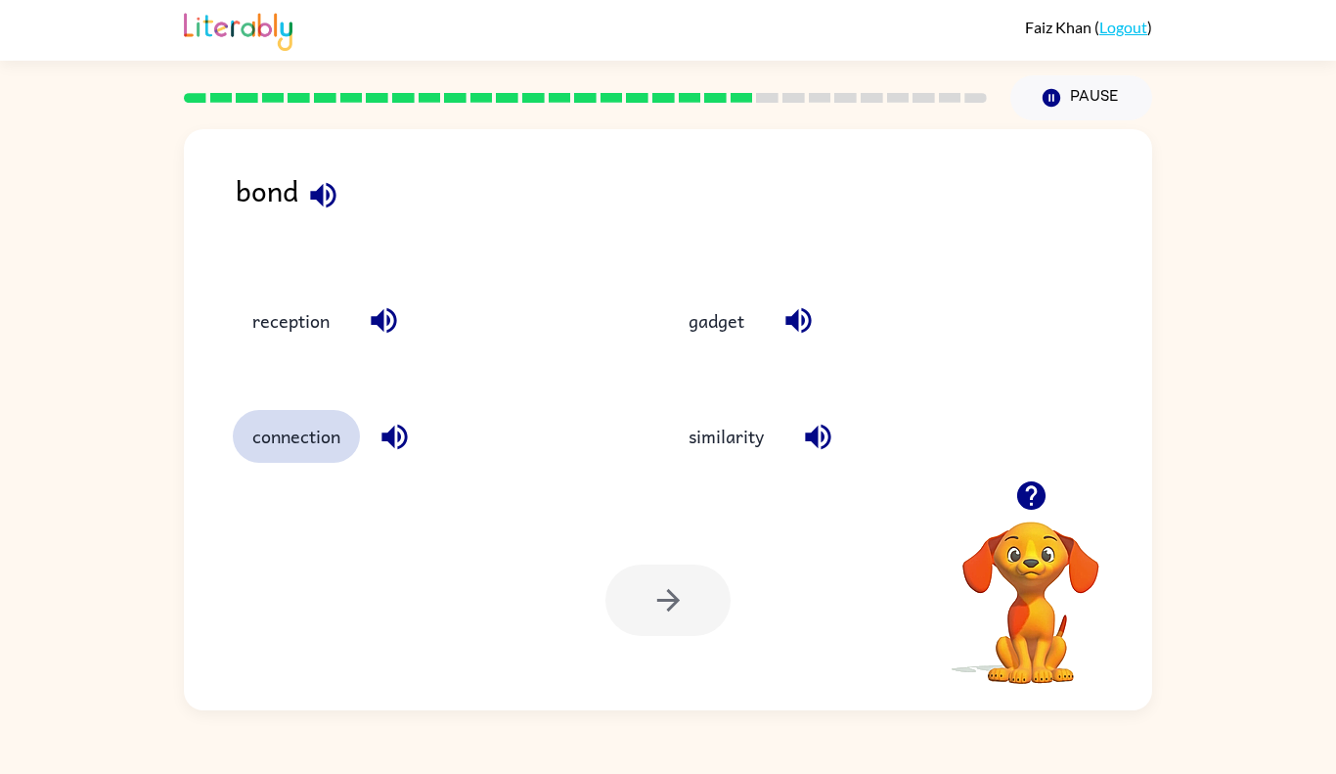
click at [304, 426] on button "connection" at bounding box center [296, 436] width 127 height 53
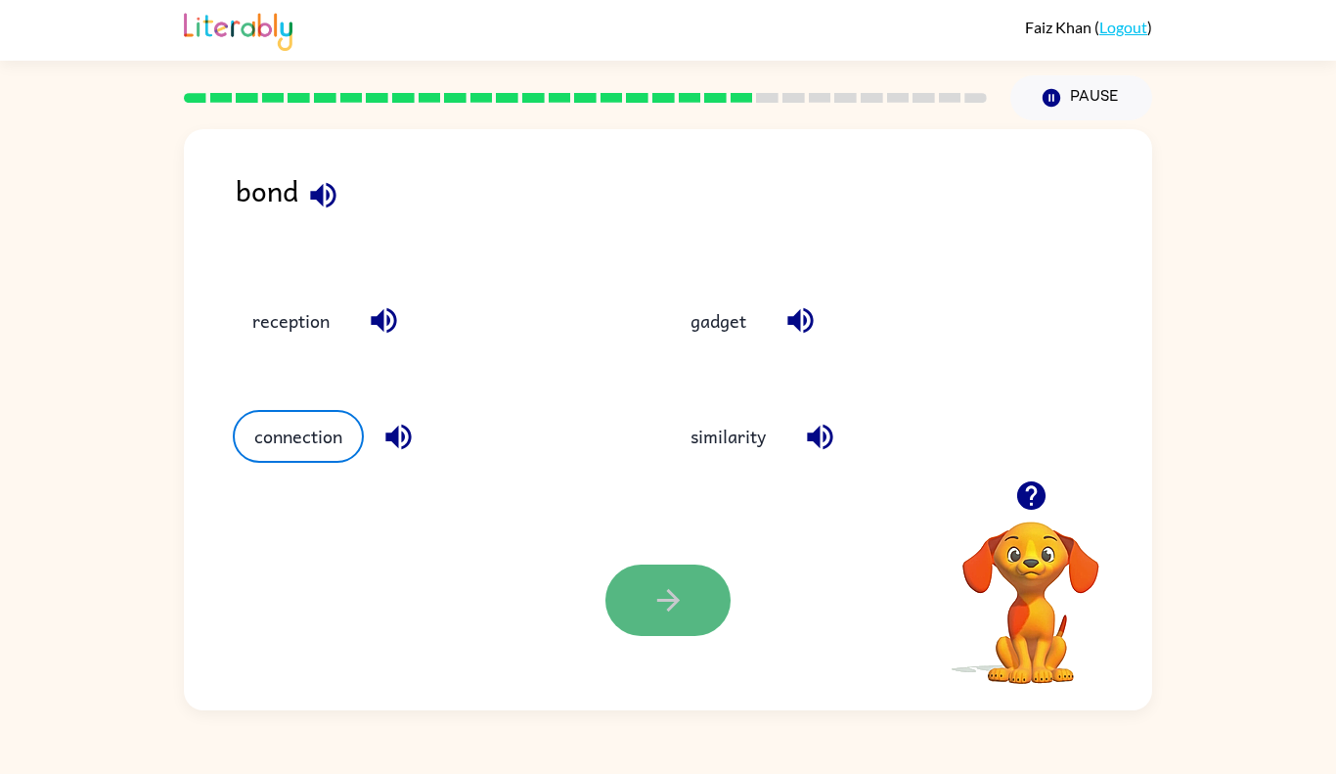
click at [641, 583] on button "button" at bounding box center [667, 599] width 125 height 71
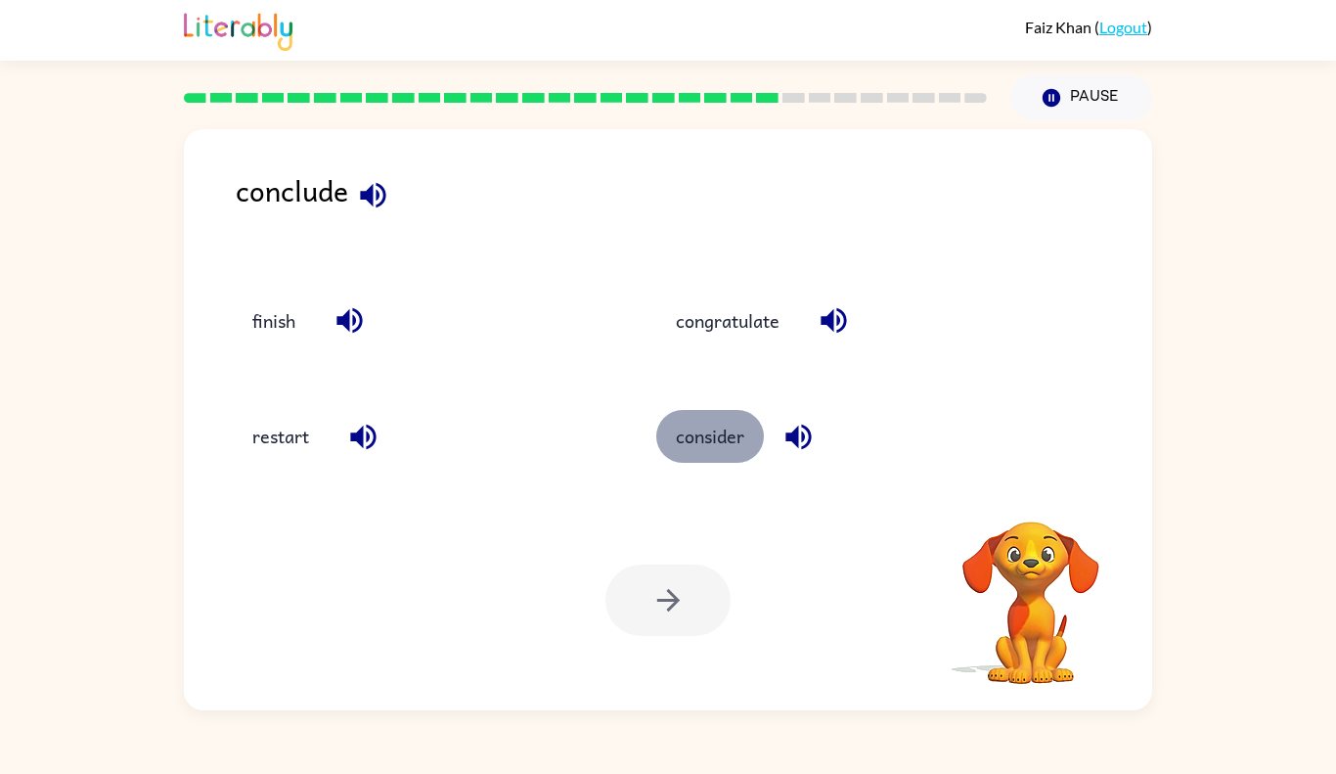
click at [730, 438] on button "consider" at bounding box center [710, 436] width 108 height 53
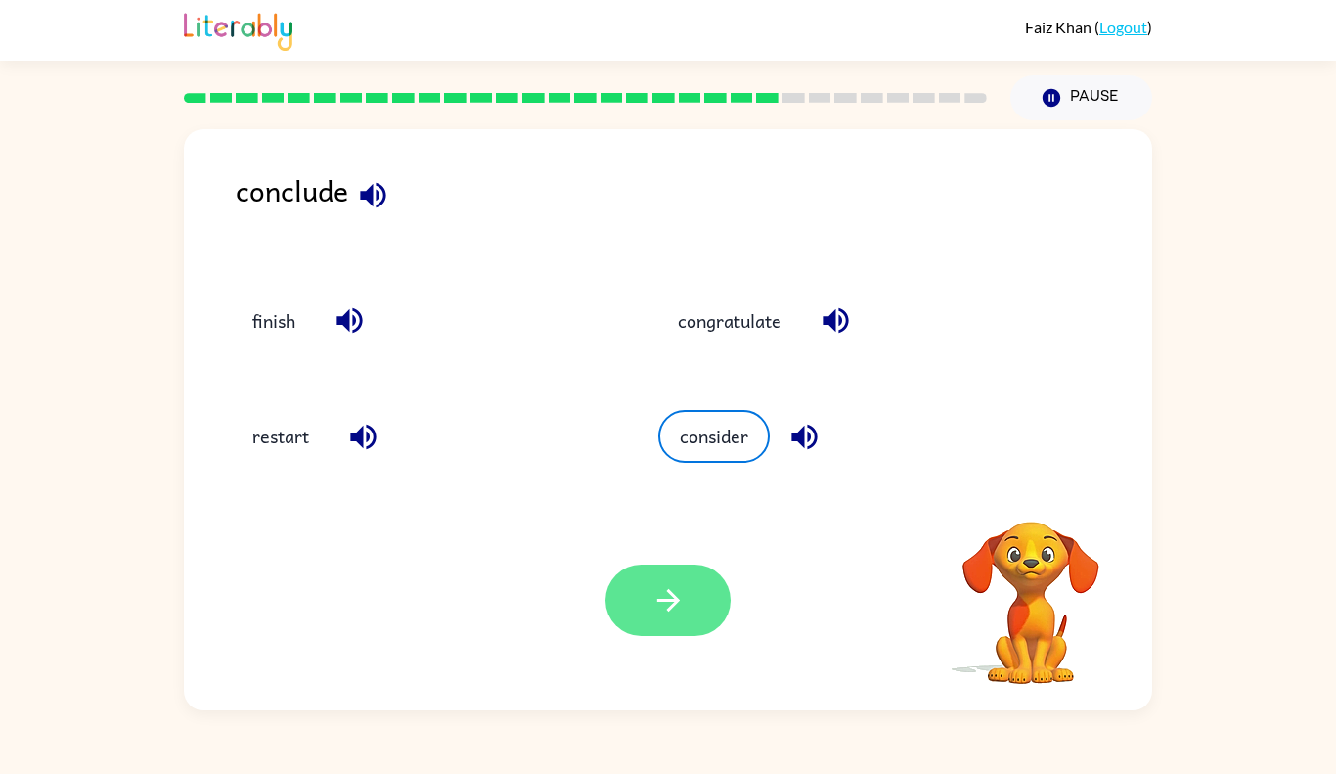
click at [700, 590] on button "button" at bounding box center [667, 599] width 125 height 71
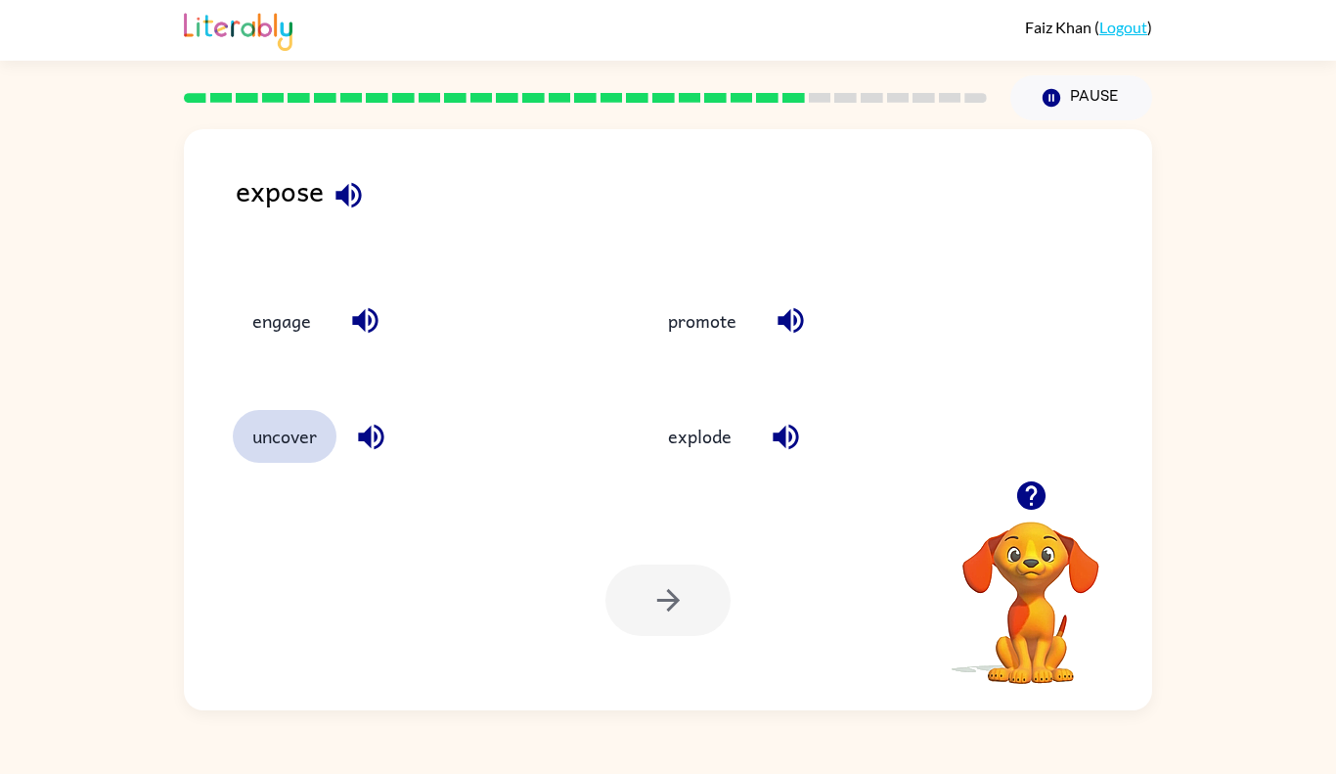
click at [326, 446] on button "uncover" at bounding box center [285, 436] width 104 height 53
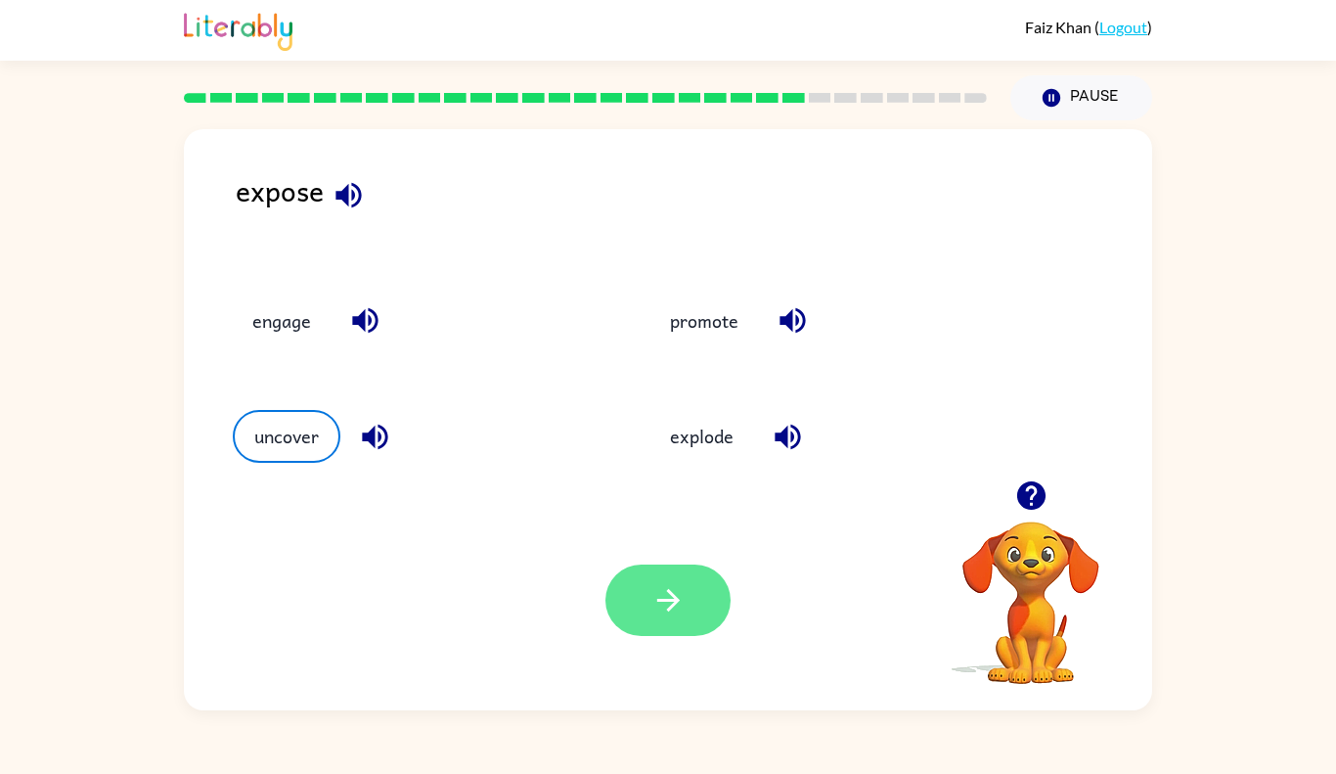
click at [667, 588] on icon "button" at bounding box center [668, 600] width 34 height 34
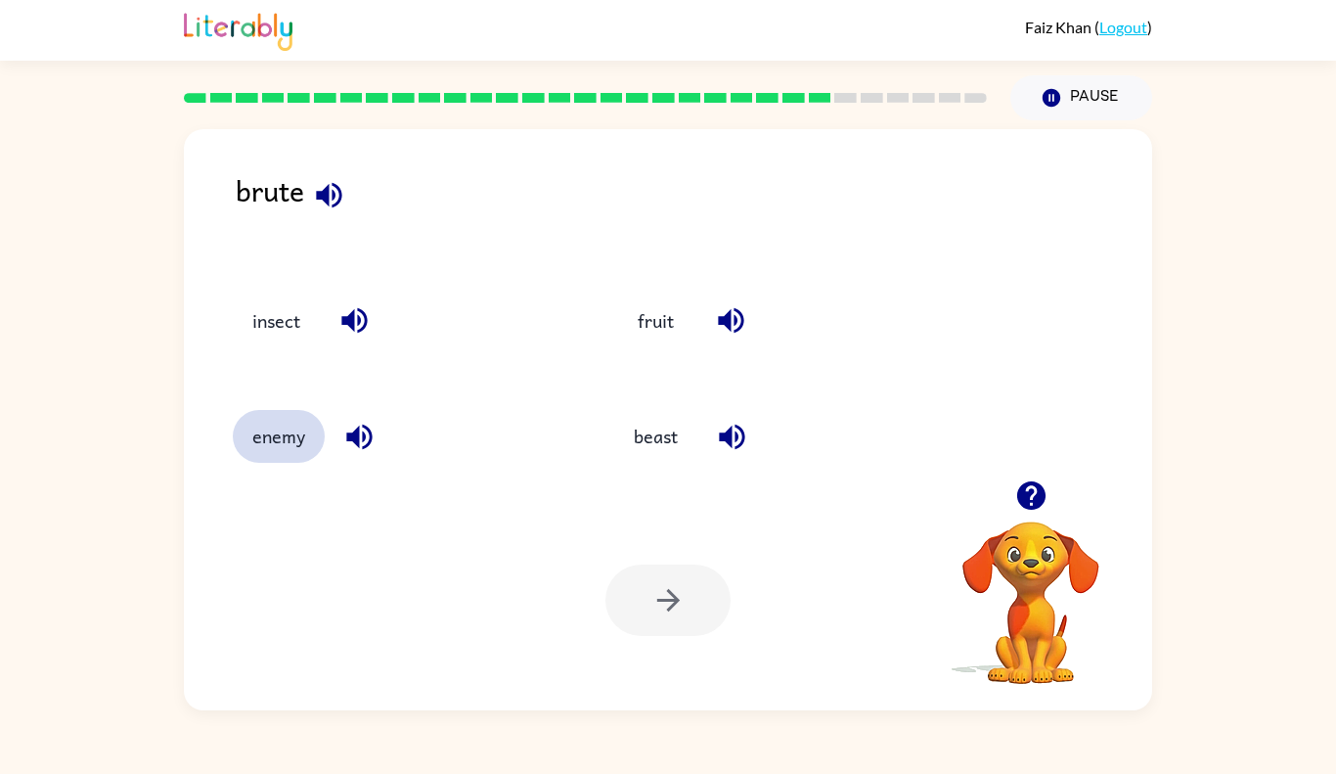
click at [311, 430] on button "enemy" at bounding box center [279, 436] width 92 height 53
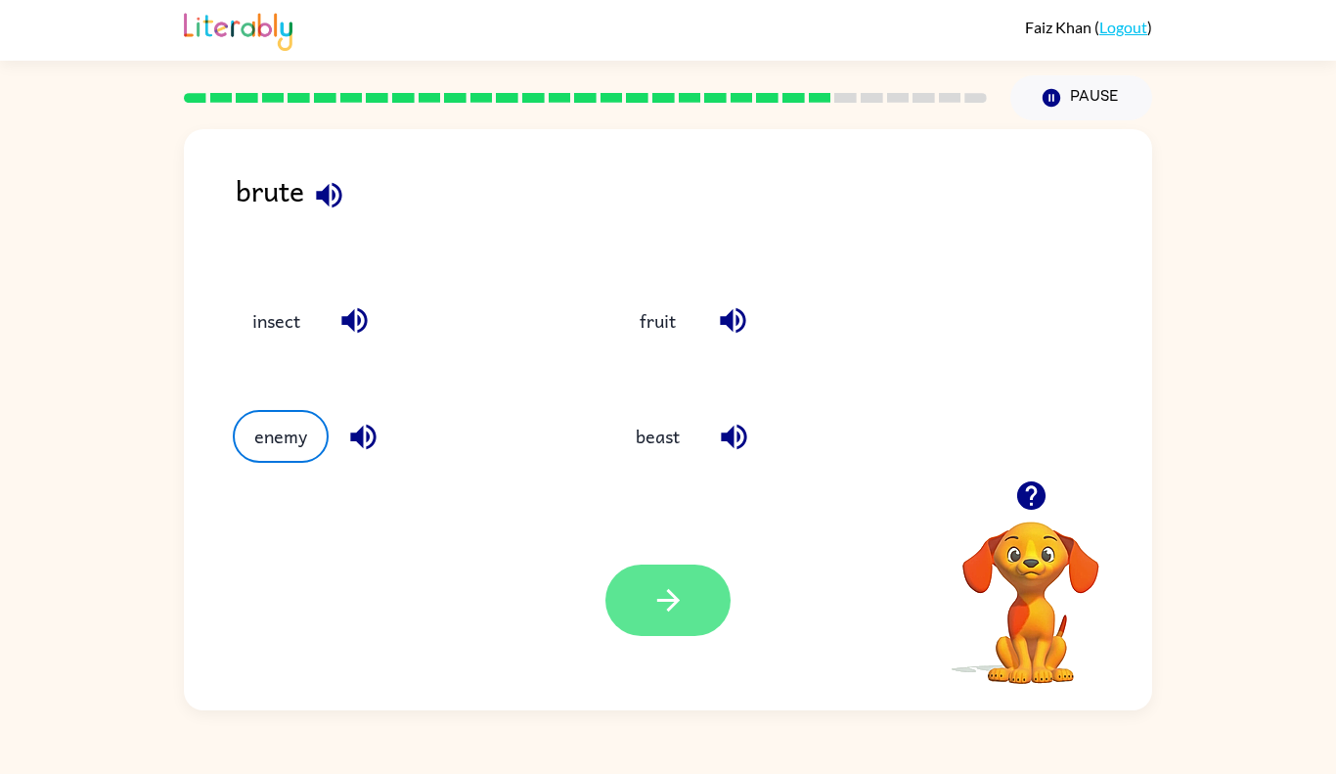
click at [650, 570] on button "button" at bounding box center [667, 599] width 125 height 71
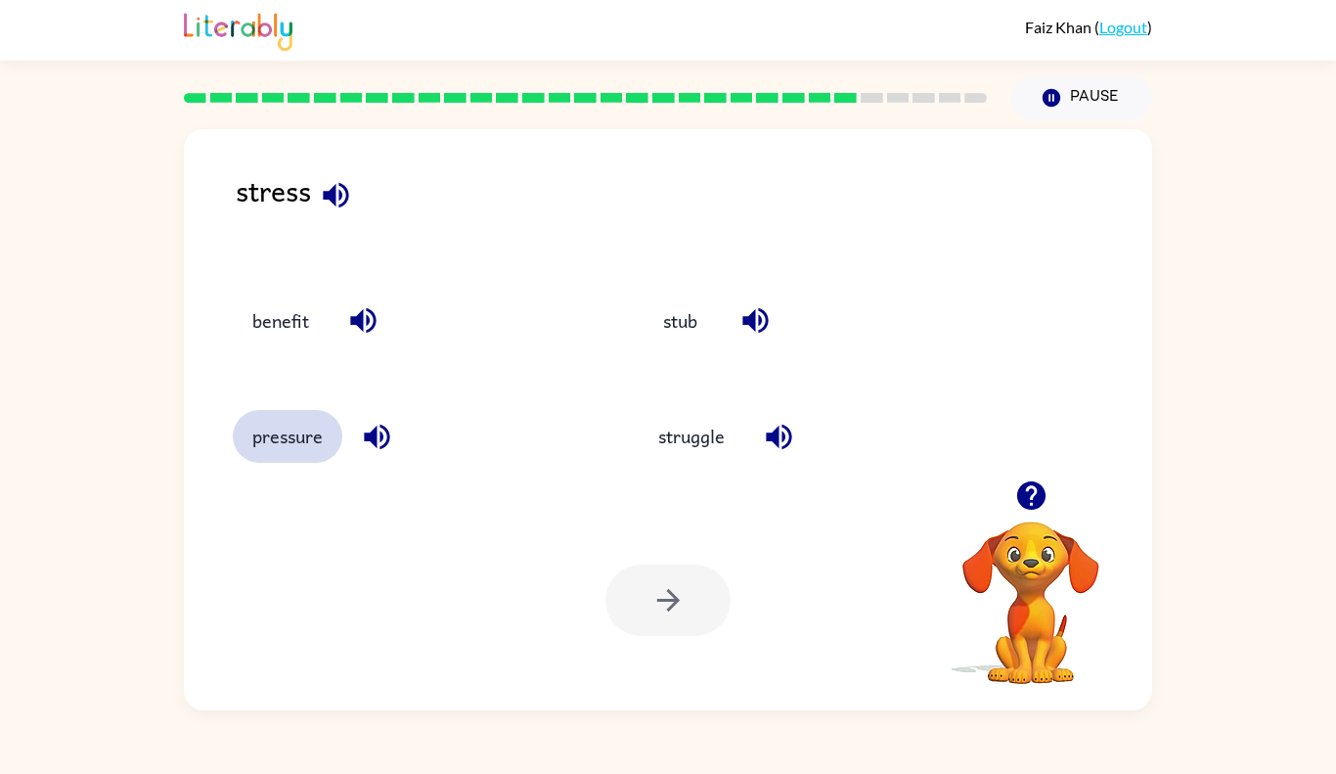
click at [246, 454] on button "pressure" at bounding box center [288, 436] width 110 height 53
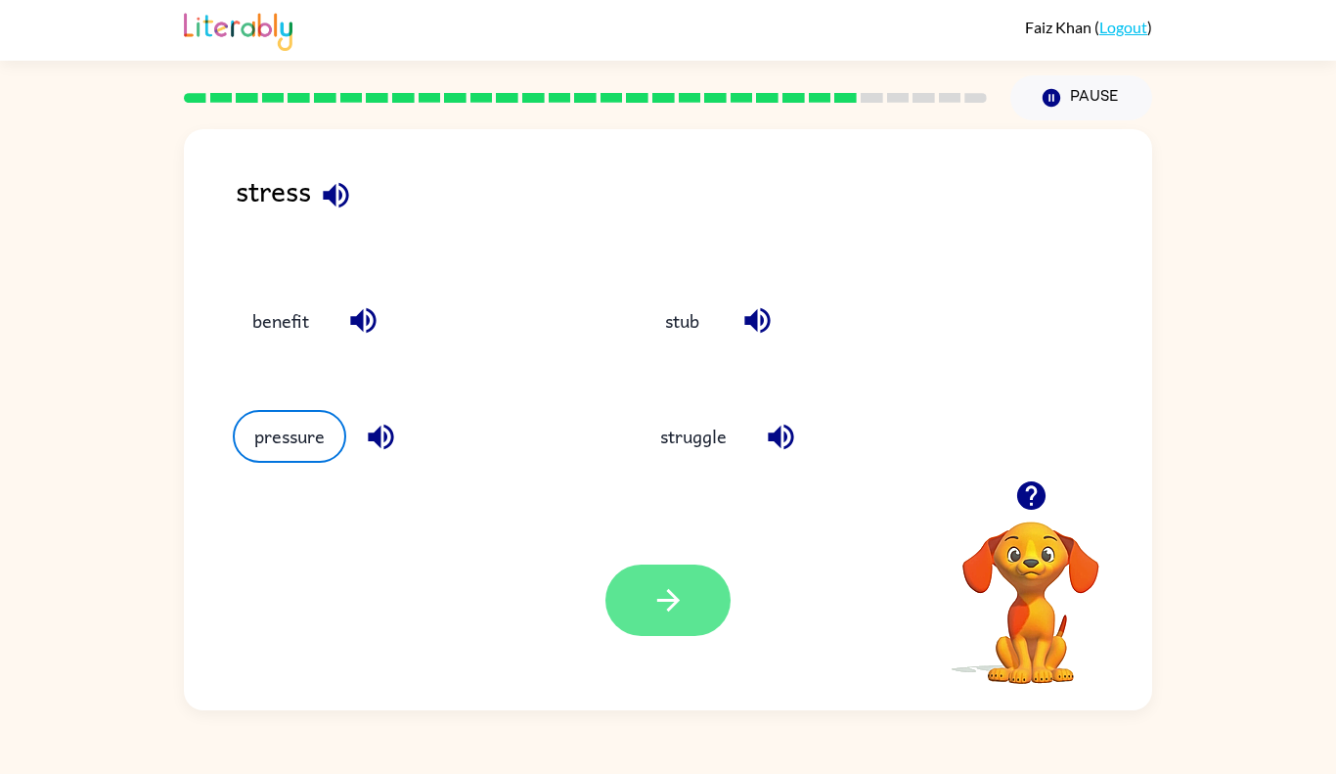
click at [638, 580] on button "button" at bounding box center [667, 599] width 125 height 71
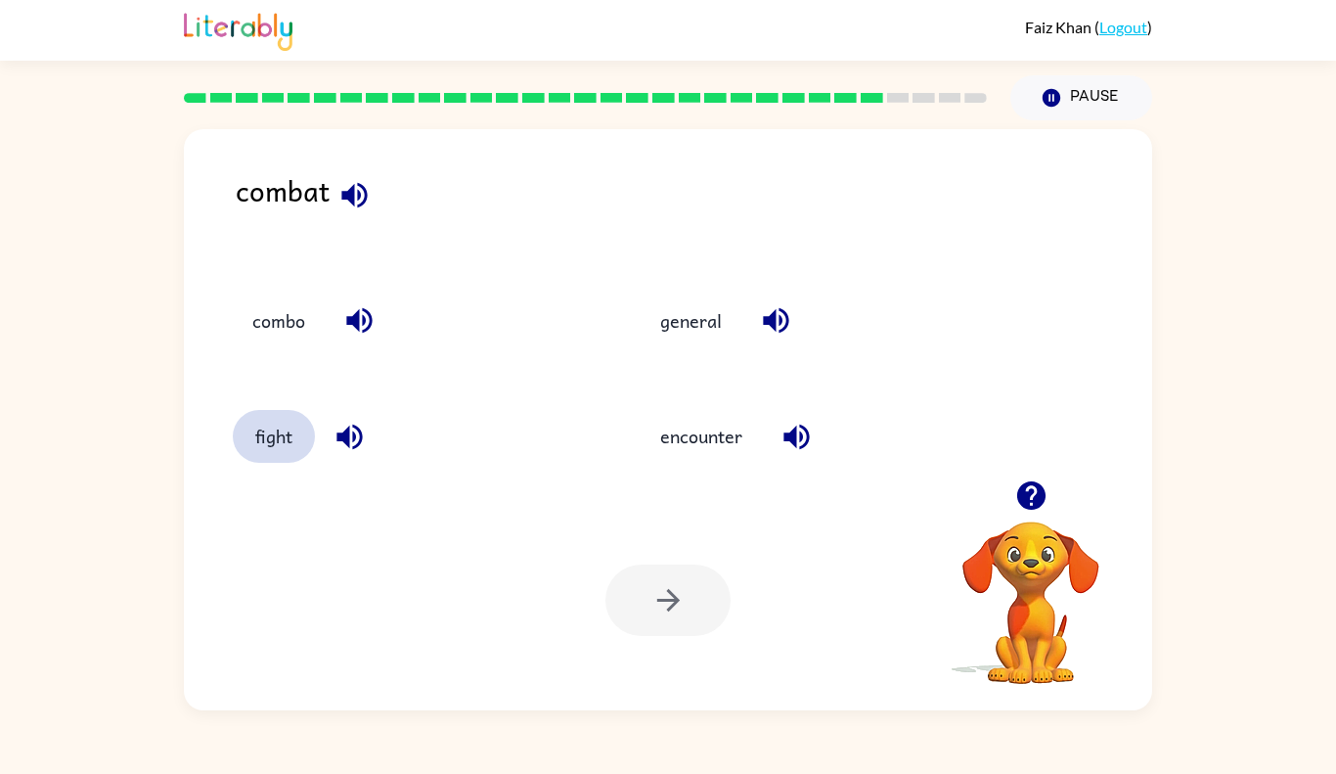
click at [239, 418] on button "fight" at bounding box center [274, 436] width 82 height 53
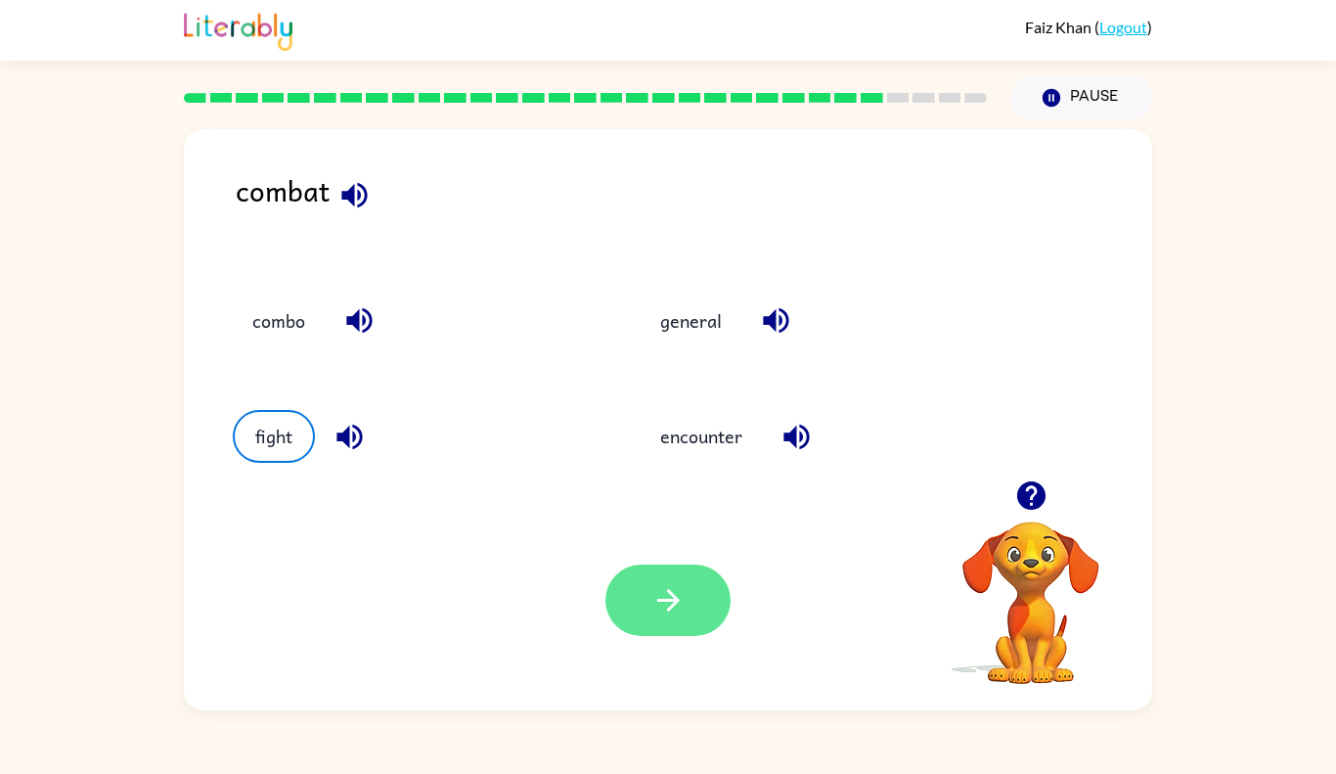
click at [640, 592] on button "button" at bounding box center [667, 599] width 125 height 71
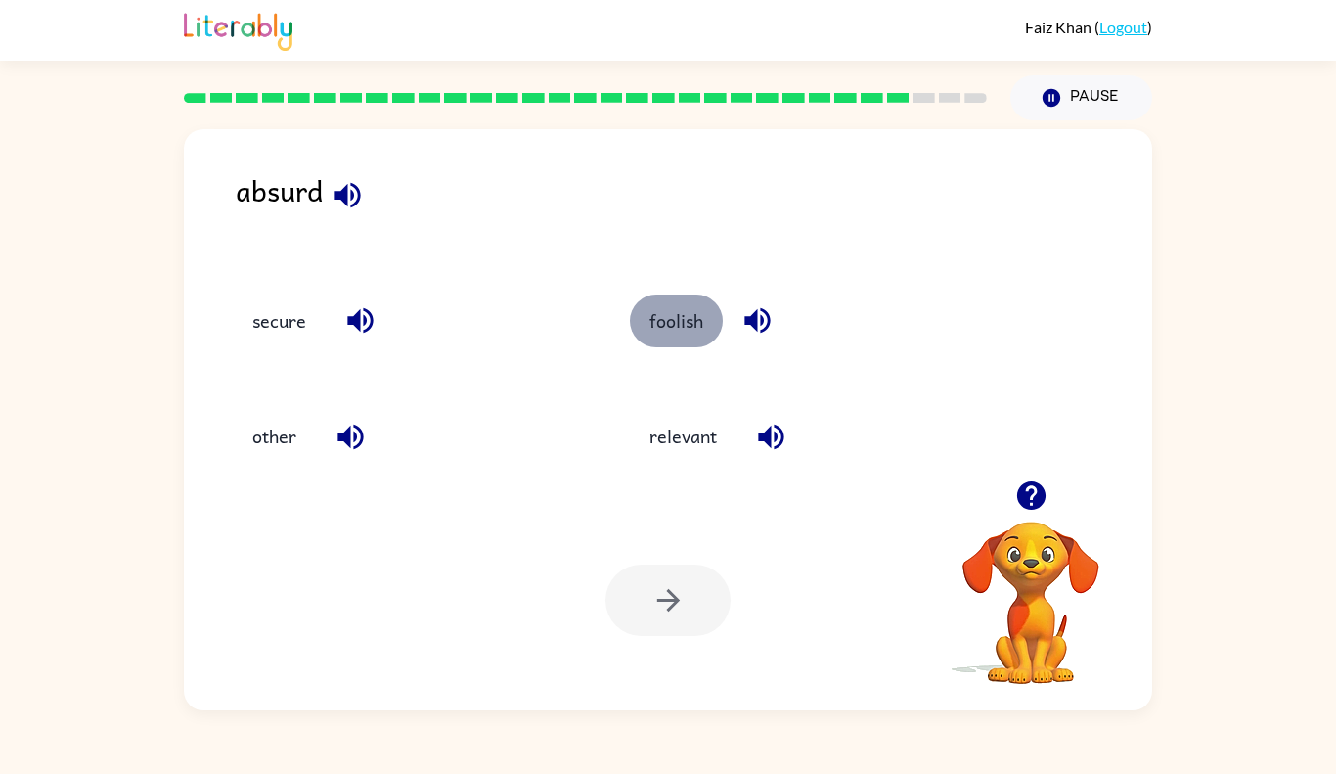
click at [704, 315] on button "foolish" at bounding box center [676, 320] width 93 height 53
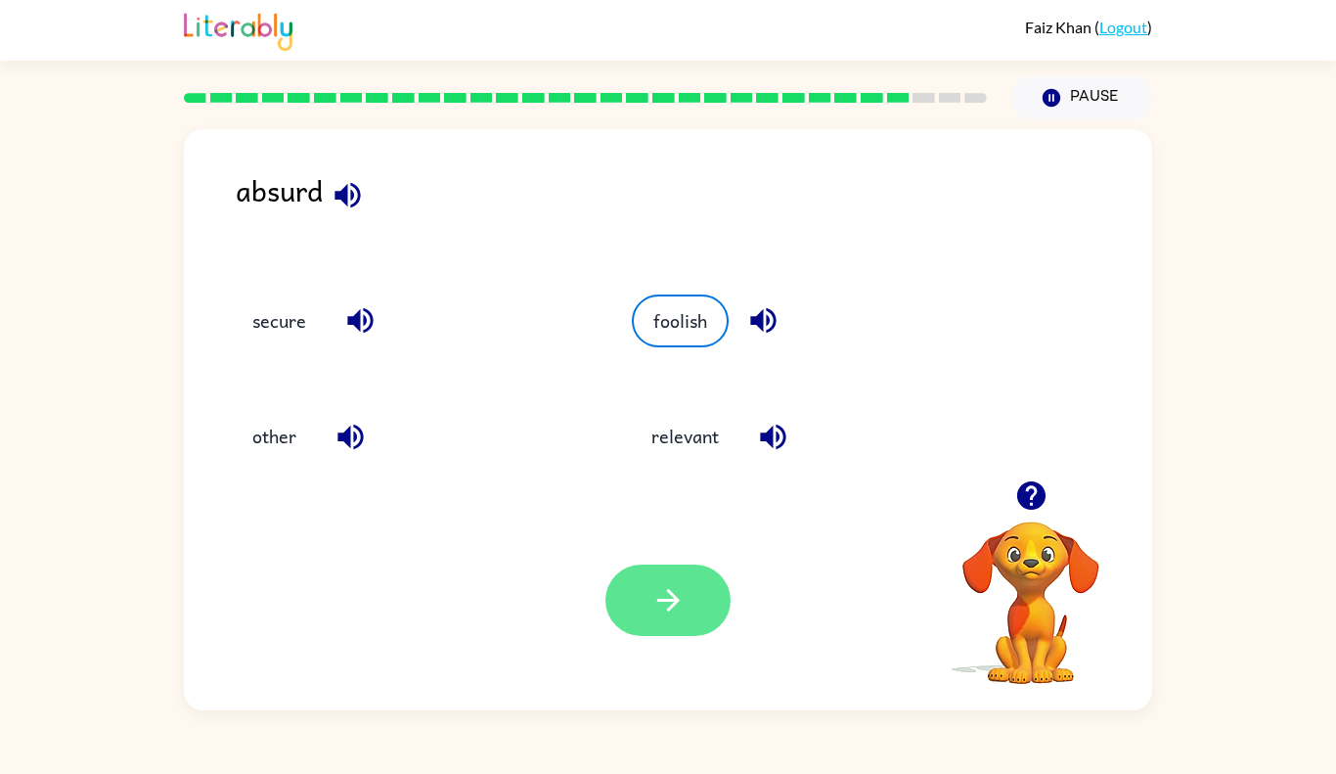
click at [686, 623] on button "button" at bounding box center [667, 599] width 125 height 71
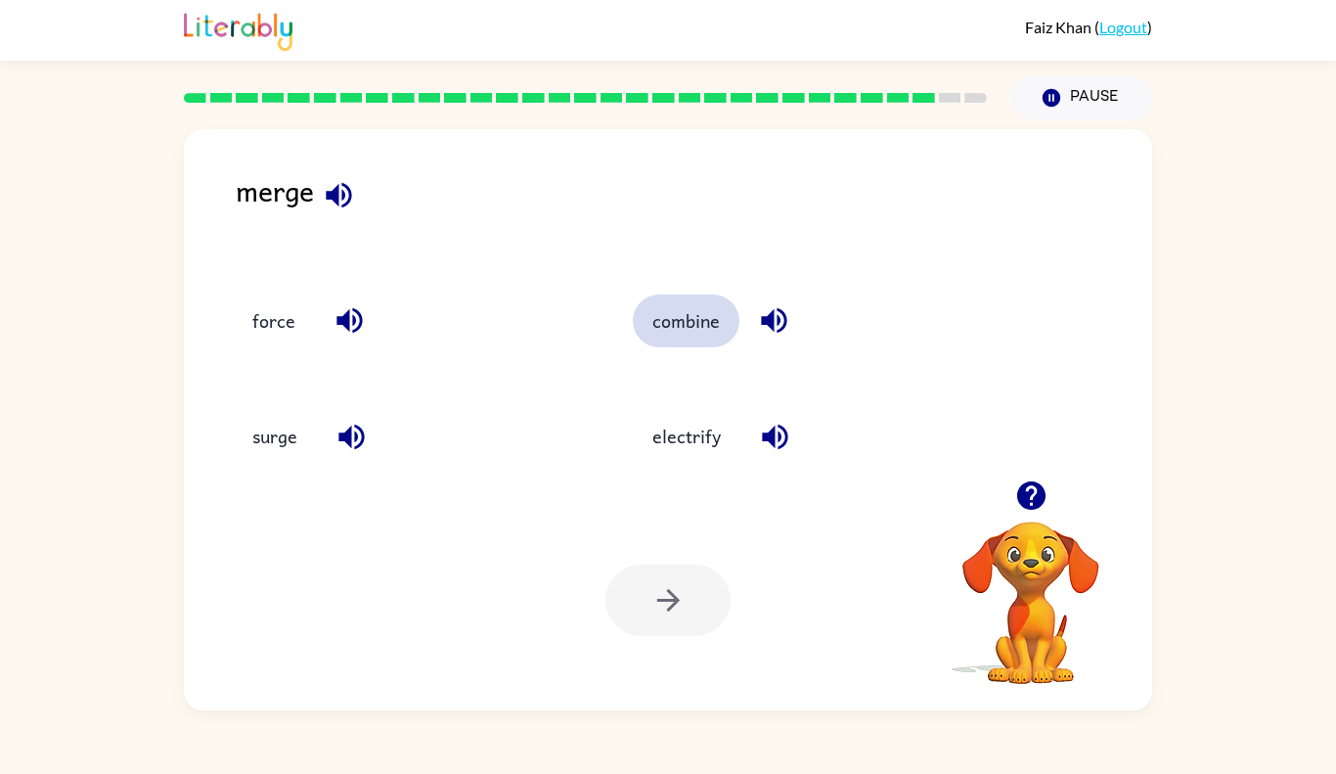
click at [688, 309] on button "combine" at bounding box center [686, 320] width 107 height 53
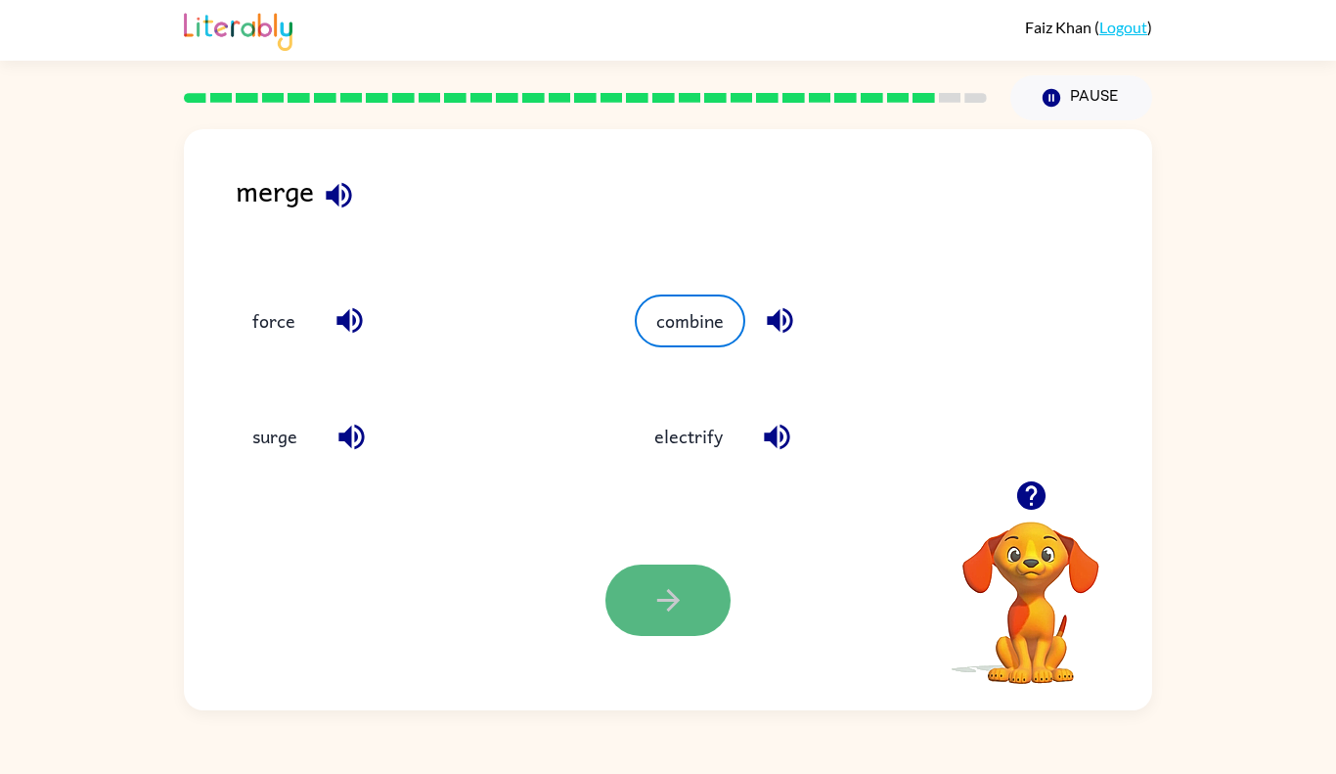
click at [699, 594] on button "button" at bounding box center [667, 599] width 125 height 71
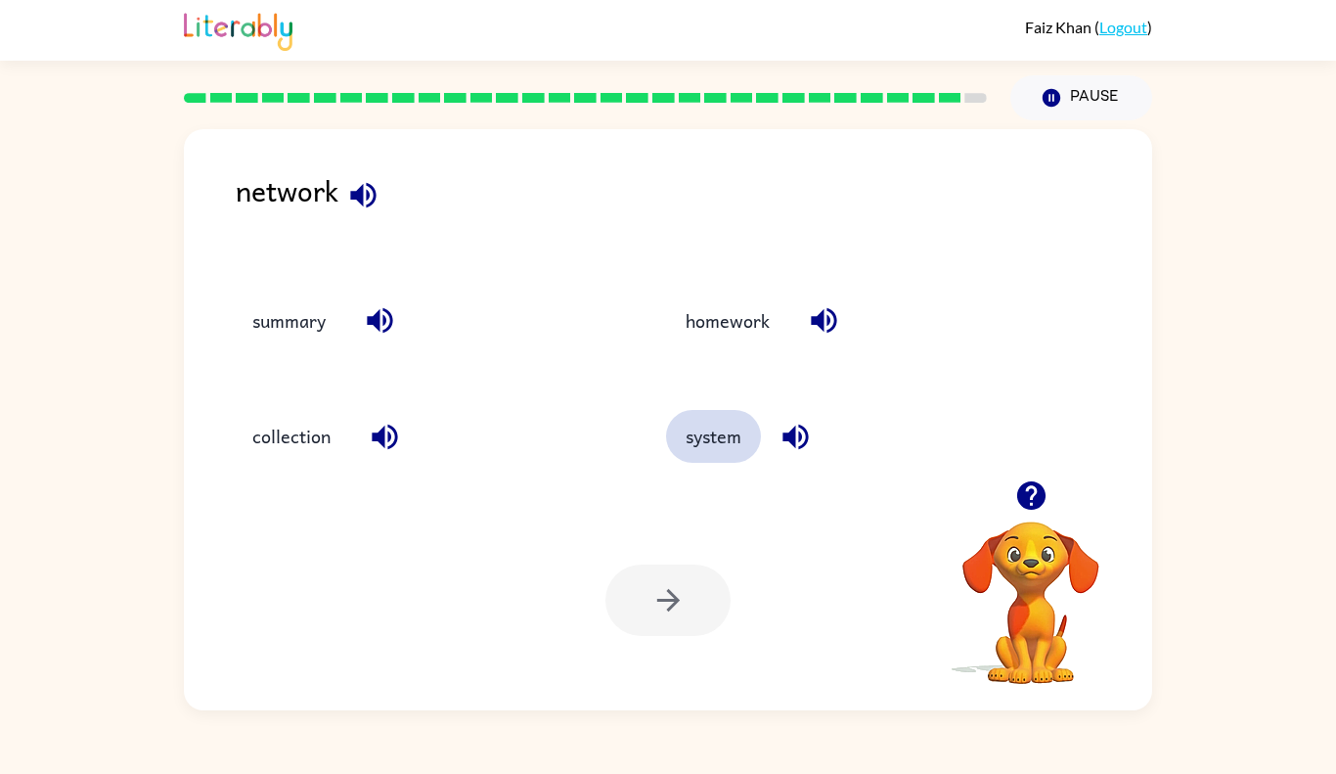
click at [719, 445] on button "system" at bounding box center [713, 436] width 95 height 53
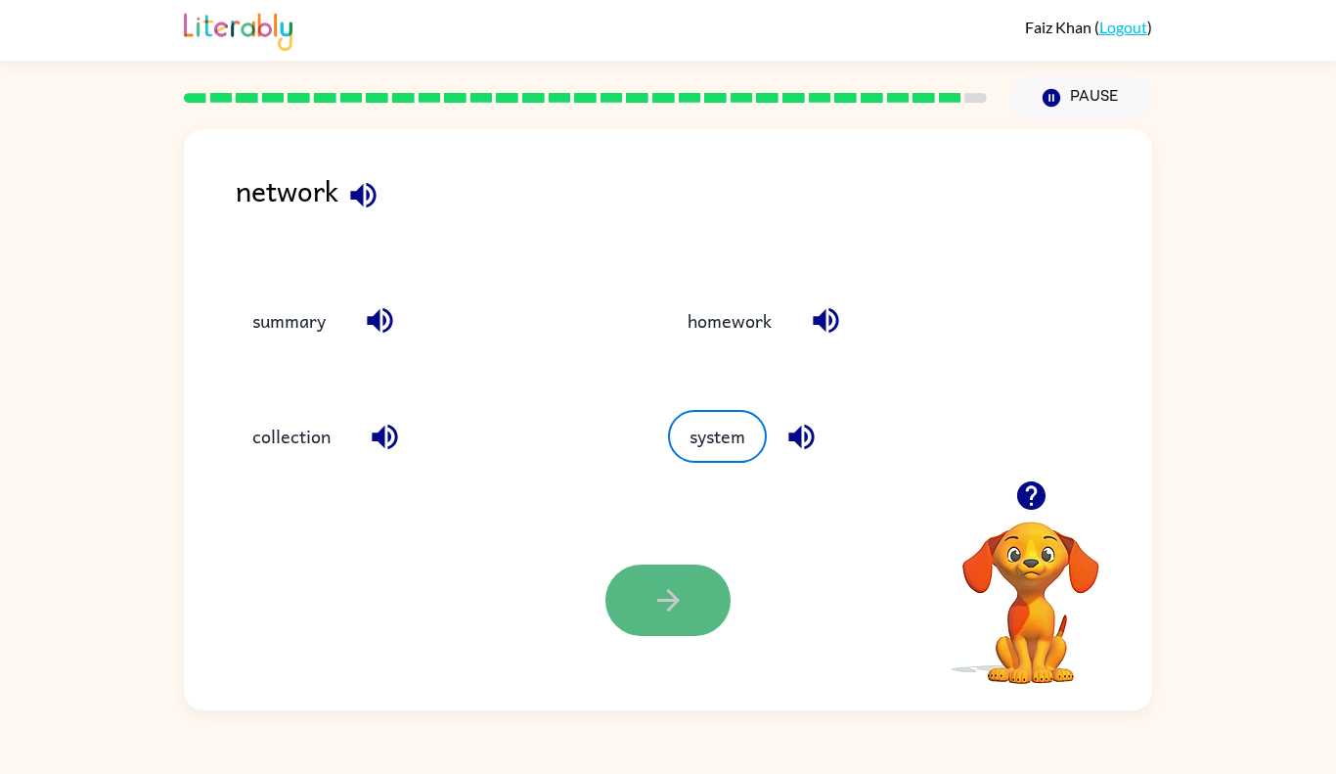
click at [676, 579] on button "button" at bounding box center [667, 599] width 125 height 71
